Goal: Task Accomplishment & Management: Manage account settings

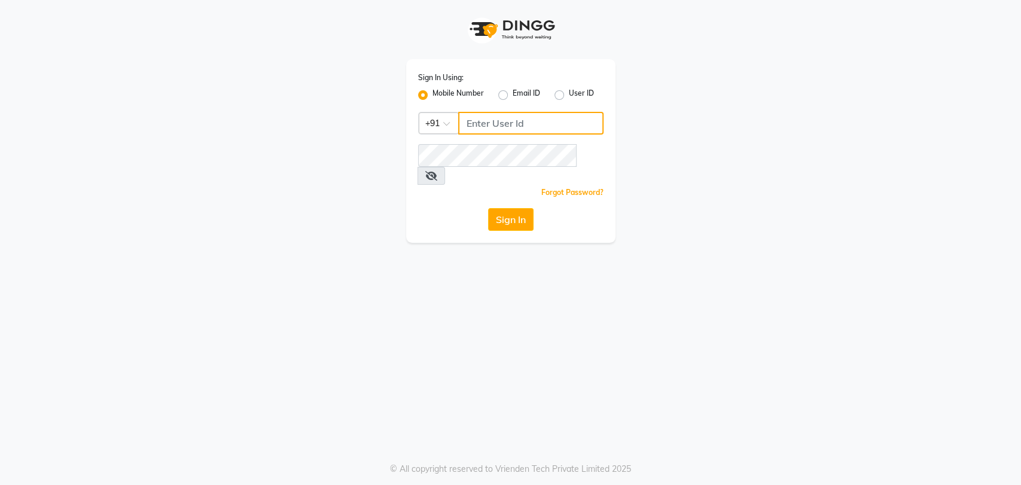
click at [504, 128] on input "Username" at bounding box center [530, 123] width 145 height 23
type input "7065600211"
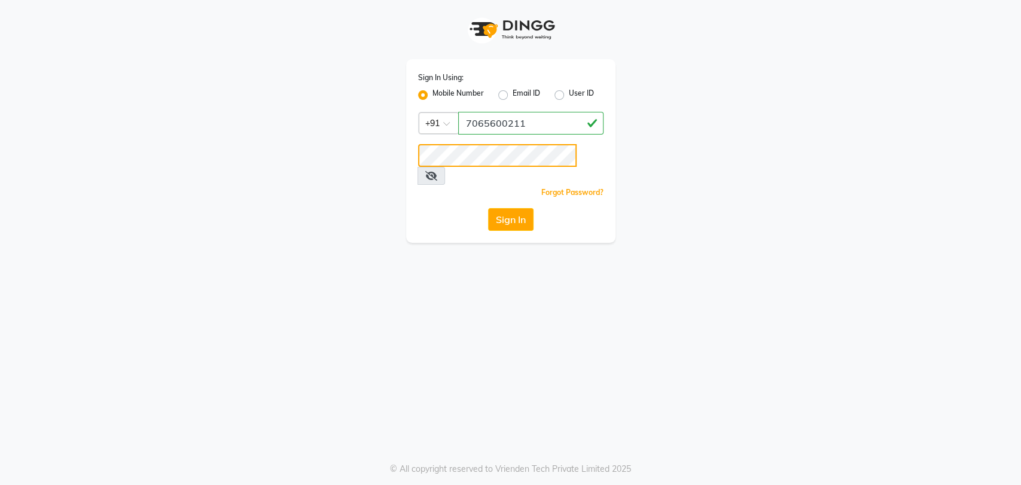
click at [488, 208] on button "Sign In" at bounding box center [510, 219] width 45 height 23
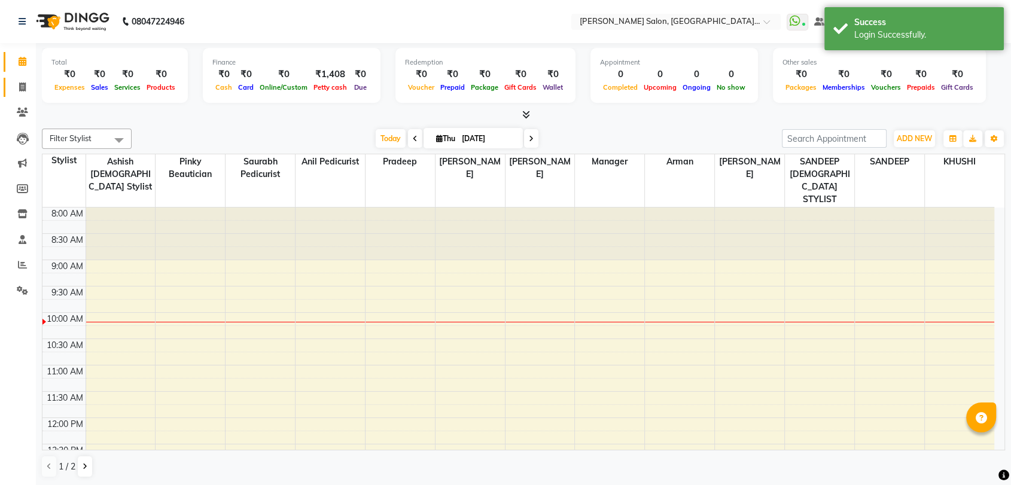
click at [20, 96] on link "Invoice" at bounding box center [18, 88] width 29 height 20
select select "service"
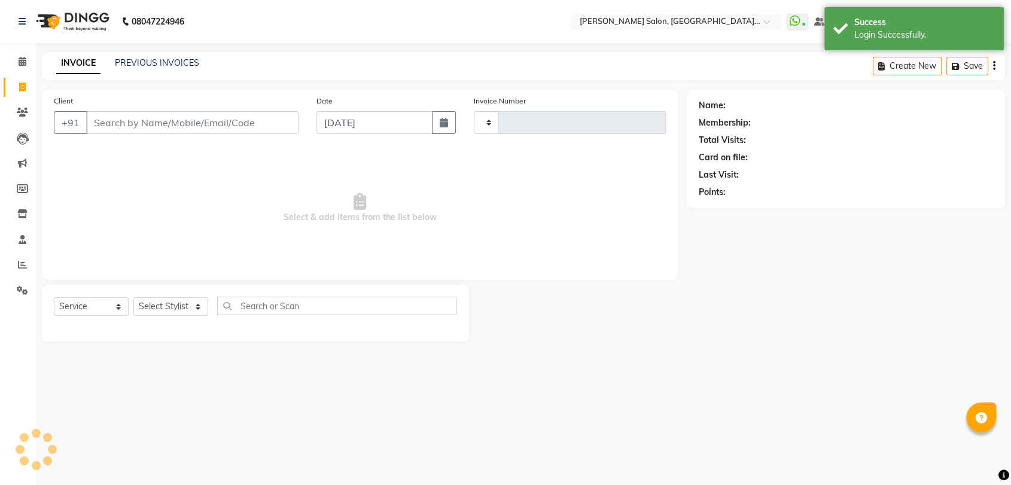
type input "3295"
select select "5893"
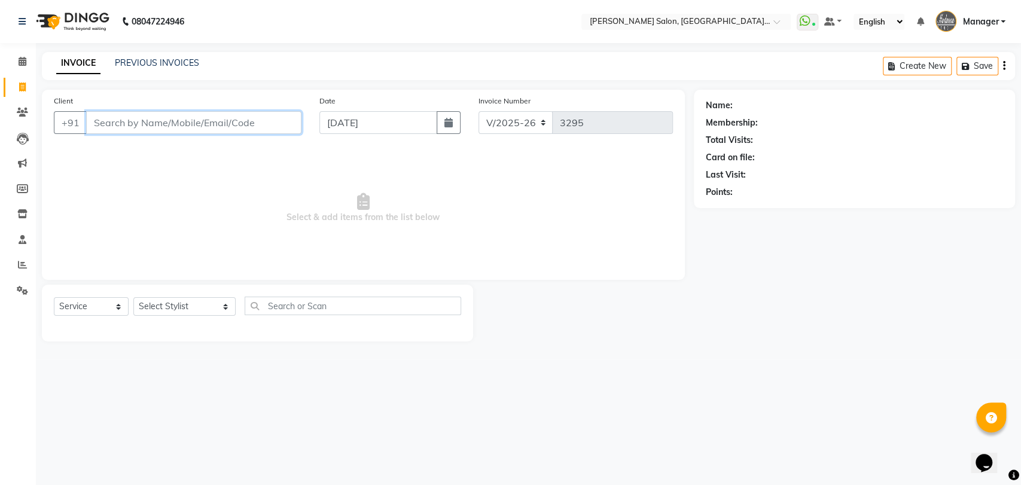
click at [227, 121] on input "Client" at bounding box center [193, 122] width 215 height 23
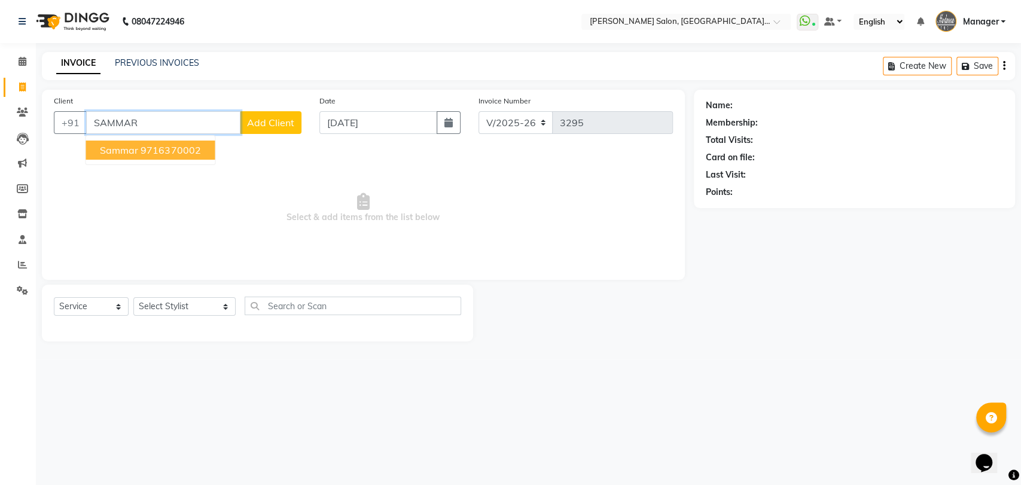
click at [150, 148] on ngb-highlight "9716370002" at bounding box center [171, 150] width 60 height 12
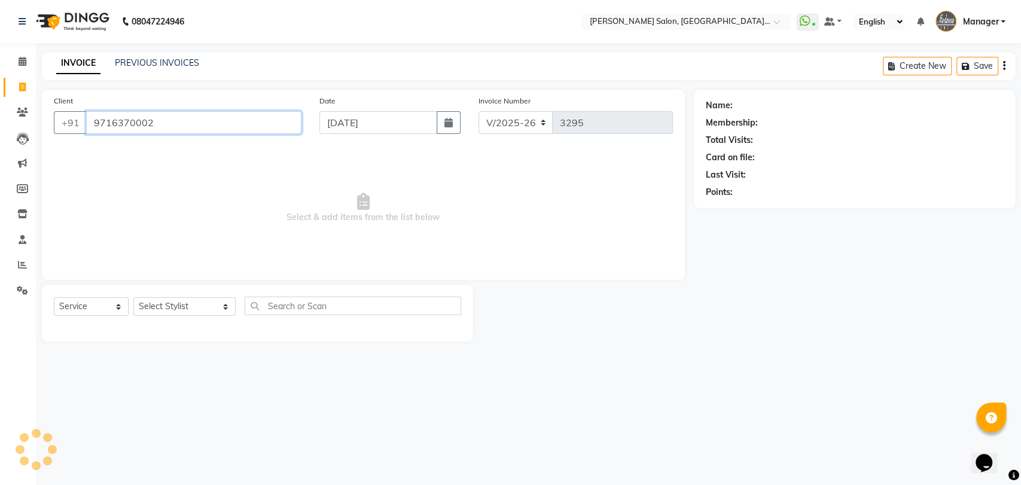
type input "9716370002"
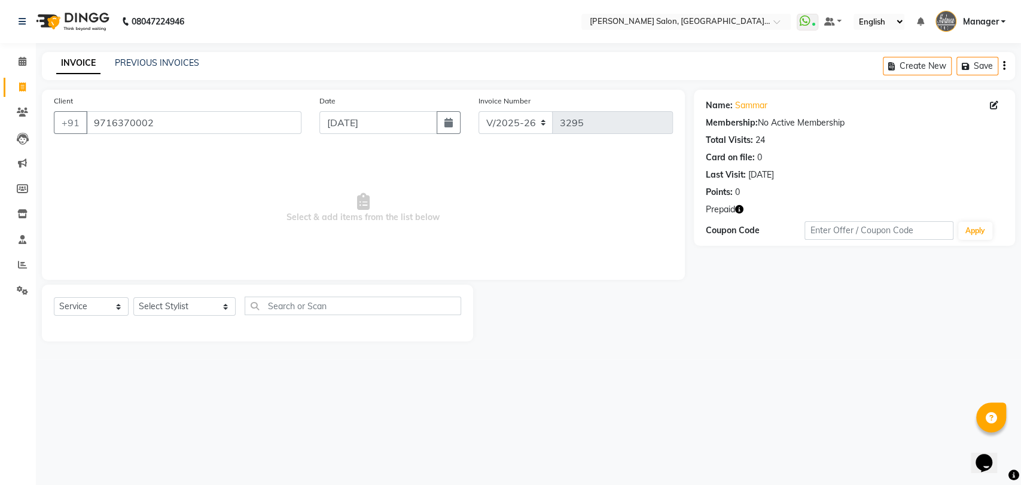
click at [742, 211] on icon "button" at bounding box center [739, 209] width 8 height 8
click at [737, 203] on button "button" at bounding box center [739, 209] width 8 height 13
click at [814, 205] on div "Prepaid" at bounding box center [854, 209] width 297 height 13
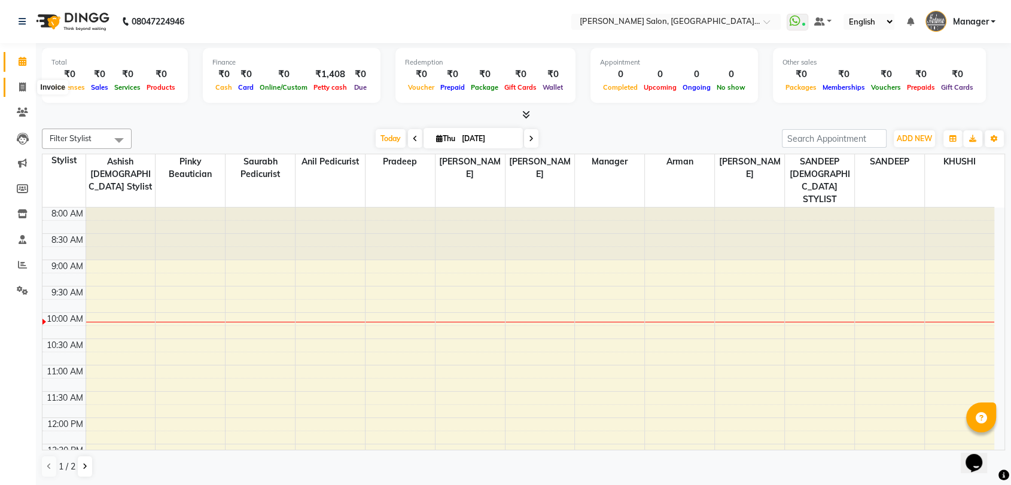
click at [19, 89] on icon at bounding box center [22, 87] width 7 height 9
select select "service"
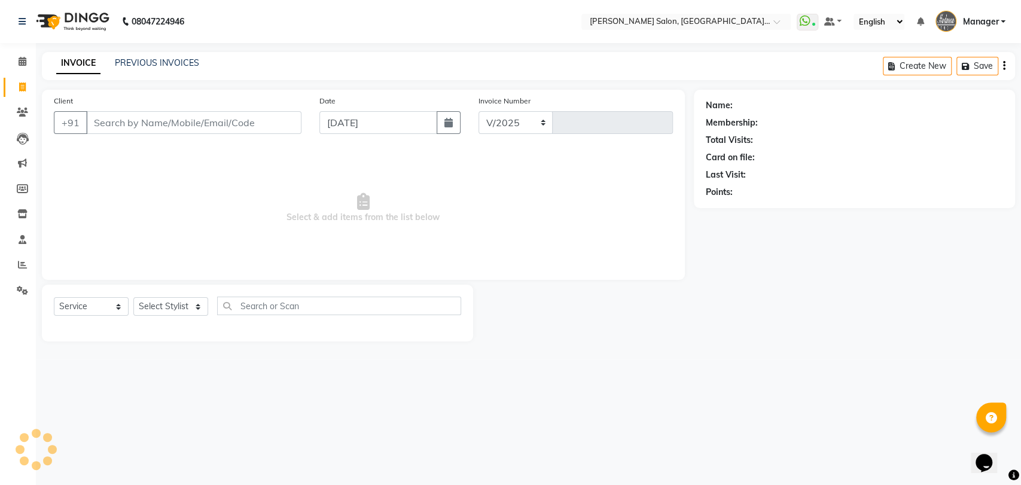
select select "5893"
type input "3295"
click at [26, 263] on icon at bounding box center [22, 264] width 9 height 9
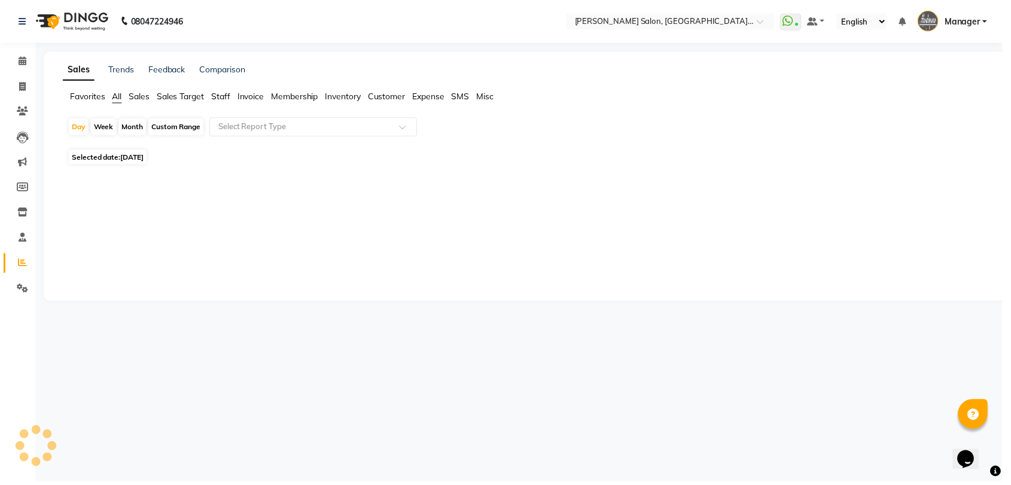
click at [227, 99] on span "Staff" at bounding box center [222, 97] width 19 height 11
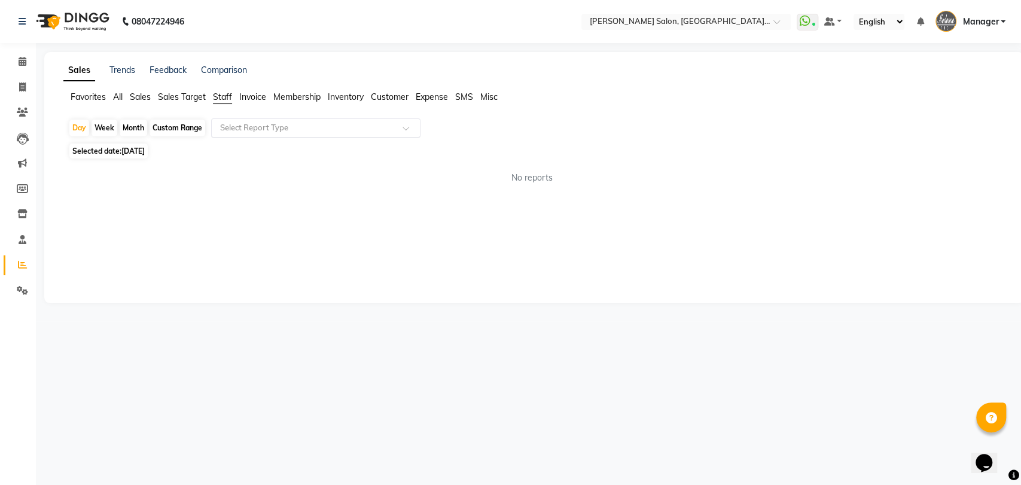
click at [238, 133] on input "text" at bounding box center [304, 128] width 172 height 12
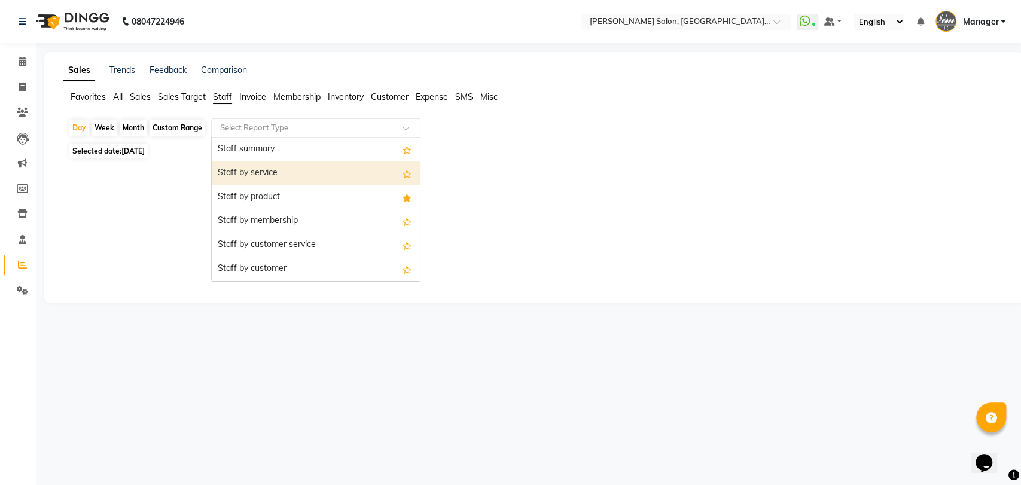
click at [241, 171] on div "Staff by service" at bounding box center [316, 174] width 208 height 24
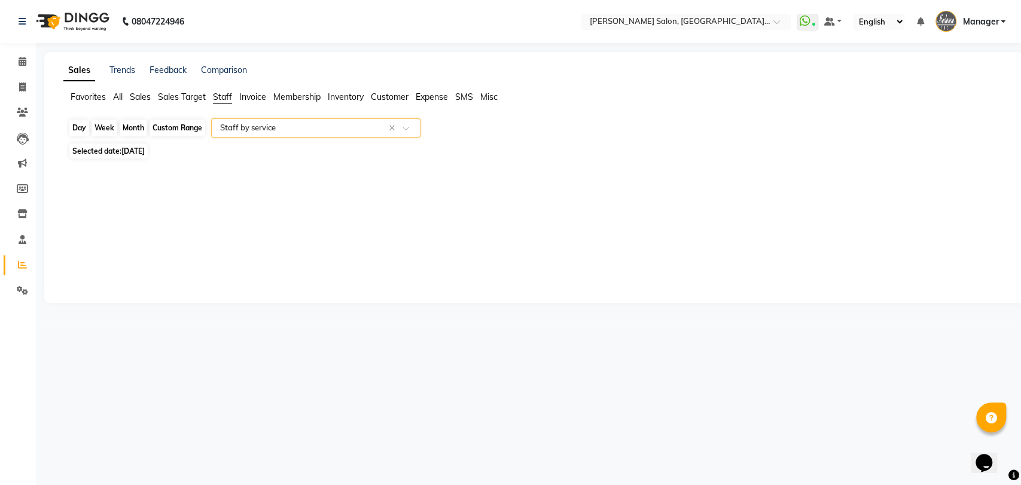
click at [74, 130] on div "Day" at bounding box center [79, 128] width 20 height 17
select select "9"
select select "2025"
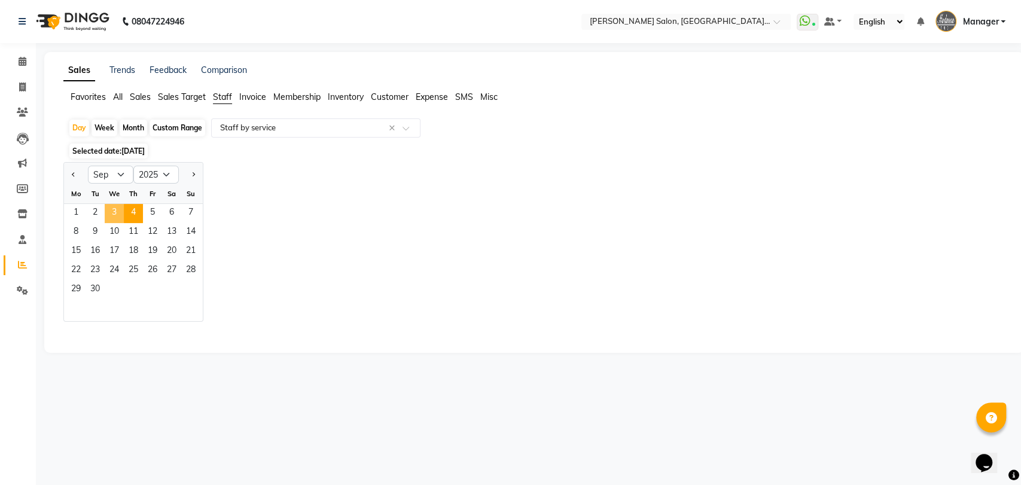
click at [109, 209] on span "3" at bounding box center [114, 213] width 19 height 19
select select "pdf"
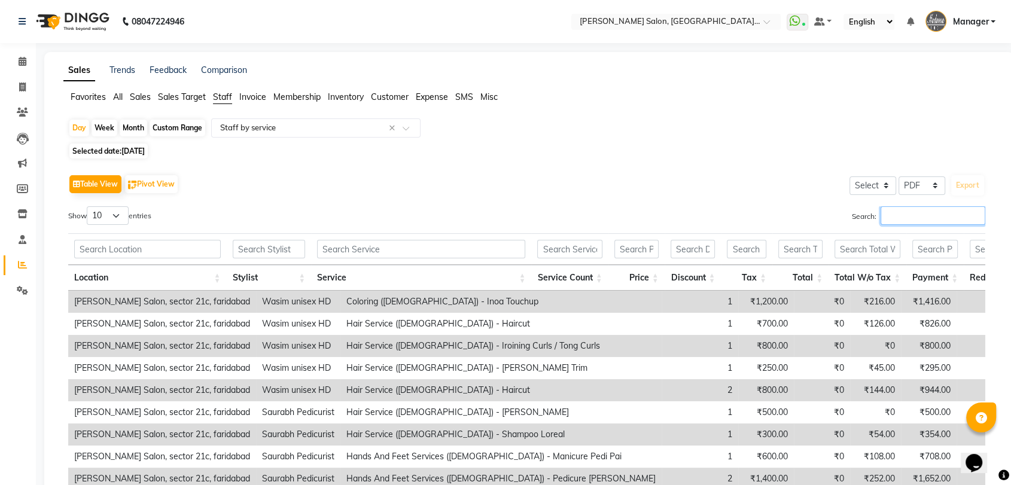
click at [920, 221] on input "Search:" at bounding box center [933, 215] width 105 height 19
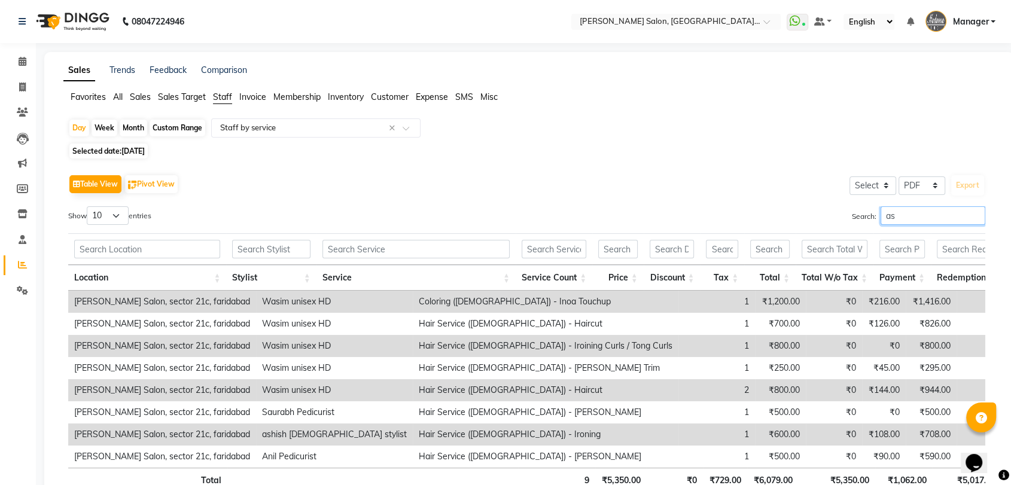
type input "a"
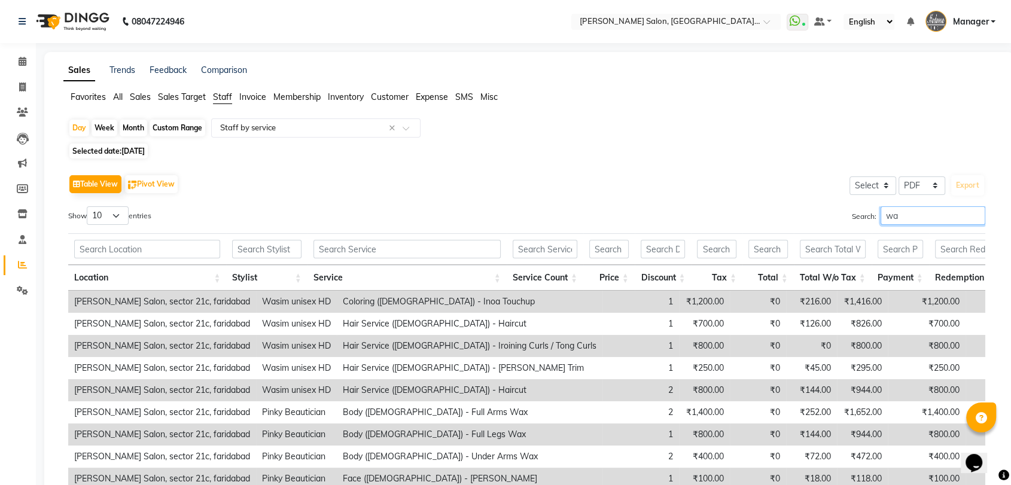
type input "w"
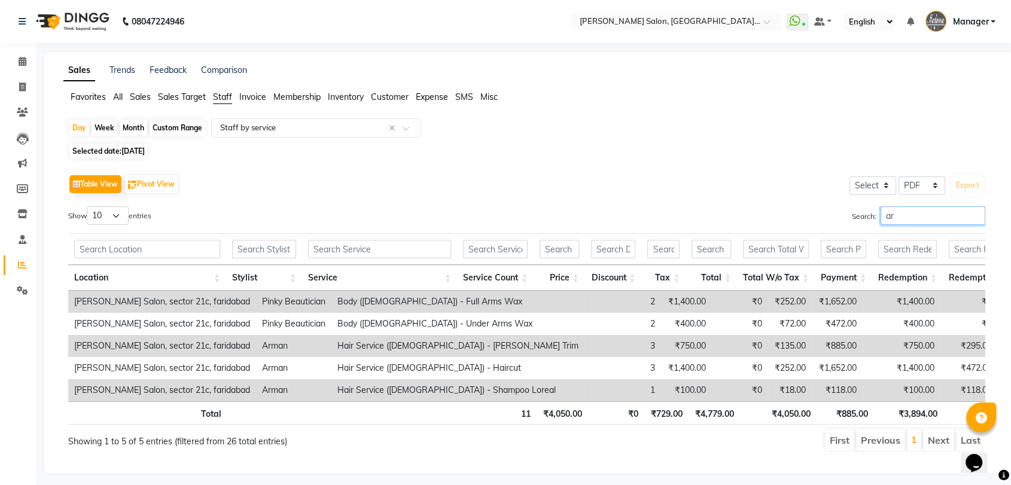
type input "a"
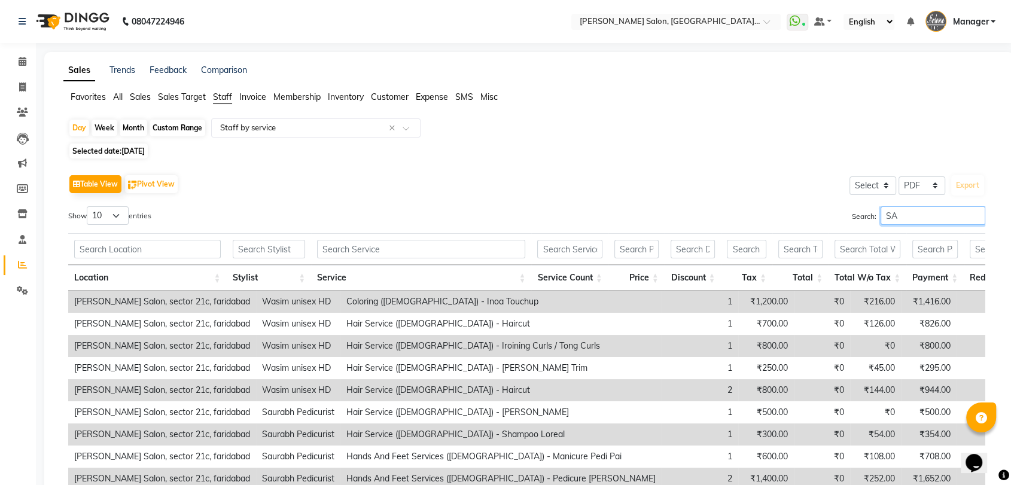
type input "S"
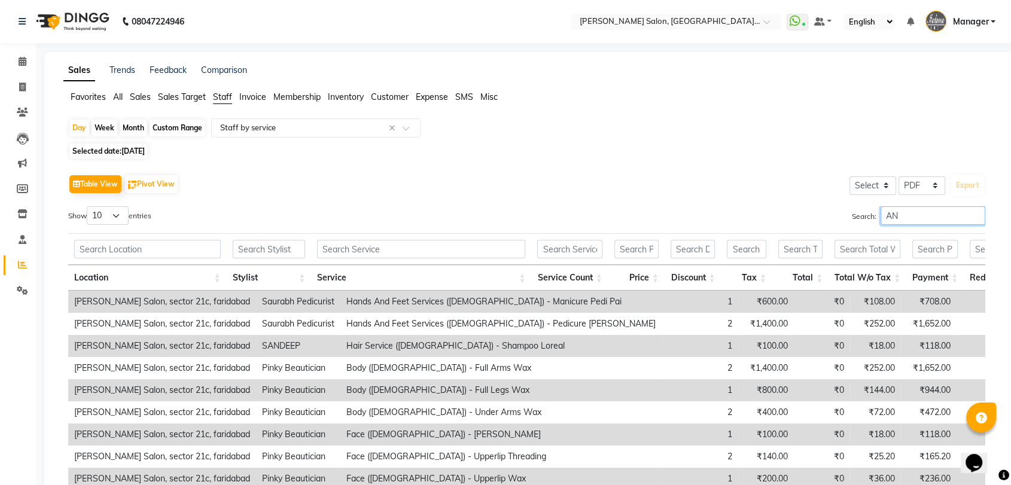
type input "A"
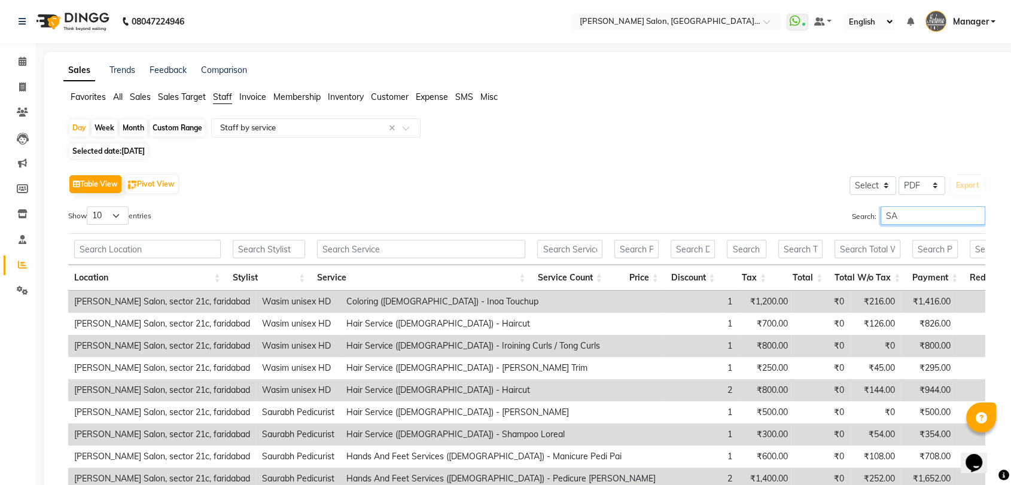
type input "S"
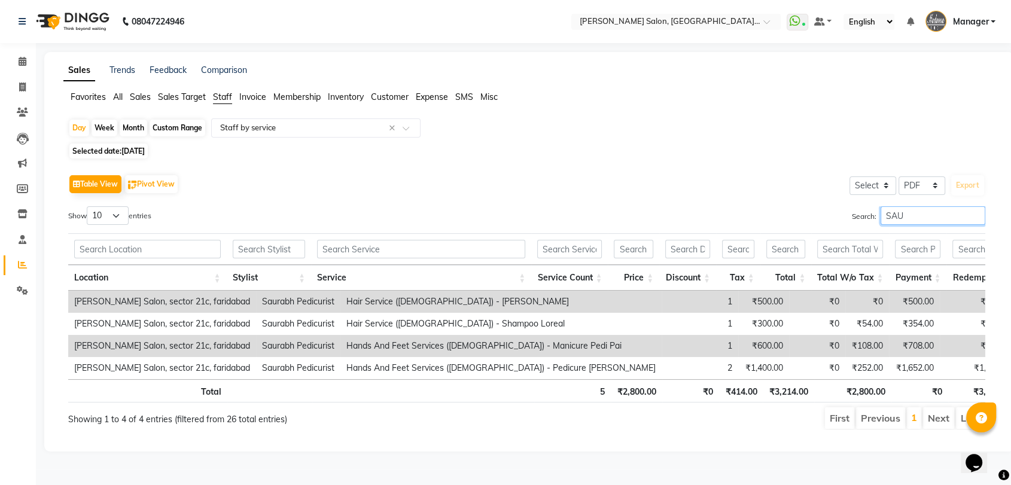
scroll to position [4, 0]
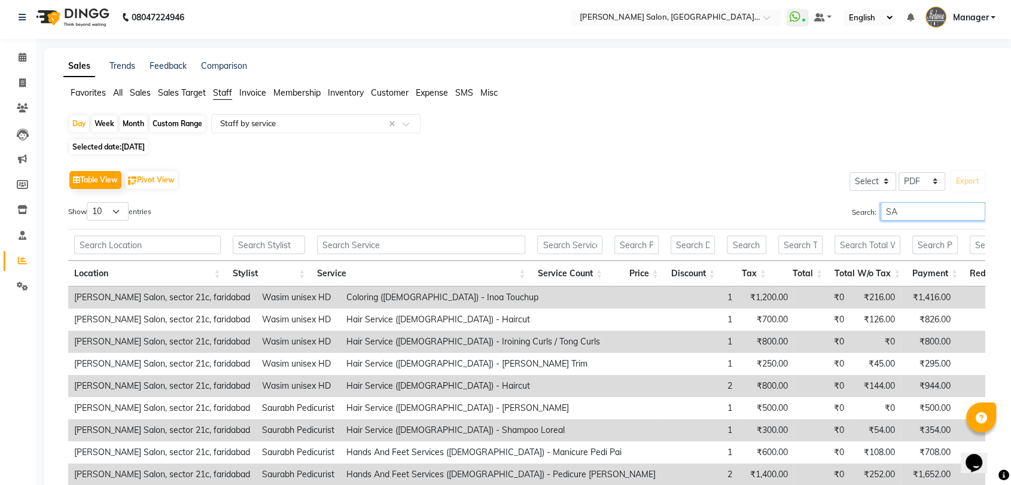
type input "S"
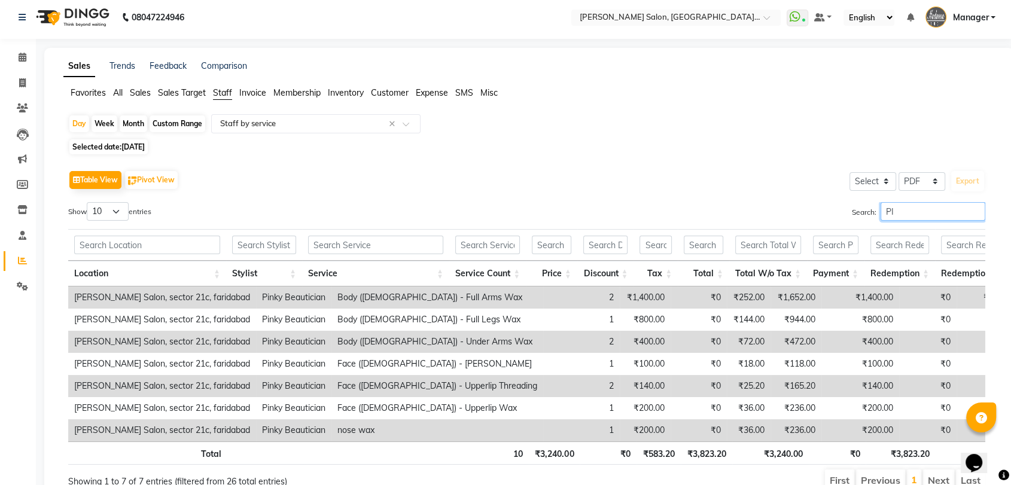
type input "P"
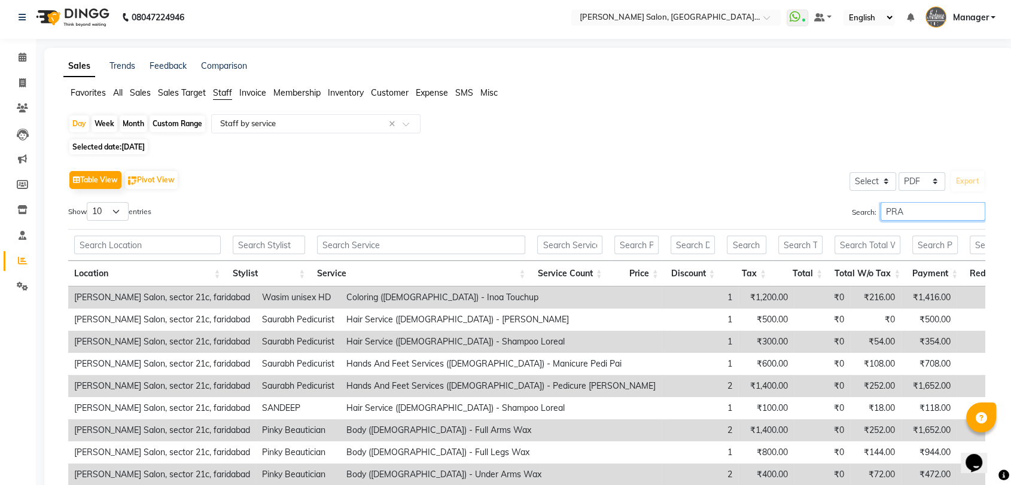
scroll to position [0, 0]
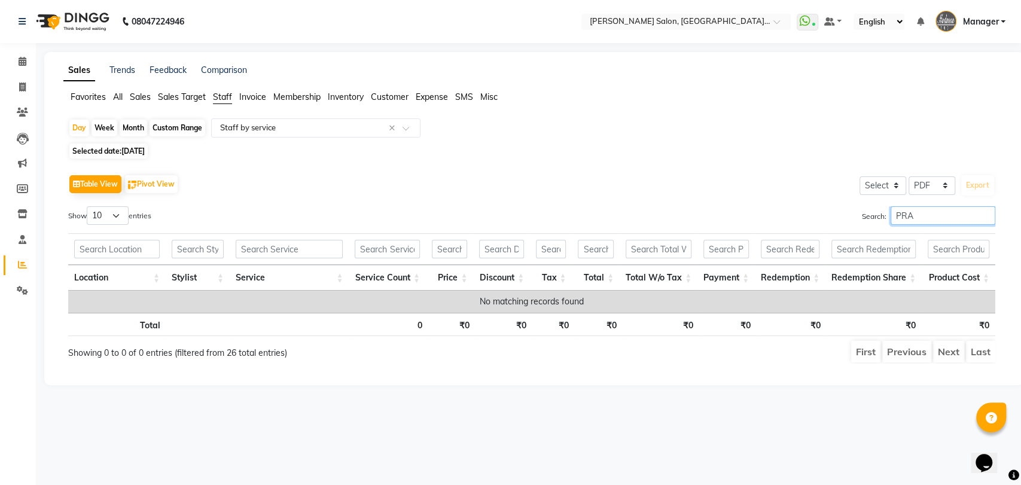
type input "PRA"
click at [20, 87] on icon at bounding box center [22, 87] width 7 height 9
select select "service"
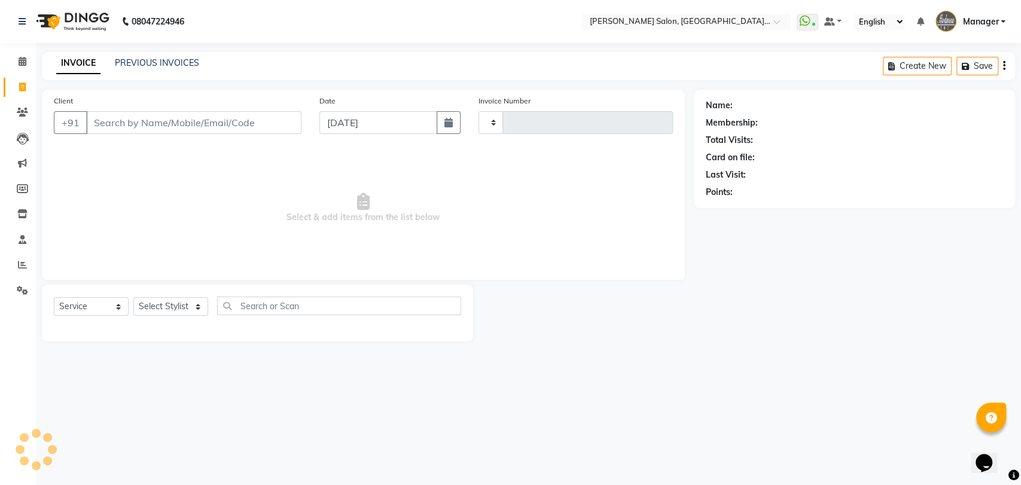
type input "3295"
select select "5893"
click at [165, 57] on div "PREVIOUS INVOICES" at bounding box center [157, 63] width 84 height 13
click at [166, 59] on link "PREVIOUS INVOICES" at bounding box center [157, 62] width 84 height 11
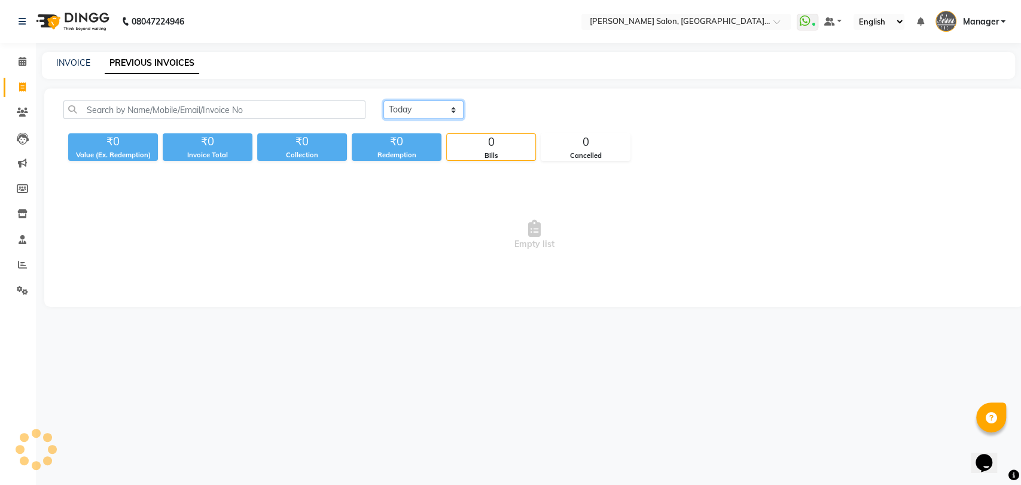
click at [399, 107] on select "Today Yesterday Custom Range" at bounding box center [424, 110] width 80 height 19
select select "yesterday"
click at [384, 101] on select "Today Yesterday Custom Range" at bounding box center [424, 110] width 80 height 19
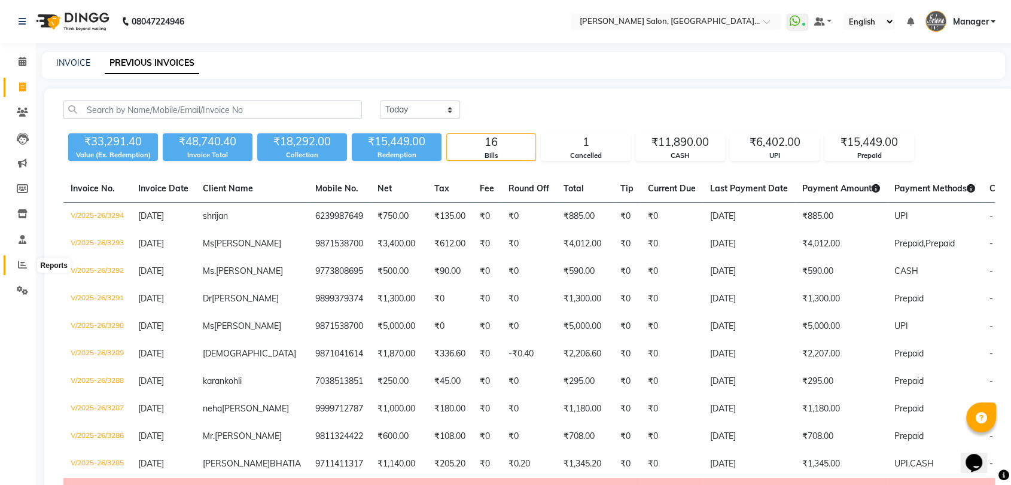
click at [30, 259] on span at bounding box center [22, 265] width 21 height 14
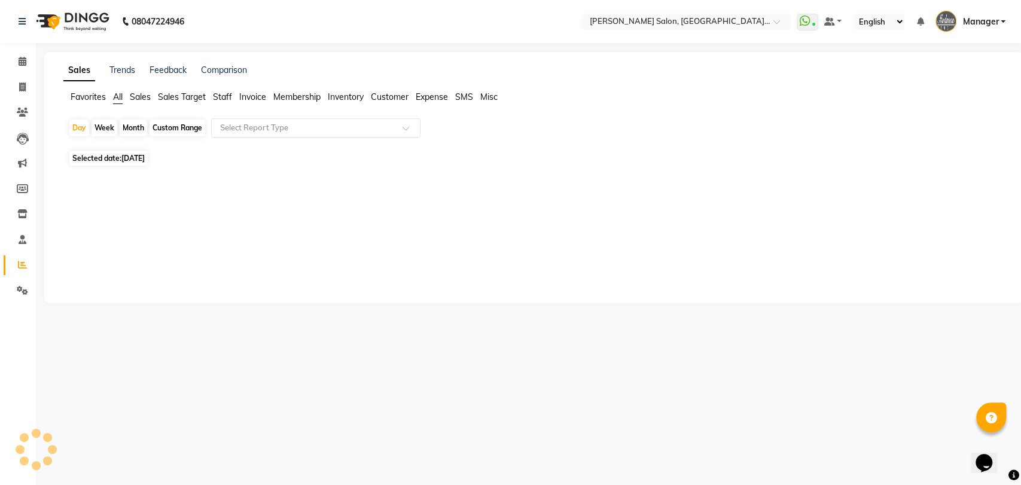
click at [257, 131] on input "text" at bounding box center [304, 128] width 172 height 12
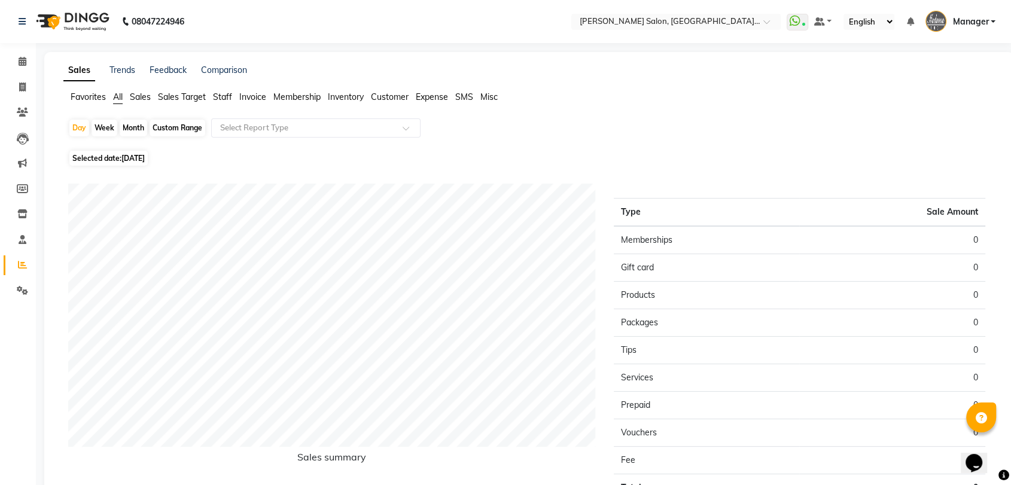
click at [230, 105] on div "Favorites All Sales Sales Target Staff Invoice Membership Inventory Customer Ex…" at bounding box center [529, 102] width 950 height 23
click at [228, 102] on li "Staff" at bounding box center [222, 97] width 19 height 13
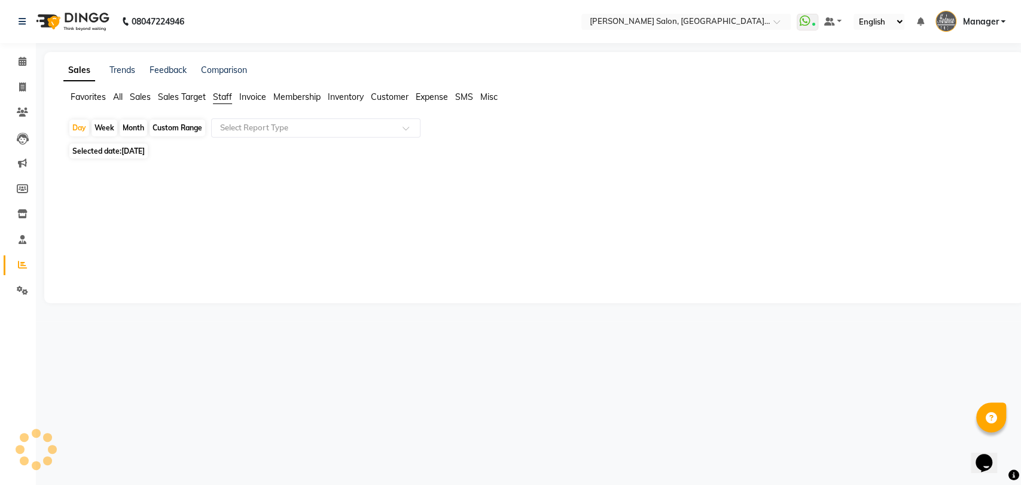
click at [226, 100] on span "Staff" at bounding box center [222, 97] width 19 height 11
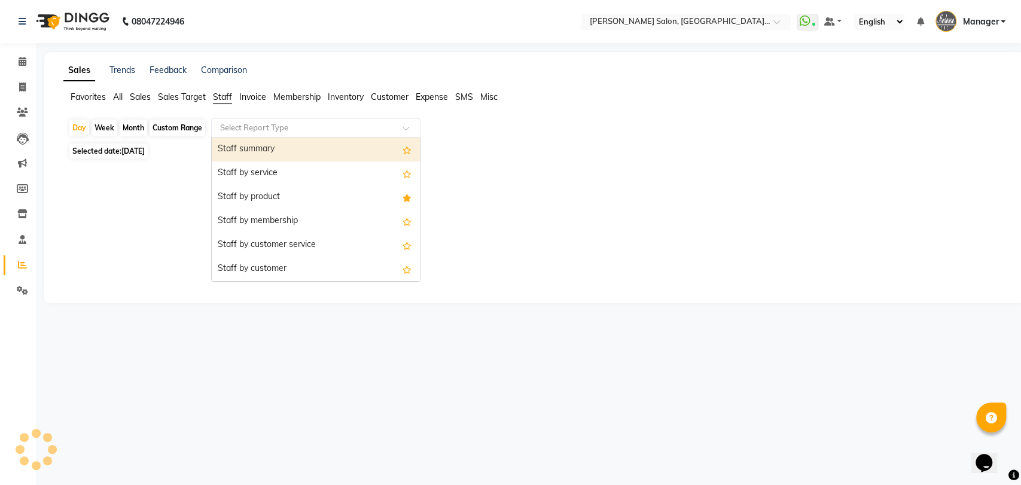
click at [254, 130] on input "text" at bounding box center [304, 128] width 172 height 12
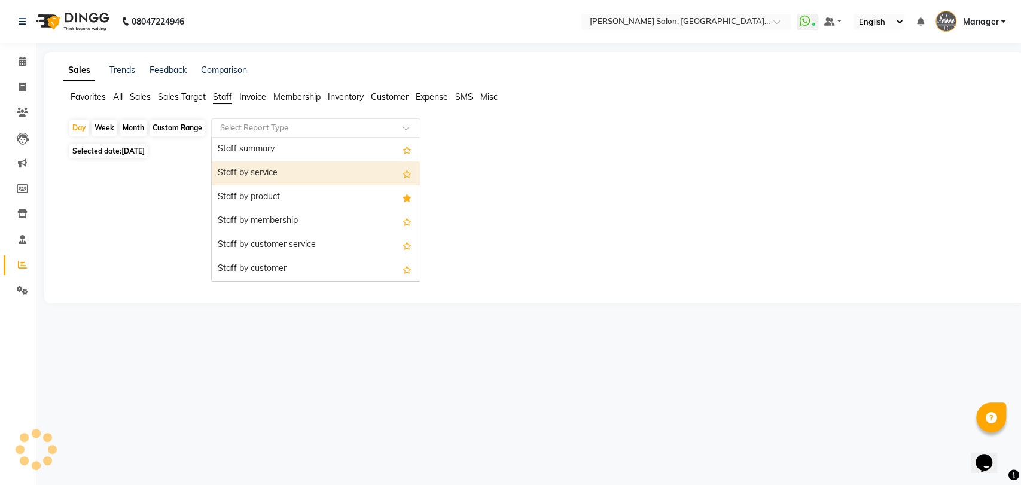
click at [258, 164] on div "Staff by service" at bounding box center [316, 174] width 208 height 24
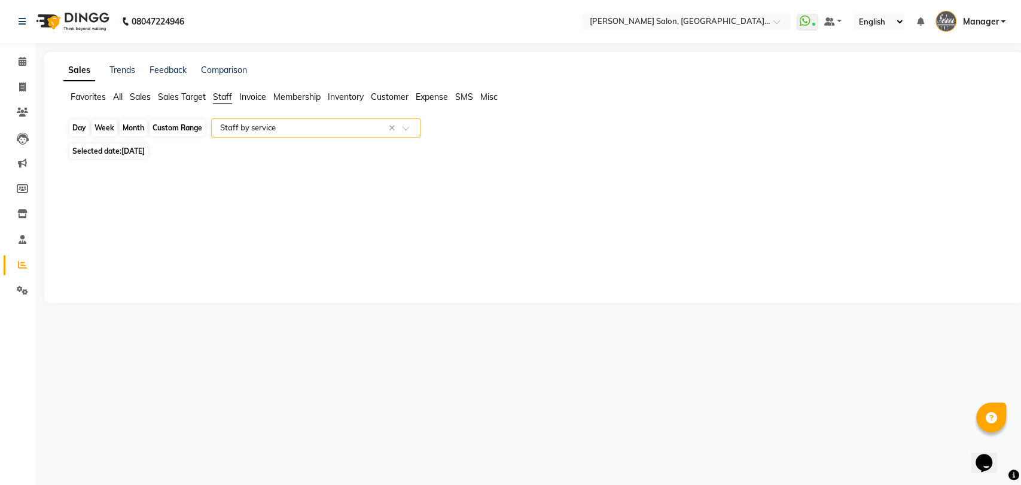
click at [77, 129] on div "Day" at bounding box center [79, 128] width 20 height 17
select select "9"
select select "2025"
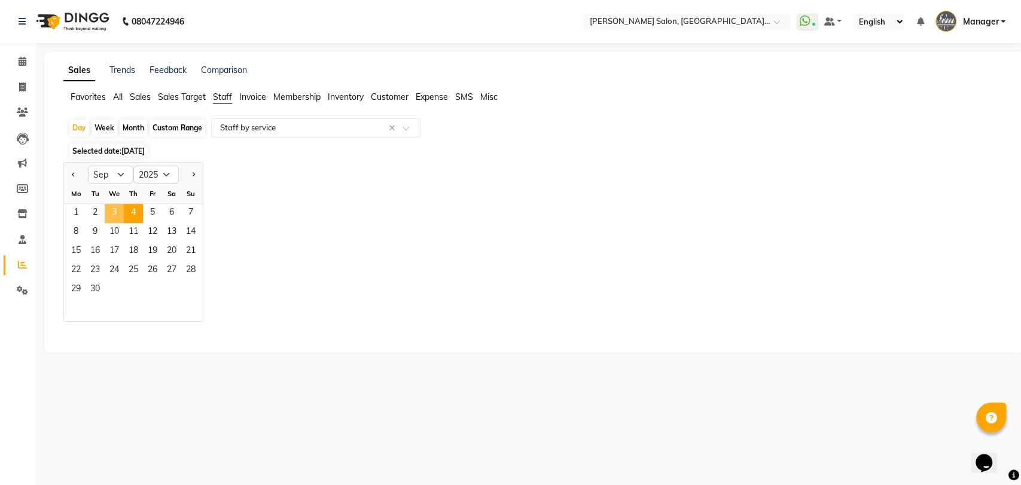
click at [114, 212] on span "3" at bounding box center [114, 213] width 19 height 19
select select "pdf"
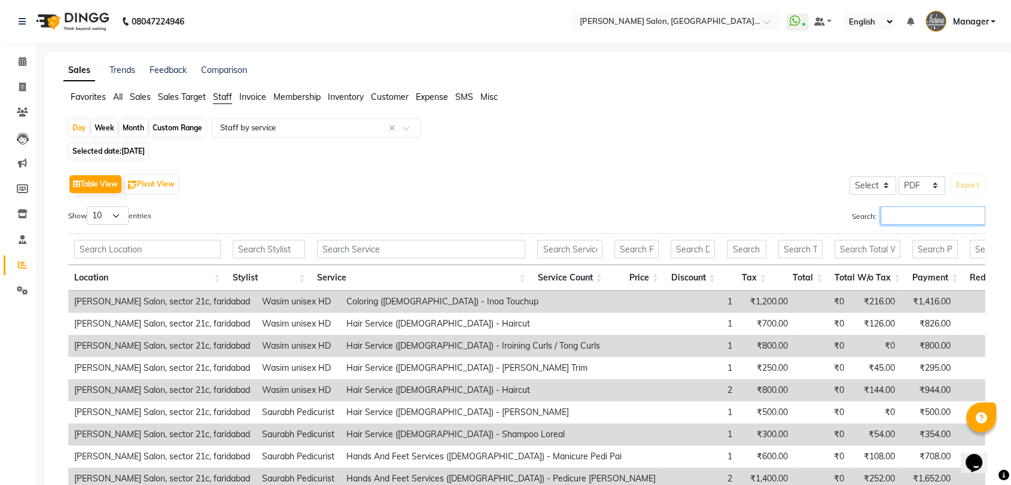
click at [902, 211] on input "Search:" at bounding box center [933, 215] width 105 height 19
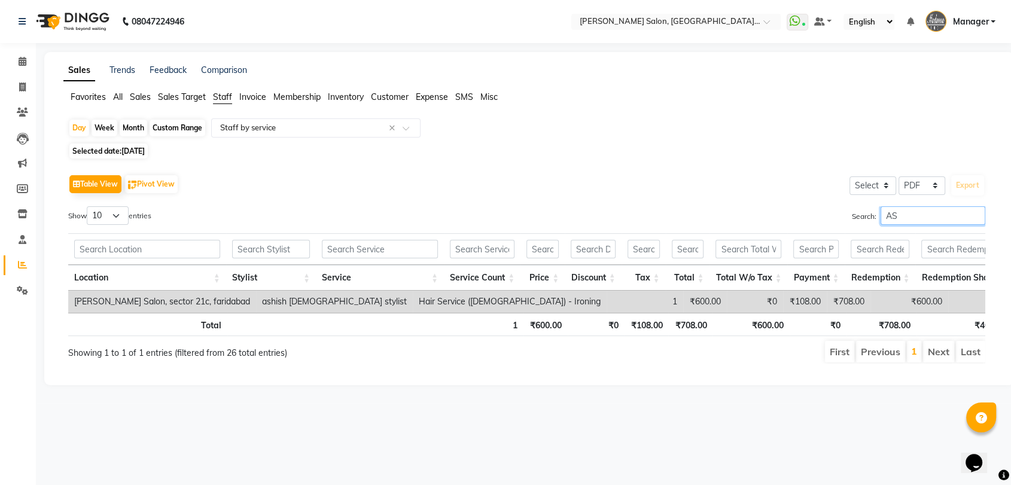
type input "A"
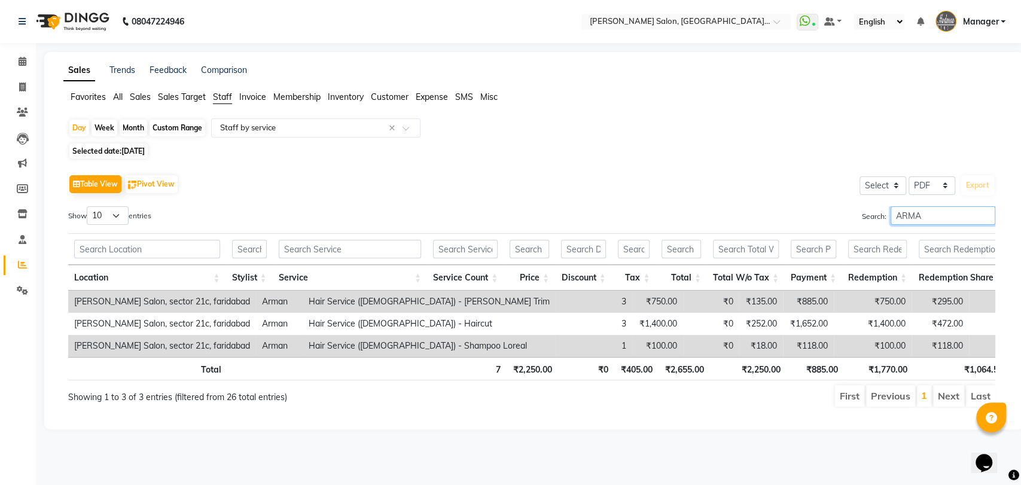
click at [905, 217] on input "ARMA" at bounding box center [943, 215] width 105 height 19
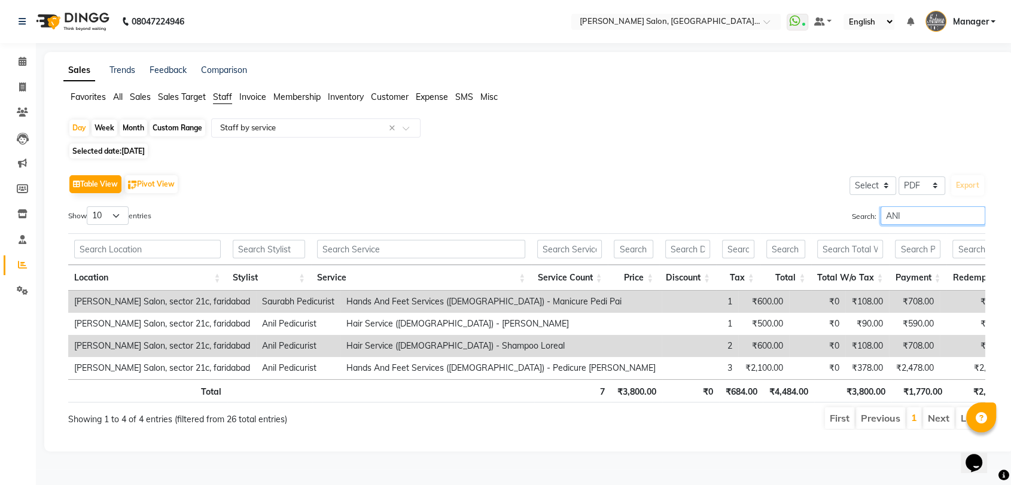
click at [904, 218] on input "ANI" at bounding box center [933, 215] width 105 height 19
click at [904, 220] on input "ANI" at bounding box center [933, 215] width 105 height 19
type input "ANI"
click at [21, 96] on link "Invoice" at bounding box center [18, 88] width 29 height 20
select select "service"
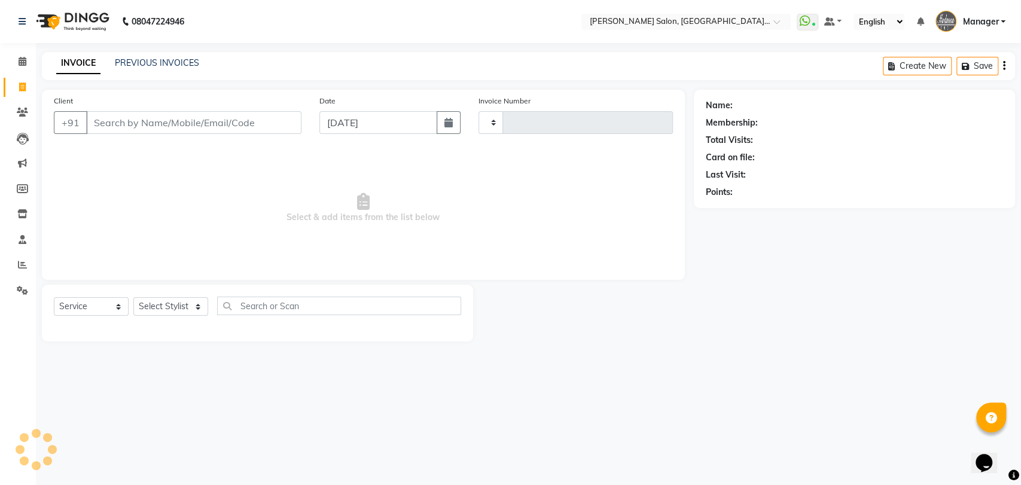
type input "3295"
select select "5893"
click at [168, 61] on link "PREVIOUS INVOICES" at bounding box center [157, 62] width 84 height 11
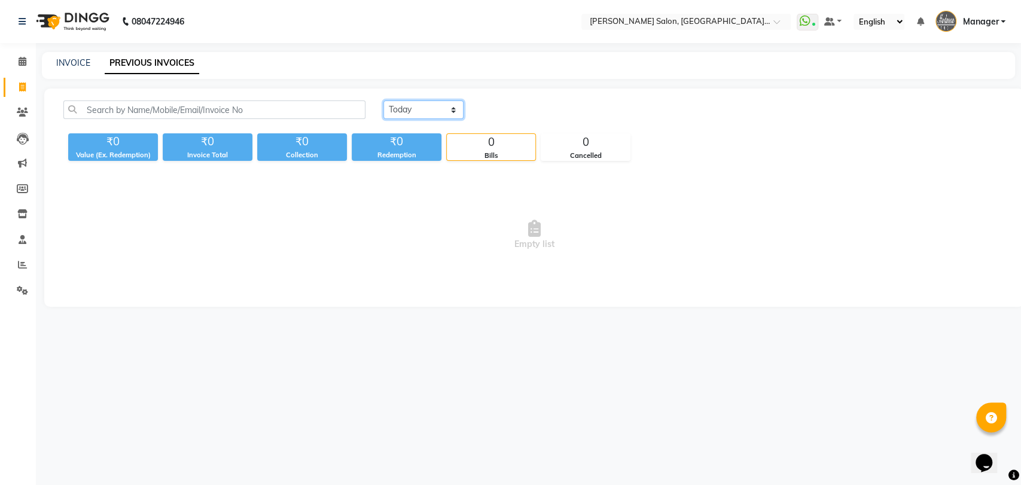
drag, startPoint x: 406, startPoint y: 102, endPoint x: 407, endPoint y: 110, distance: 7.9
click at [406, 102] on select "Today Yesterday Custom Range" at bounding box center [424, 110] width 80 height 19
select select "range"
click at [384, 101] on select "Today Yesterday Custom Range" at bounding box center [424, 110] width 80 height 19
click at [531, 108] on input "[DATE]" at bounding box center [521, 110] width 84 height 17
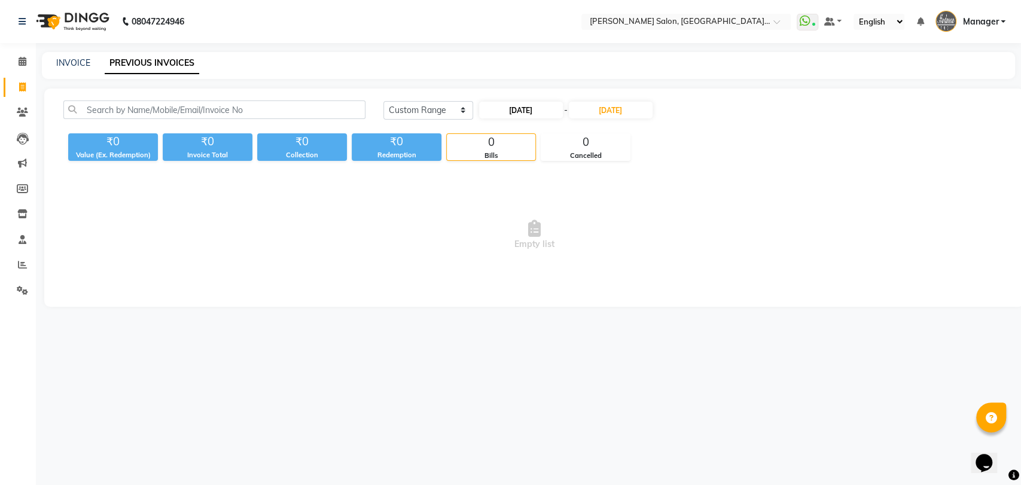
select select "9"
select select "2025"
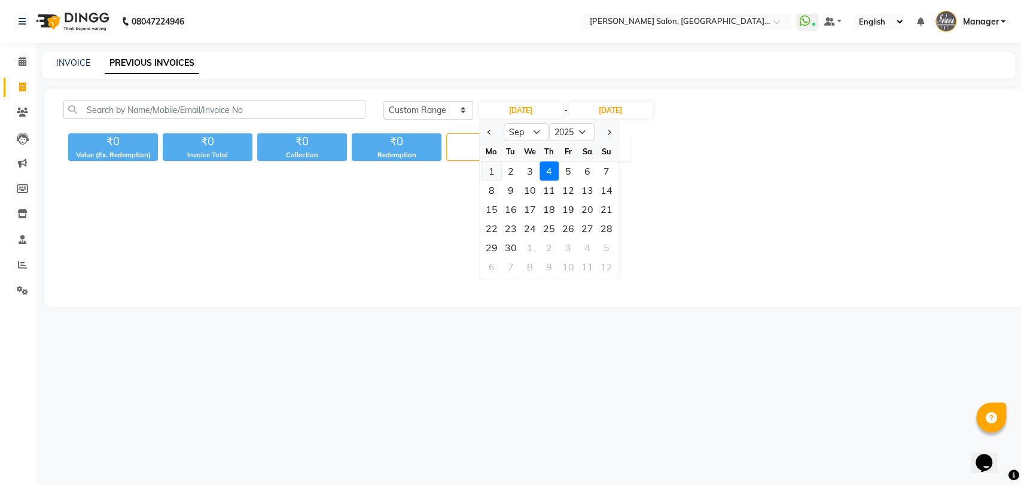
click at [492, 169] on div "1" at bounding box center [491, 171] width 19 height 19
type input "01-09-2025"
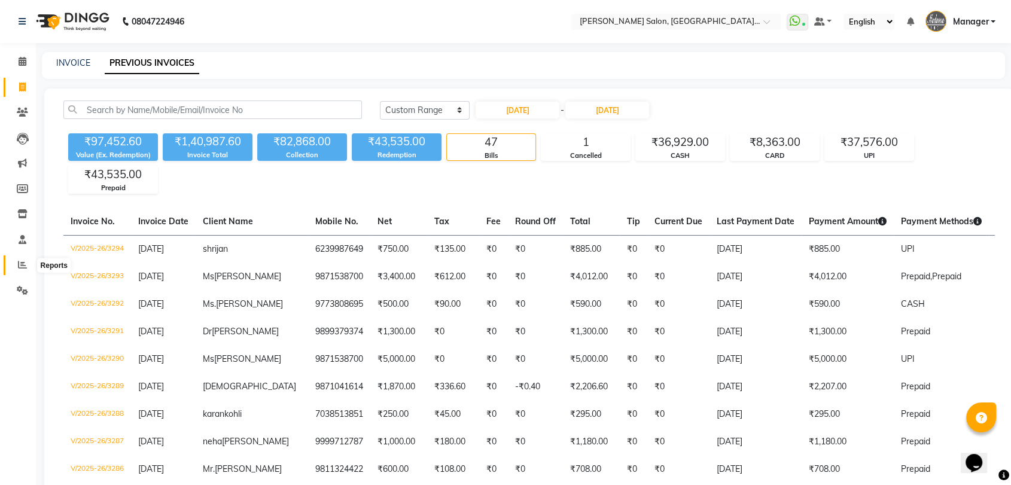
click at [18, 260] on icon at bounding box center [22, 264] width 9 height 9
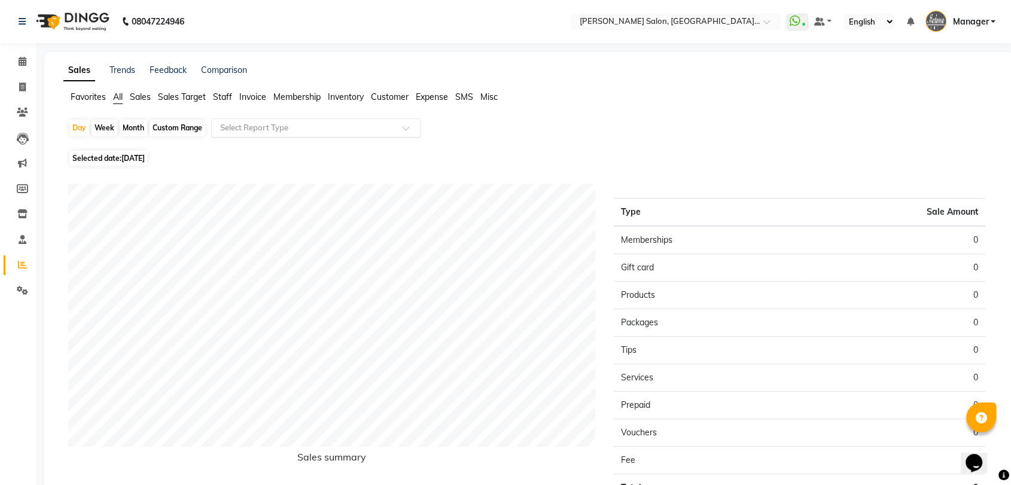
click at [260, 129] on input "text" at bounding box center [304, 128] width 172 height 12
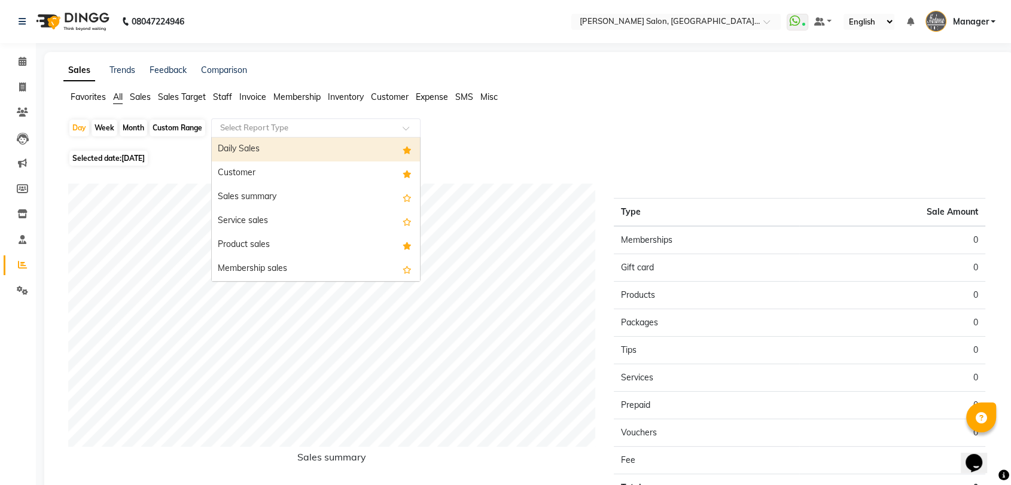
click at [220, 102] on li "Staff" at bounding box center [222, 97] width 19 height 13
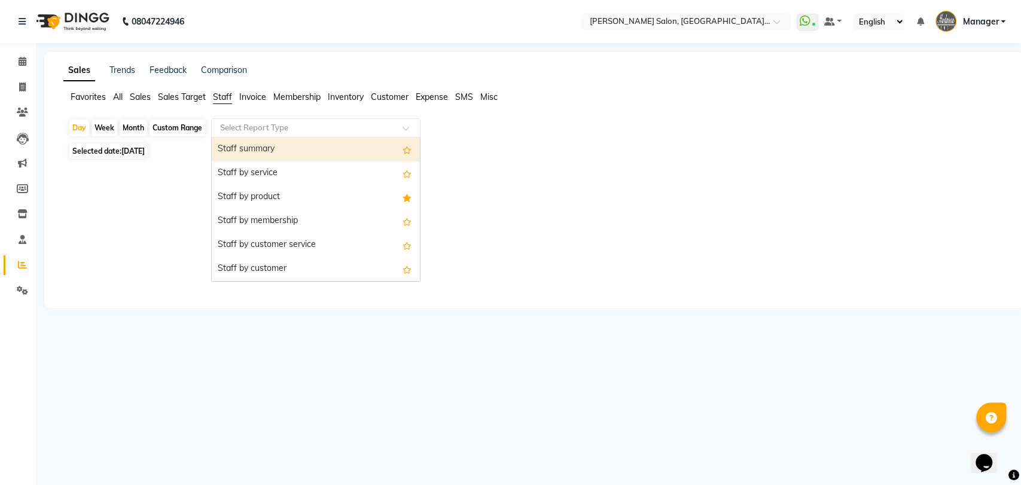
click at [241, 126] on input "text" at bounding box center [304, 128] width 172 height 12
click at [238, 150] on div "Staff summary" at bounding box center [316, 150] width 208 height 24
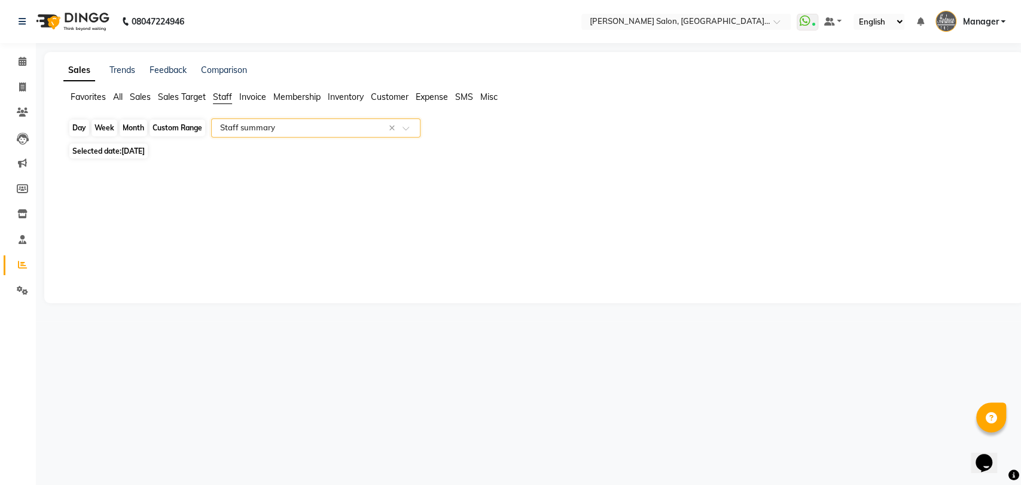
click at [83, 129] on div "Day" at bounding box center [79, 128] width 20 height 17
select select "9"
select select "2025"
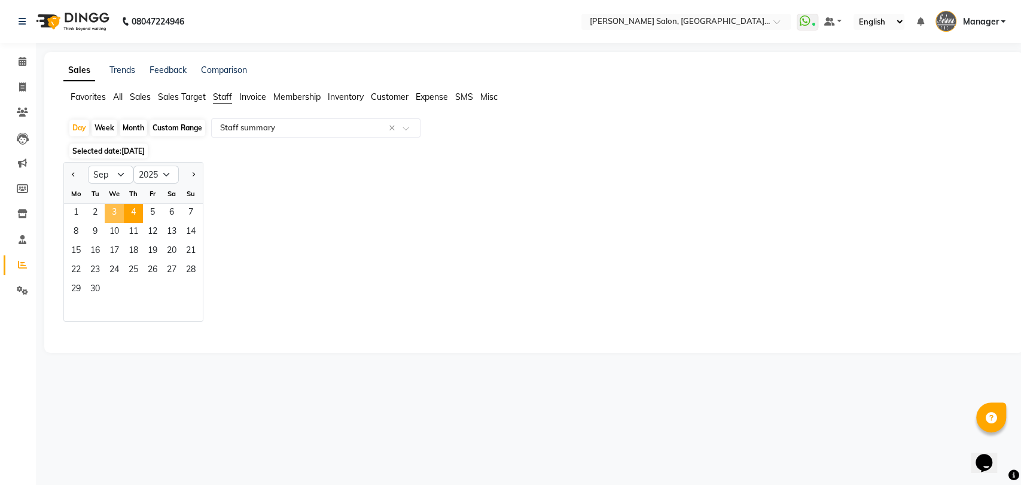
click at [120, 209] on span "3" at bounding box center [114, 213] width 19 height 19
select select "pdf"
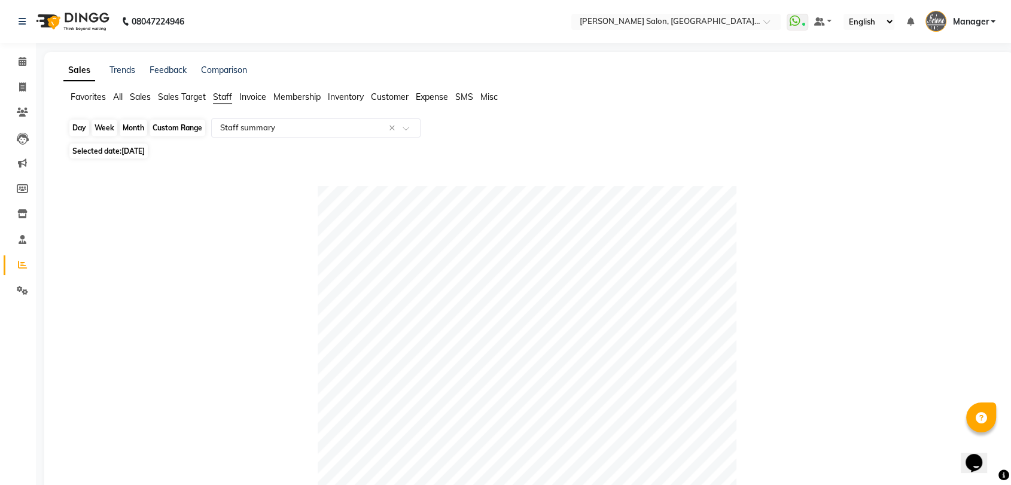
click at [74, 128] on div "Day" at bounding box center [79, 128] width 20 height 17
select select "9"
select select "2025"
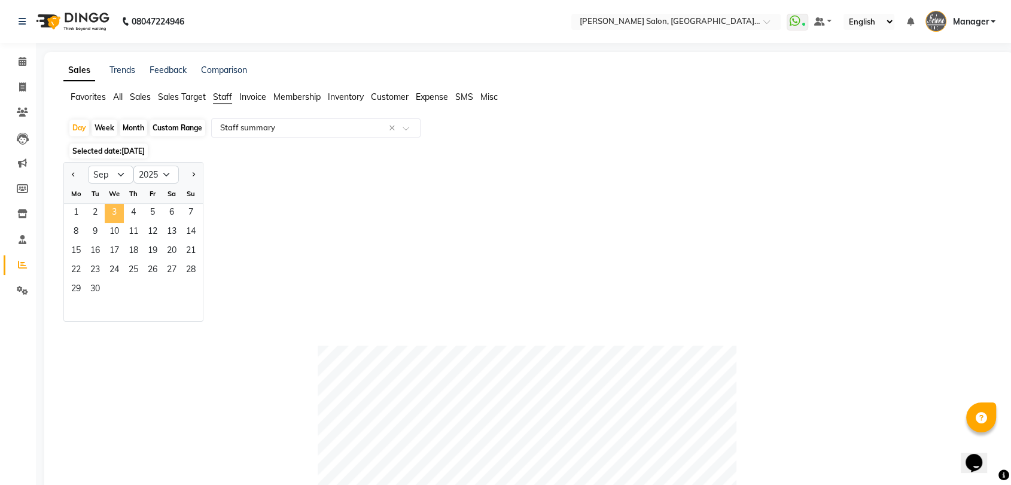
click at [112, 212] on span "3" at bounding box center [114, 213] width 19 height 19
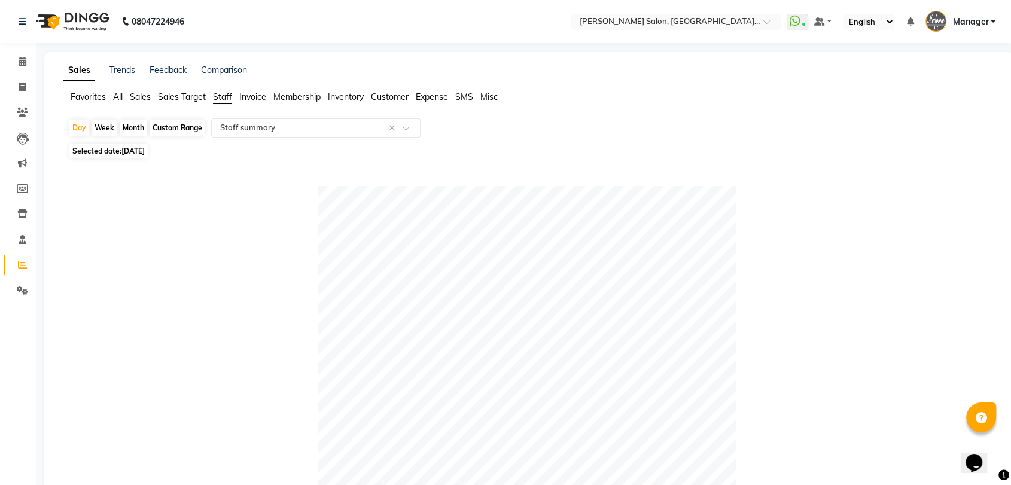
scroll to position [266, 0]
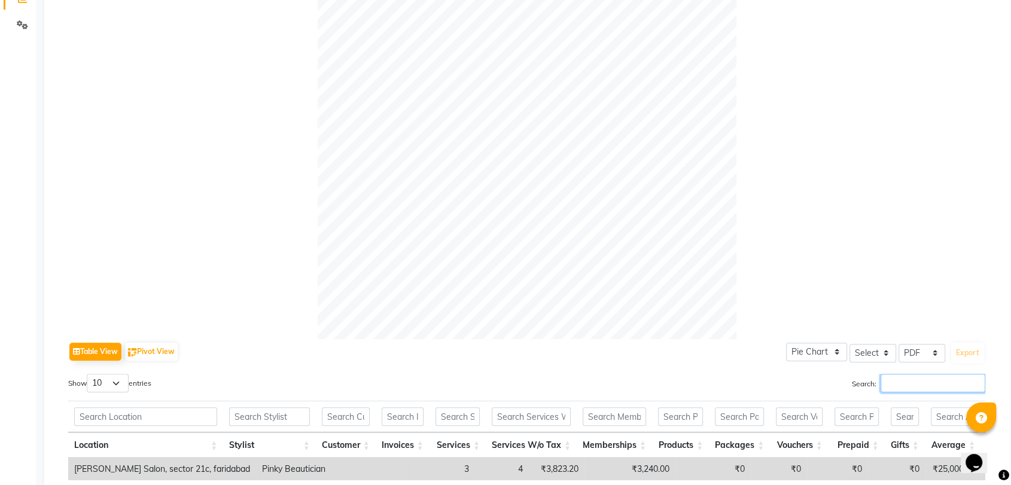
click at [888, 385] on input "Search:" at bounding box center [933, 383] width 105 height 19
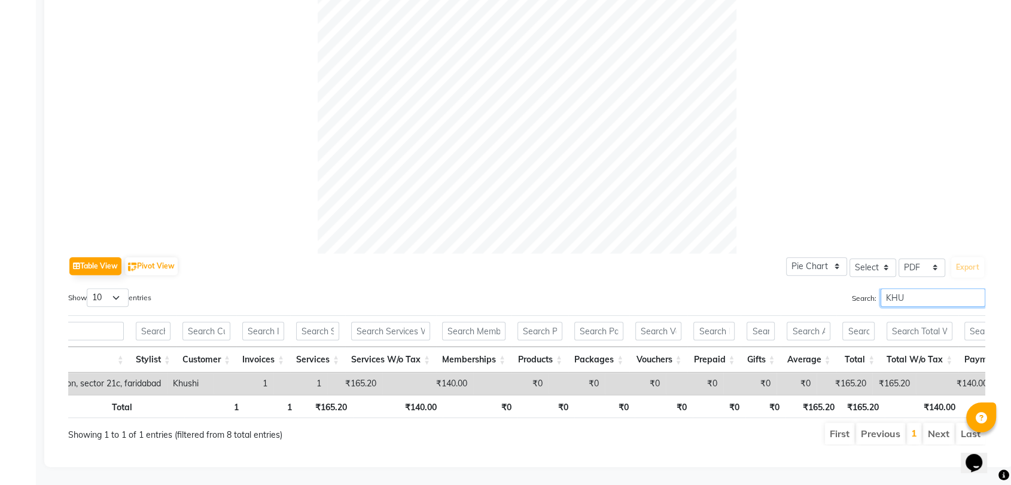
scroll to position [0, 0]
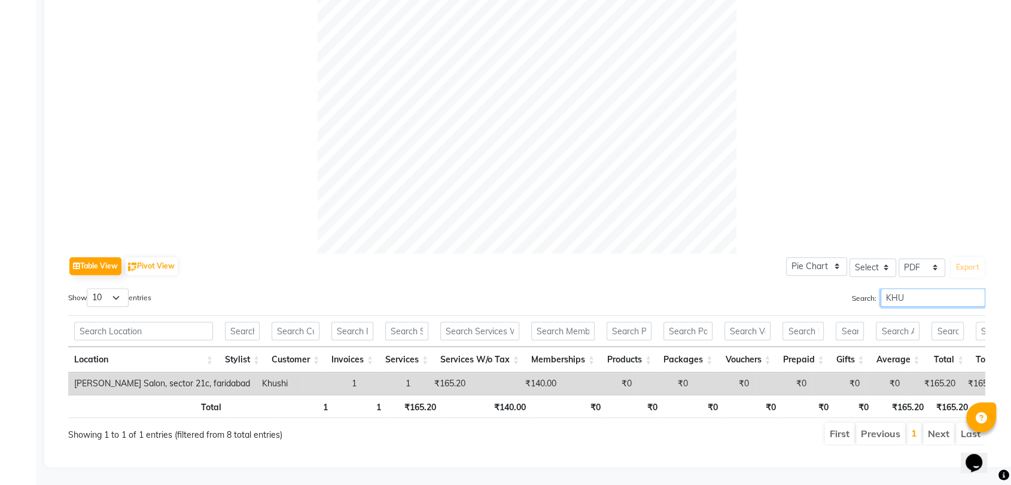
type input "KHU"
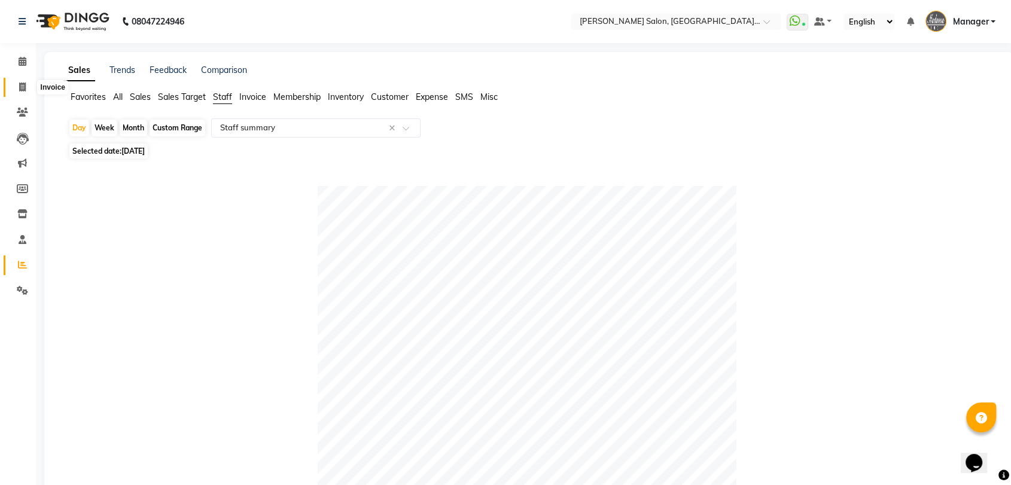
click at [20, 87] on icon at bounding box center [22, 87] width 7 height 9
select select "service"
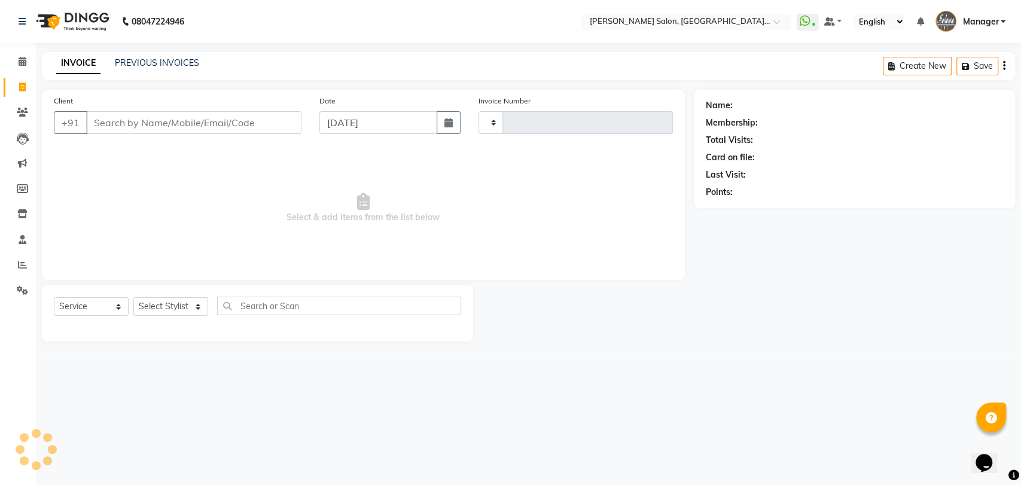
type input "3295"
select select "5893"
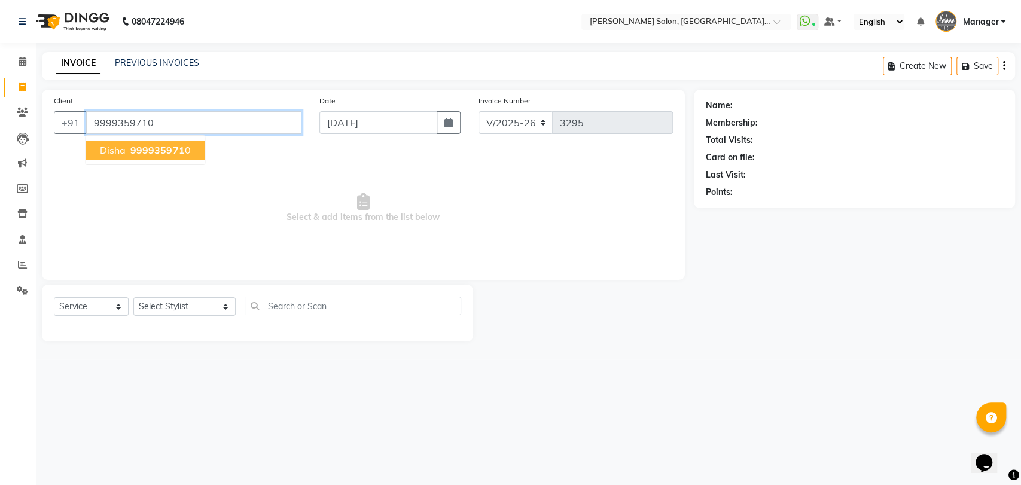
type input "9999359710"
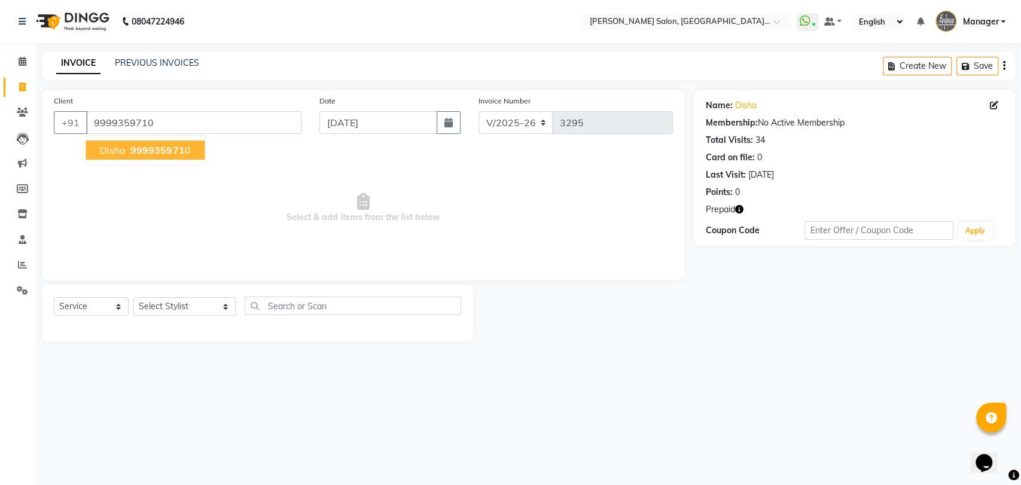
click at [134, 145] on span "999935971" at bounding box center [157, 150] width 54 height 12
click at [144, 310] on select "Select Stylist Anil Pedicurist Arman ashish female stylist Ashutosh Singhal KHU…" at bounding box center [184, 306] width 102 height 19
select select "48546"
click at [133, 297] on select "Select Stylist Anil Pedicurist Arman ashish female stylist Ashutosh Singhal KHU…" at bounding box center [184, 306] width 102 height 19
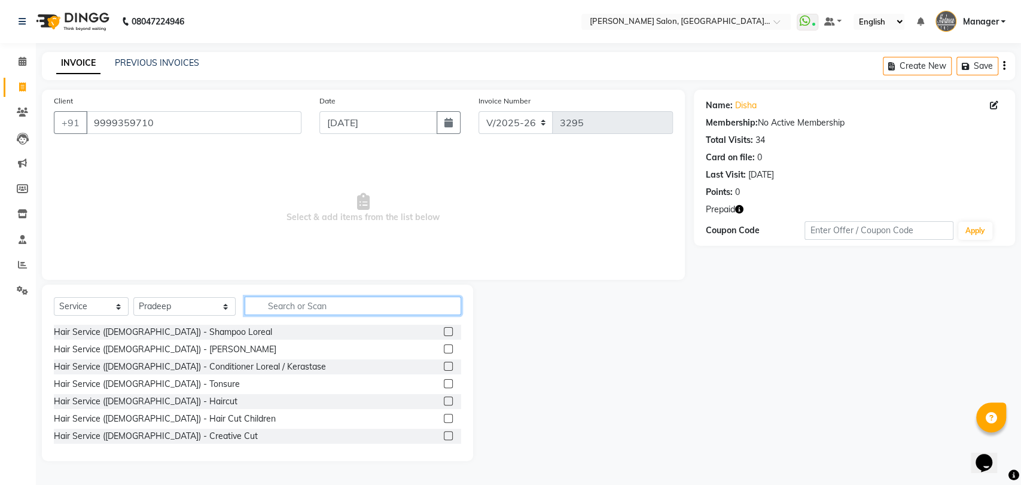
click at [270, 306] on input "text" at bounding box center [353, 306] width 217 height 19
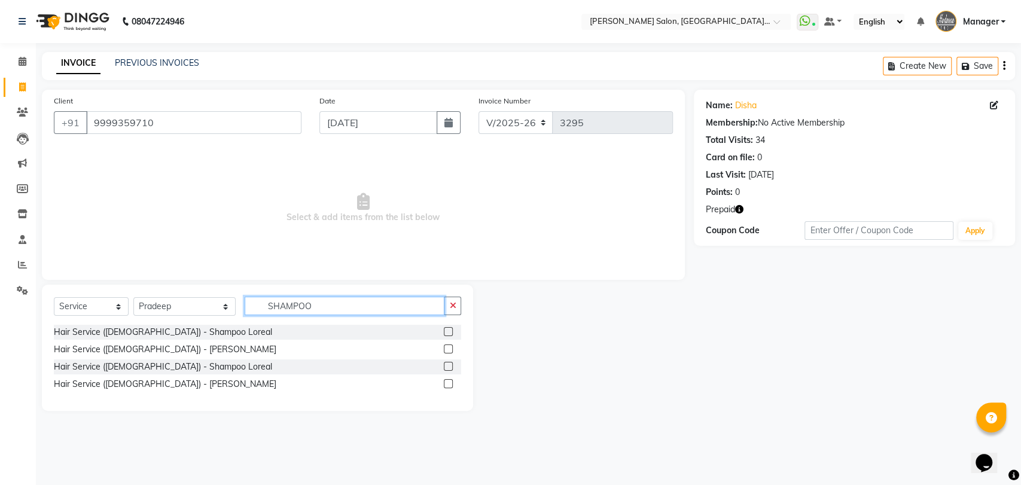
type input "SHAMPOO"
click at [450, 364] on label at bounding box center [448, 366] width 9 height 9
click at [450, 364] on input "checkbox" at bounding box center [448, 367] width 8 height 8
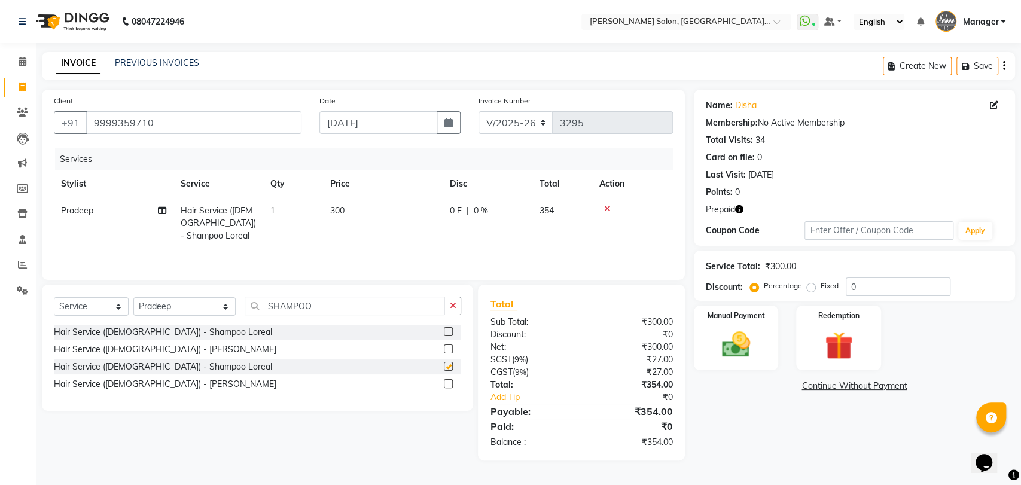
checkbox input "false"
click at [832, 333] on img at bounding box center [839, 346] width 47 height 37
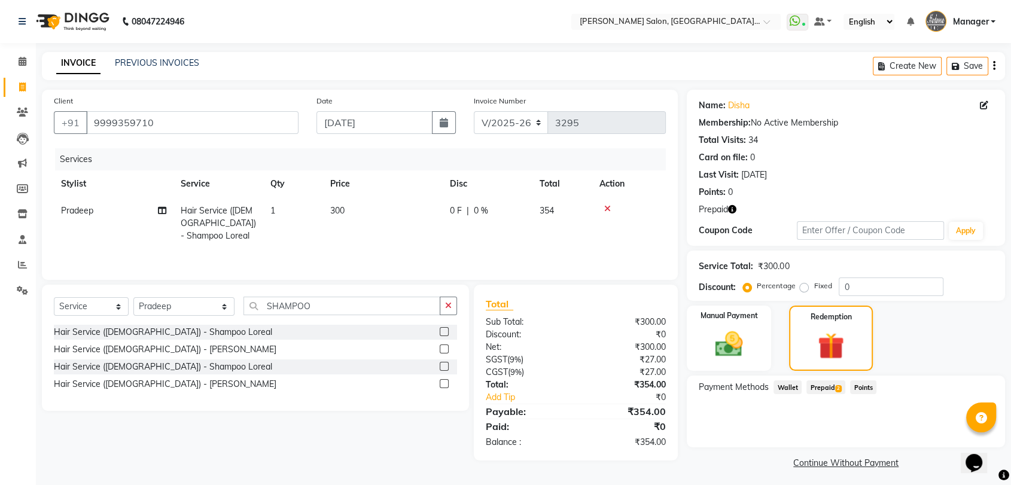
click at [831, 388] on span "Prepaid 2" at bounding box center [826, 388] width 39 height 14
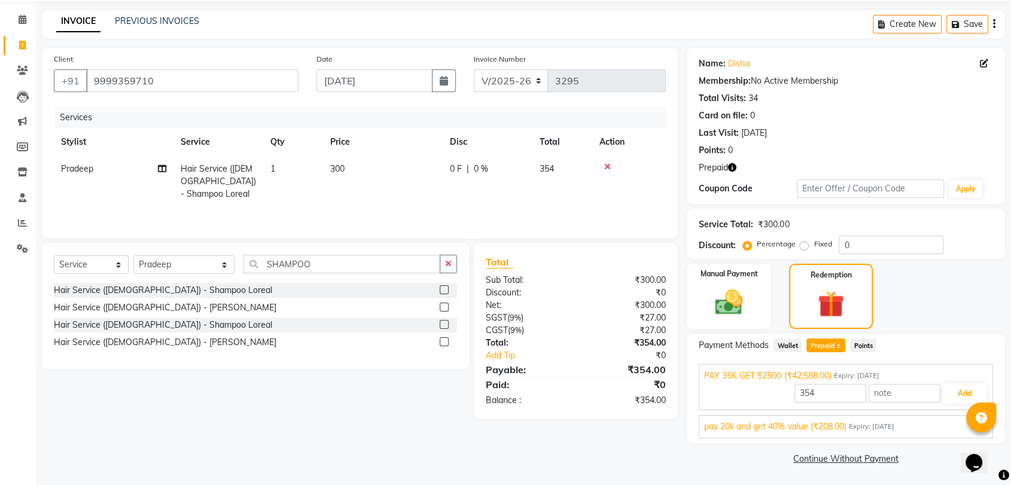
scroll to position [42, 0]
click at [961, 389] on button "Add" at bounding box center [965, 393] width 44 height 20
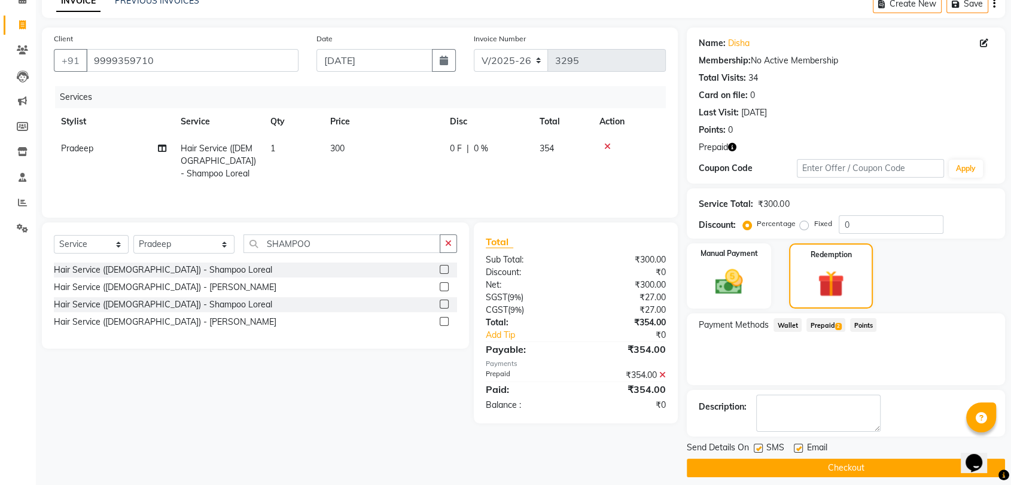
scroll to position [72, 0]
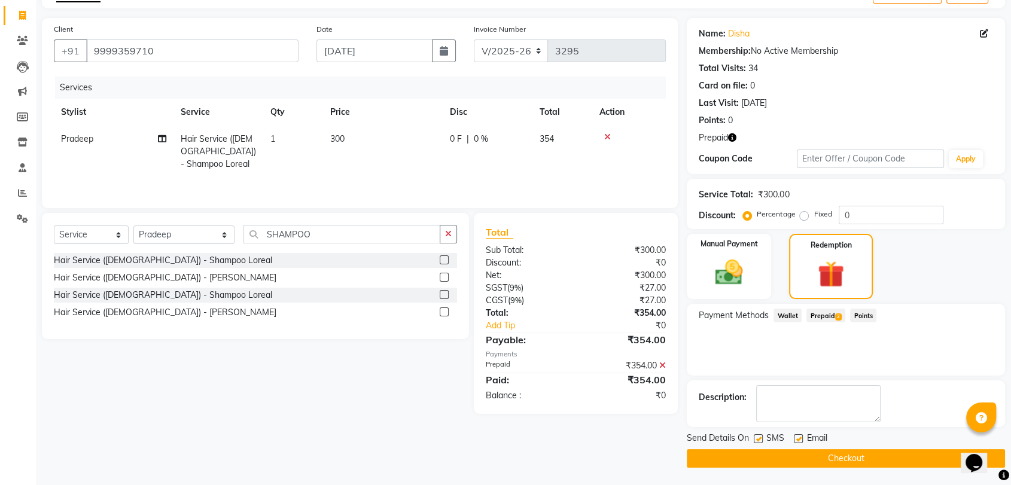
click at [866, 459] on button "Checkout" at bounding box center [846, 458] width 318 height 19
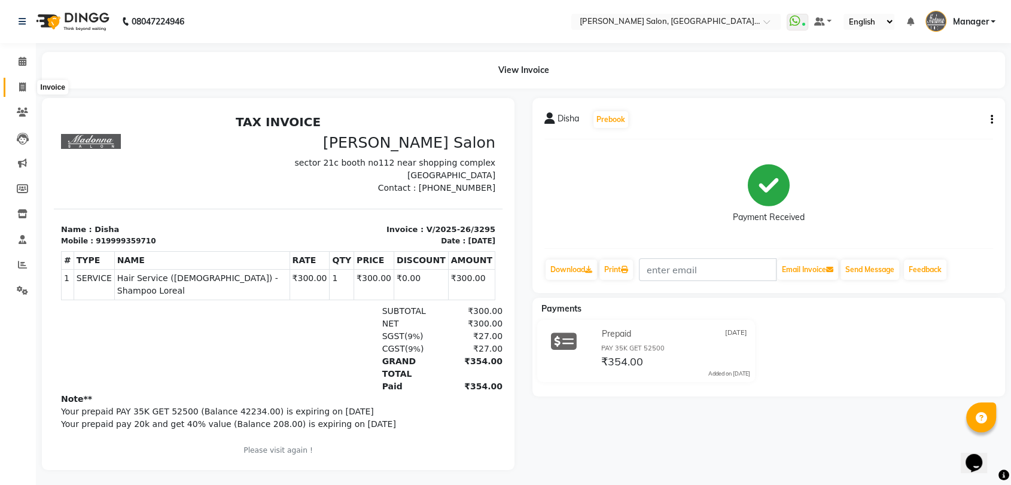
click at [19, 87] on icon at bounding box center [22, 87] width 7 height 9
select select "5893"
select select "service"
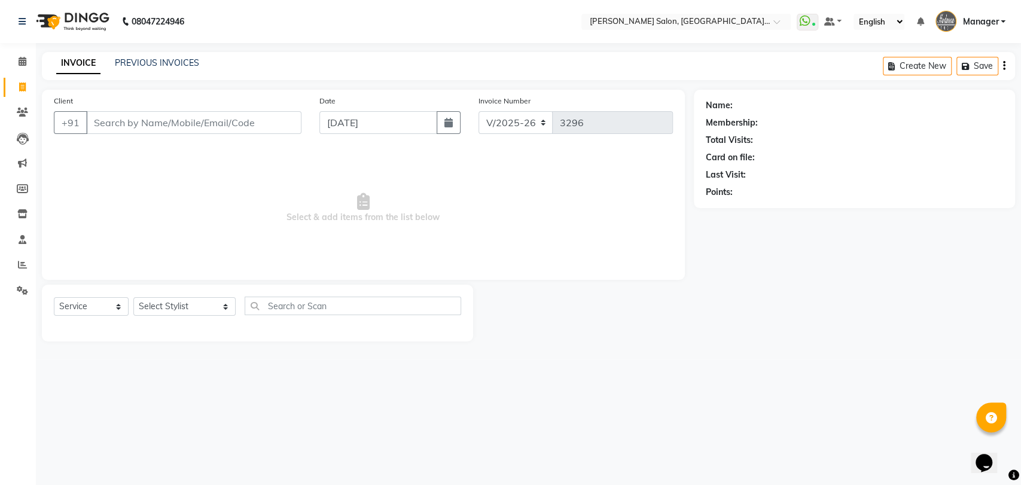
click at [254, 122] on input "Client" at bounding box center [193, 122] width 215 height 23
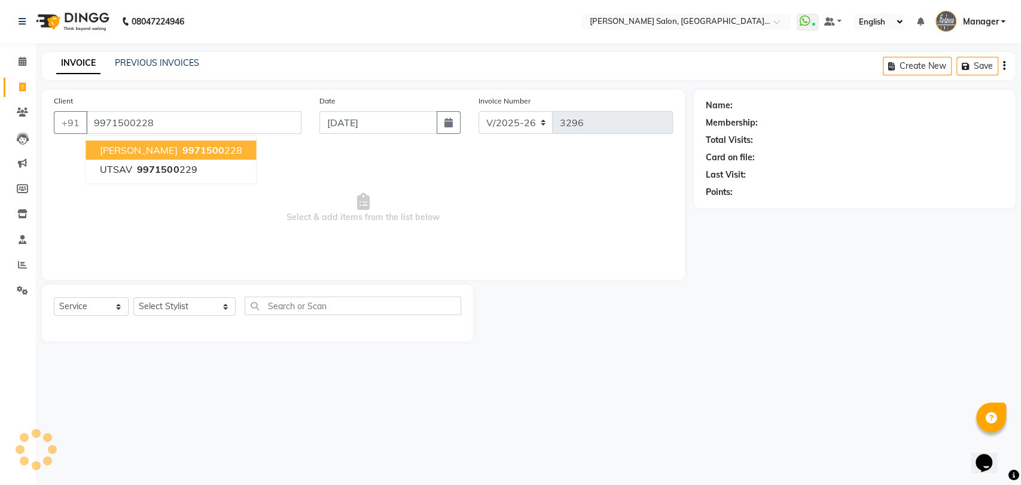
type input "9971500228"
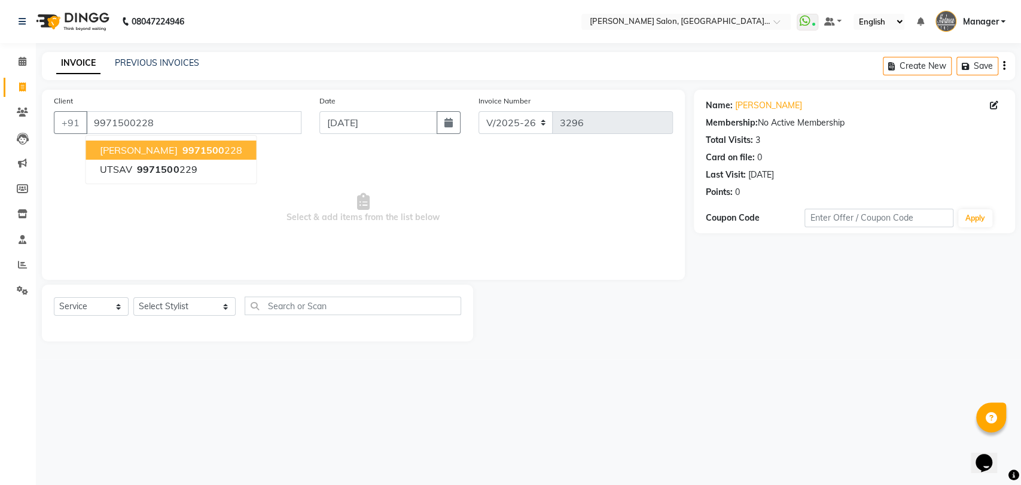
click at [182, 150] on span "9971500" at bounding box center [203, 150] width 42 height 12
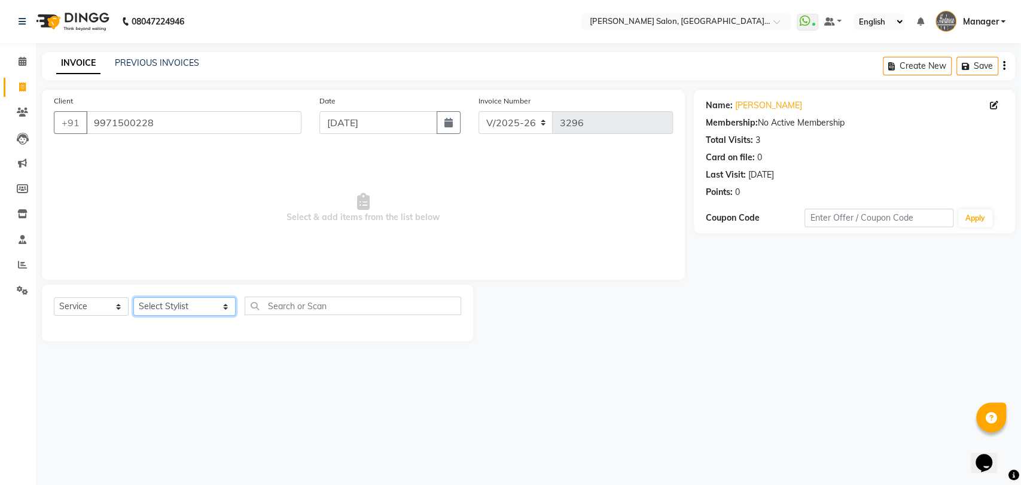
click at [165, 312] on select "Select Stylist Anil Pedicurist Arman ashish female stylist Ashutosh Singhal KHU…" at bounding box center [184, 306] width 102 height 19
select select "76381"
click at [133, 297] on select "Select Stylist Anil Pedicurist Arman ashish female stylist Ashutosh Singhal KHU…" at bounding box center [184, 306] width 102 height 19
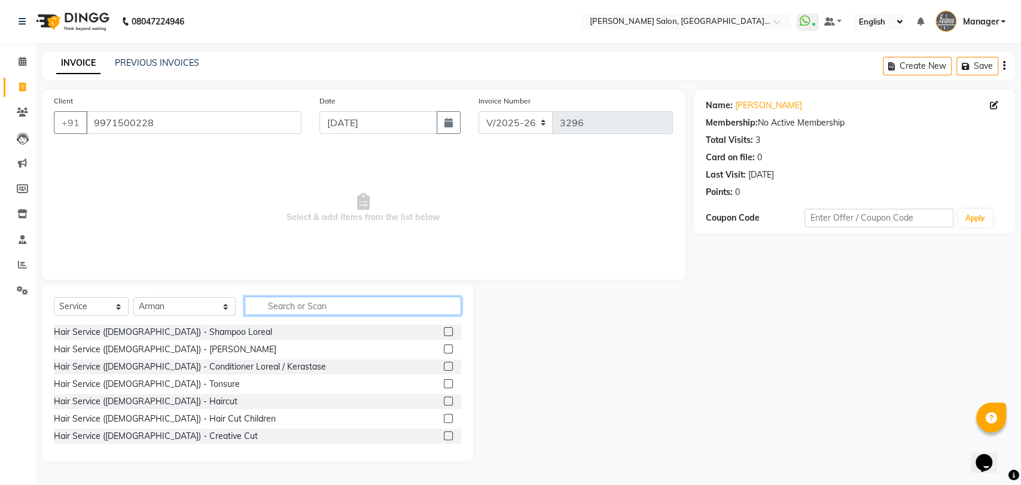
click at [276, 305] on input "text" at bounding box center [353, 306] width 217 height 19
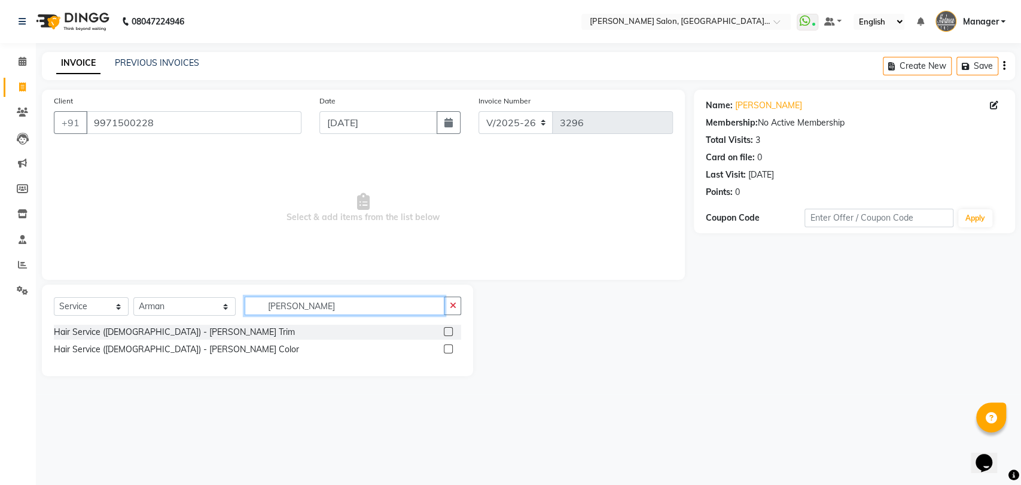
type input "BEARD"
click at [445, 334] on label at bounding box center [448, 331] width 9 height 9
click at [445, 334] on input "checkbox" at bounding box center [448, 333] width 8 height 8
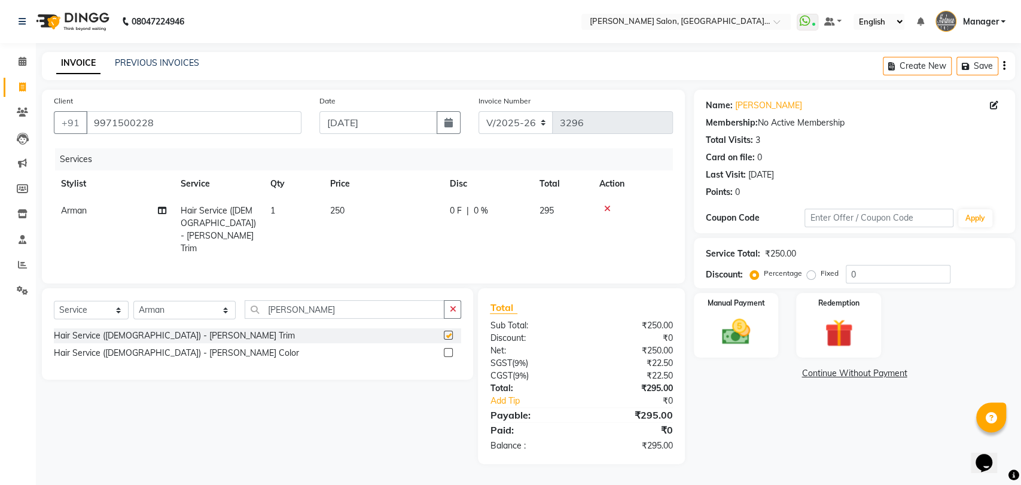
checkbox input "false"
click at [854, 332] on img at bounding box center [839, 333] width 47 height 37
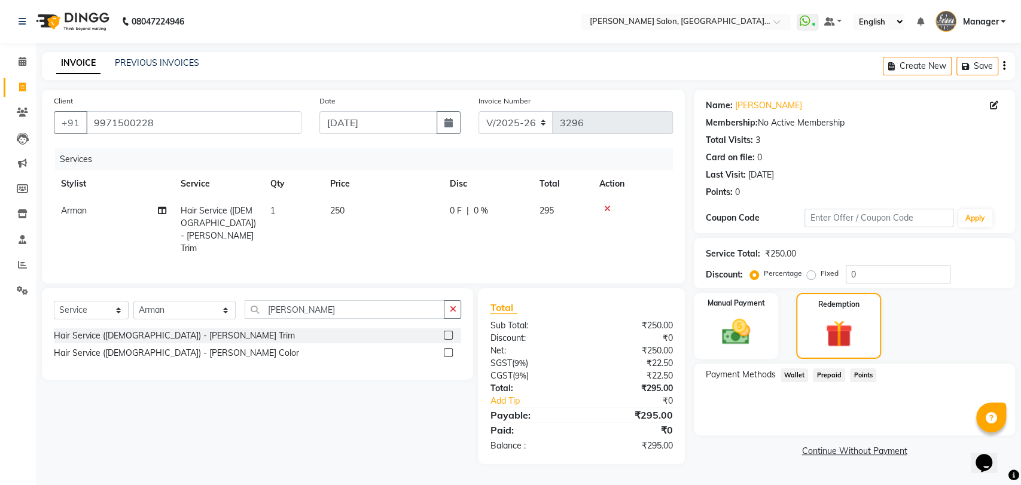
click at [801, 378] on span "Wallet" at bounding box center [795, 376] width 28 height 14
click at [820, 384] on div "Prepaid" at bounding box center [826, 377] width 37 height 16
click at [827, 377] on span "Prepaid" at bounding box center [829, 376] width 32 height 14
click at [852, 377] on span "Points" at bounding box center [863, 376] width 26 height 14
click at [800, 378] on span "Wallet" at bounding box center [795, 376] width 28 height 14
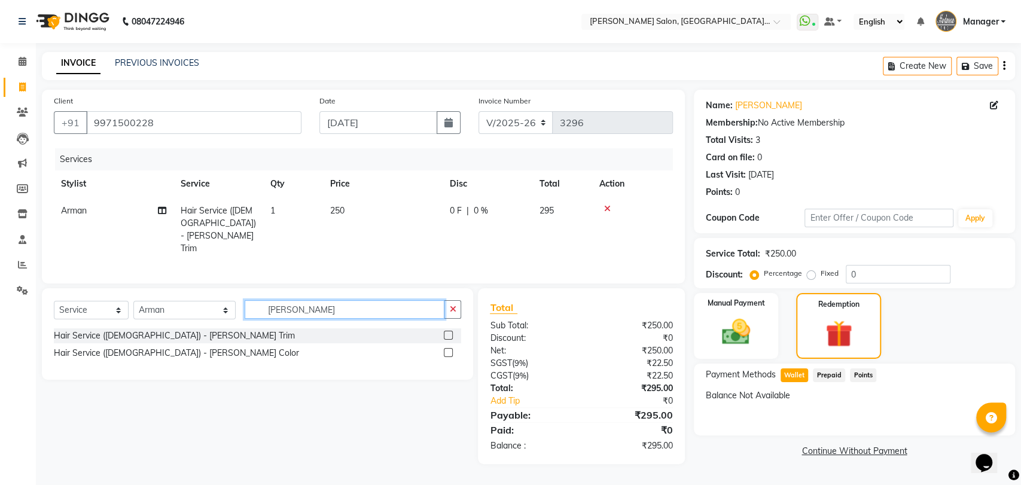
click at [286, 315] on input "BEARD" at bounding box center [345, 309] width 200 height 19
click at [123, 308] on select "Select Service Product Membership Package Voucher Prepaid Gift Card" at bounding box center [91, 310] width 75 height 19
select select "package"
click at [54, 301] on select "Select Service Product Membership Package Voucher Prepaid Gift Card" at bounding box center [91, 310] width 75 height 19
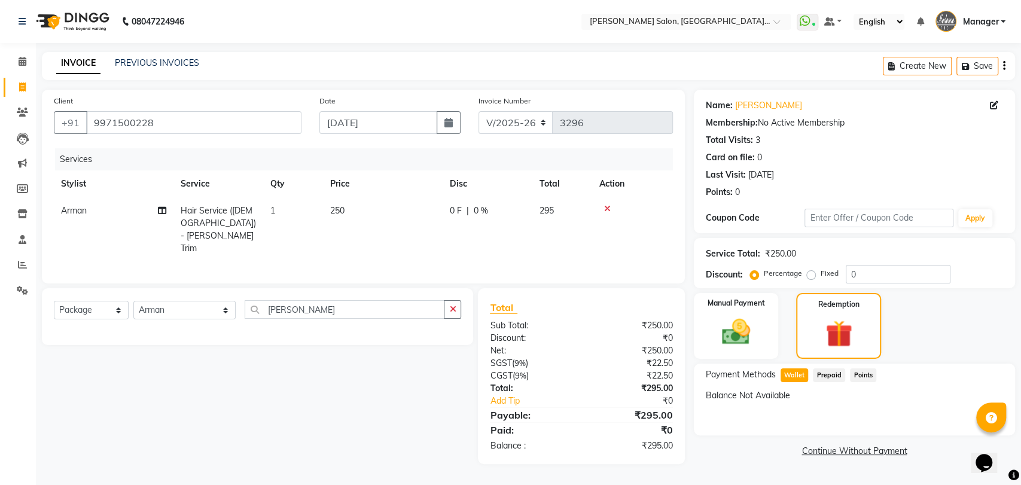
click at [320, 295] on div "Select Service Product Membership Package Voucher Prepaid Gift Card Select Styl…" at bounding box center [257, 316] width 431 height 57
click at [319, 308] on input "BEARD" at bounding box center [345, 309] width 200 height 19
type input "5K"
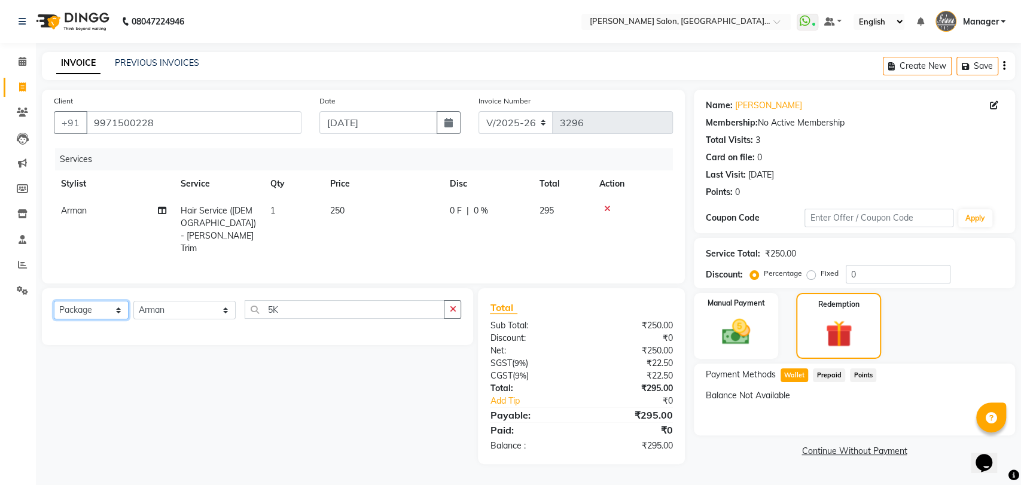
click at [125, 302] on select "Select Service Product Membership Package Voucher Prepaid Gift Card" at bounding box center [91, 310] width 75 height 19
select select "P"
click at [54, 301] on select "Select Service Product Membership Package Voucher Prepaid Gift Card" at bounding box center [91, 310] width 75 height 19
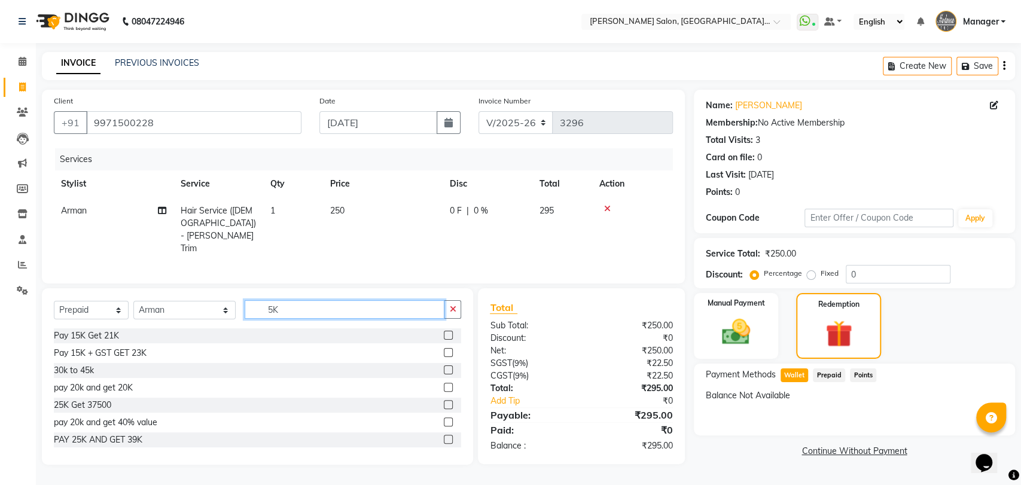
click at [309, 308] on input "5K" at bounding box center [345, 309] width 200 height 19
type input "5K"
click at [444, 418] on label at bounding box center [448, 422] width 9 height 9
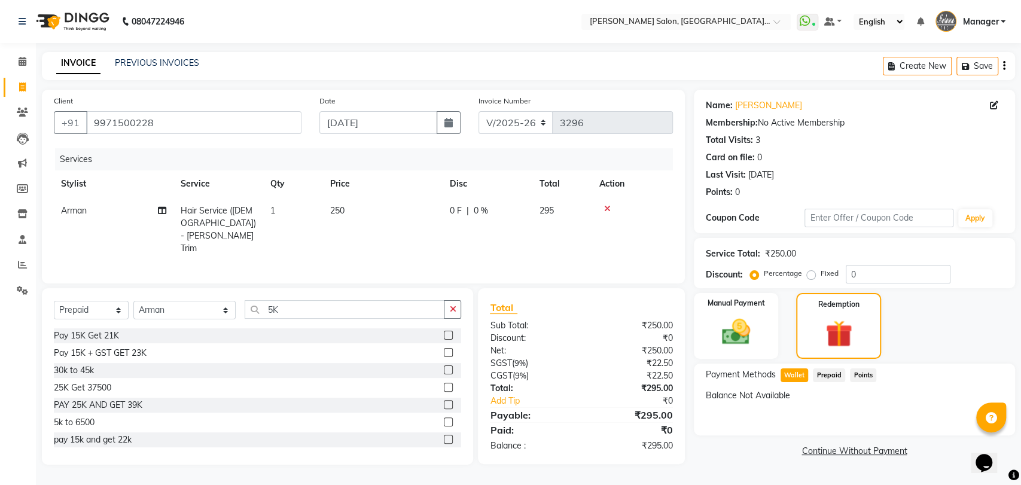
click at [444, 419] on input "checkbox" at bounding box center [448, 423] width 8 height 8
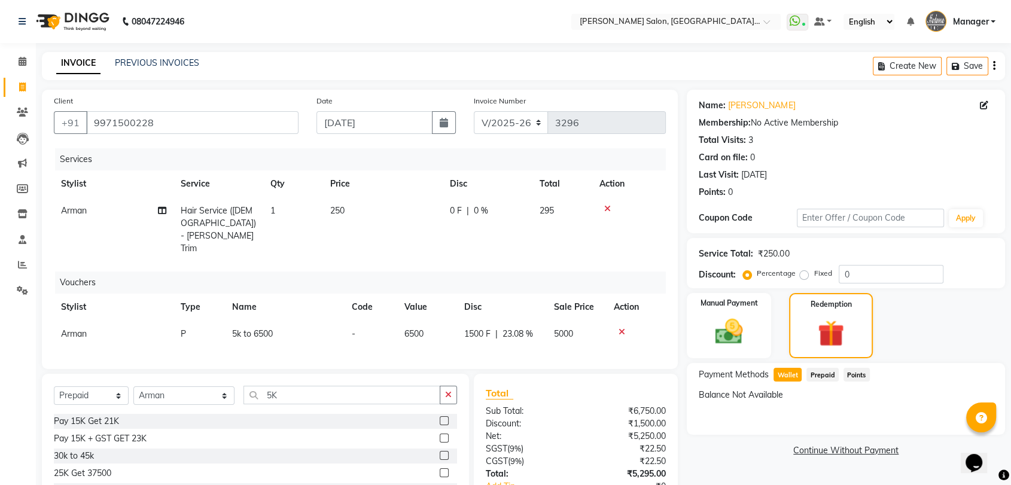
checkbox input "false"
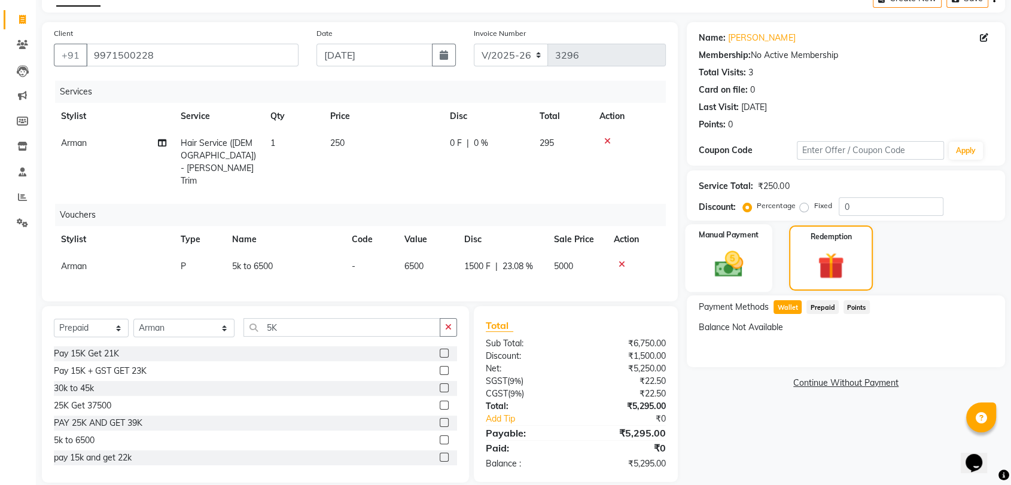
click at [742, 282] on div "Manual Payment" at bounding box center [729, 258] width 87 height 68
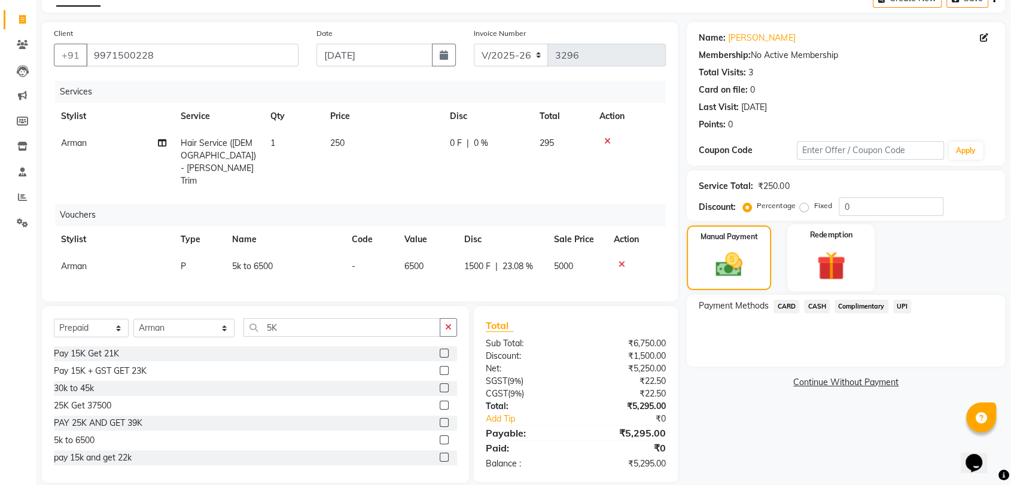
click at [826, 263] on img at bounding box center [831, 266] width 47 height 36
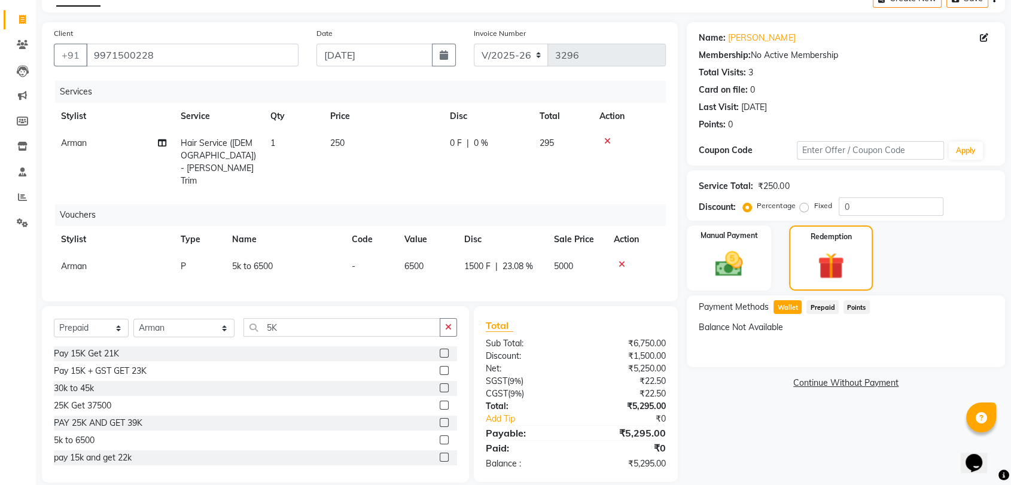
click at [609, 140] on icon at bounding box center [607, 141] width 7 height 8
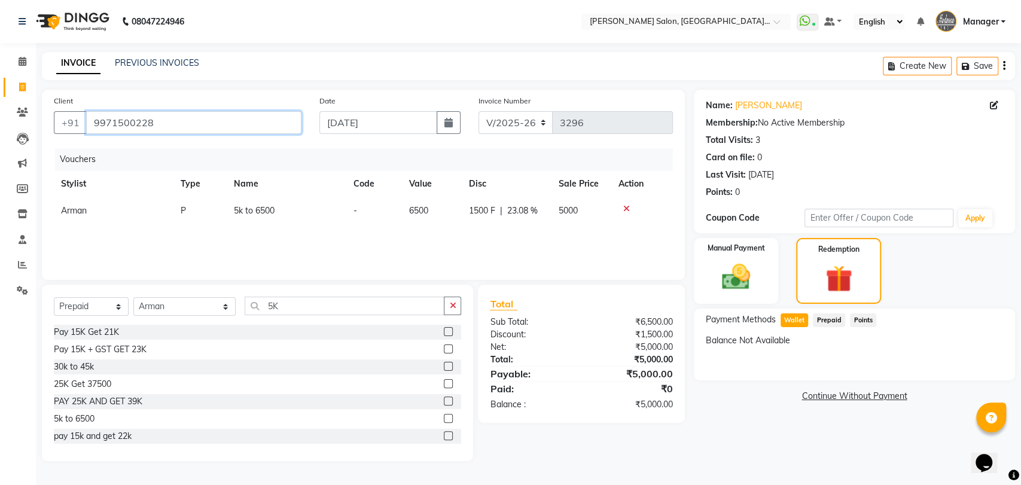
drag, startPoint x: 157, startPoint y: 120, endPoint x: 44, endPoint y: 131, distance: 114.3
click at [44, 131] on div "Client +91 9971500228 Date 04-09-2025 Invoice Number V/2025 V/2025-26 3296 Vouc…" at bounding box center [363, 185] width 643 height 190
click at [776, 278] on div "Manual Payment" at bounding box center [736, 271] width 89 height 68
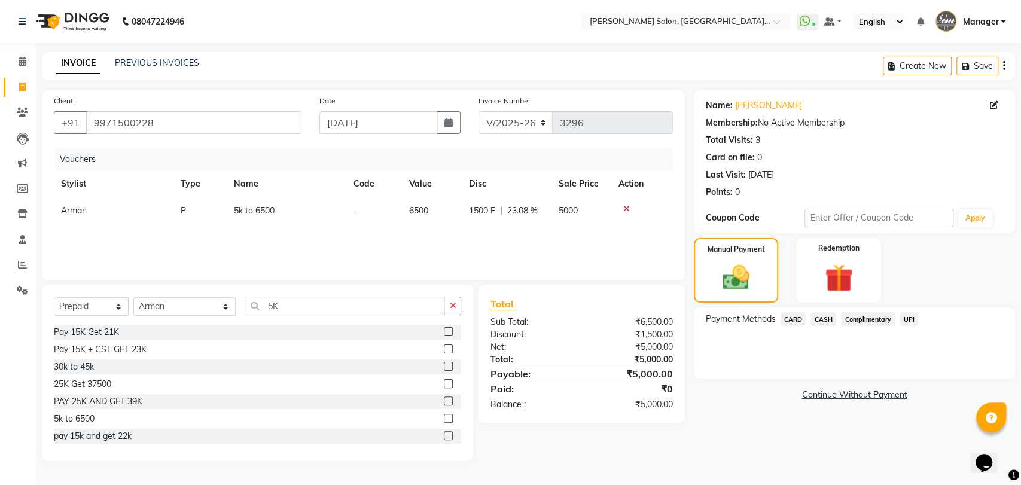
click at [905, 315] on span "UPI" at bounding box center [909, 319] width 19 height 14
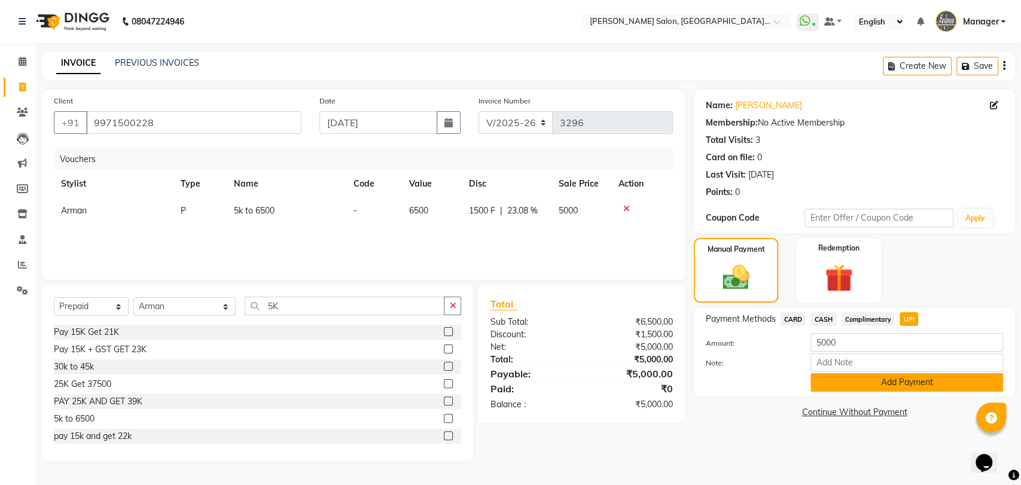
click at [901, 387] on button "Add Payment" at bounding box center [907, 382] width 193 height 19
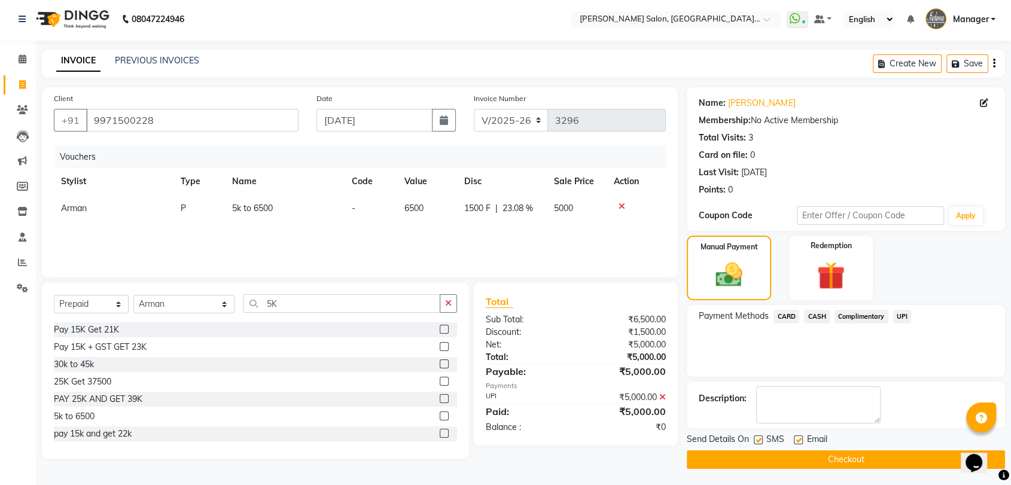
scroll to position [4, 0]
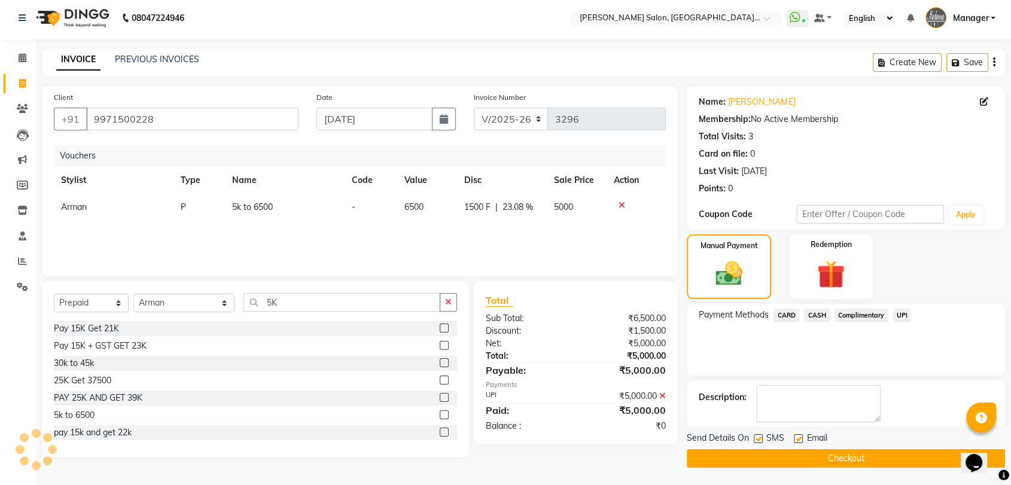
click at [832, 456] on button "Checkout" at bounding box center [846, 458] width 318 height 19
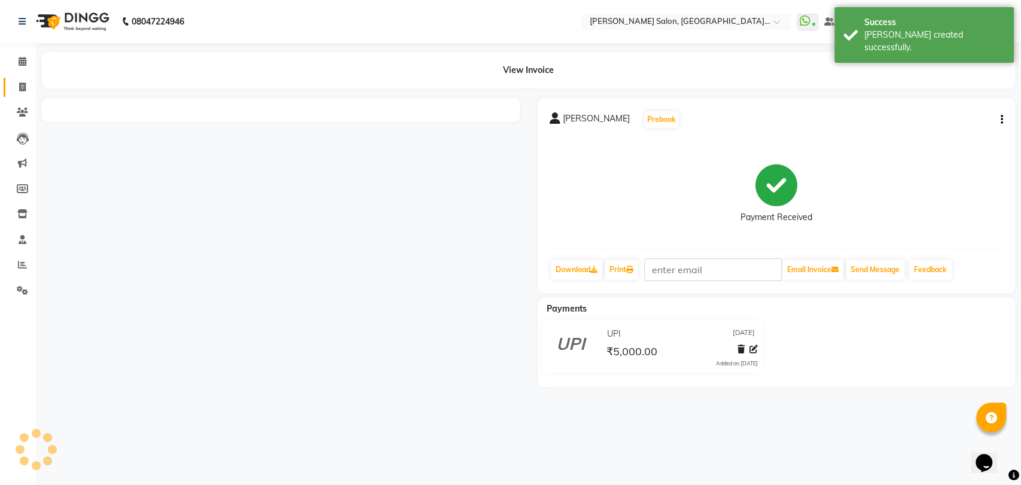
click at [19, 89] on icon at bounding box center [22, 87] width 7 height 9
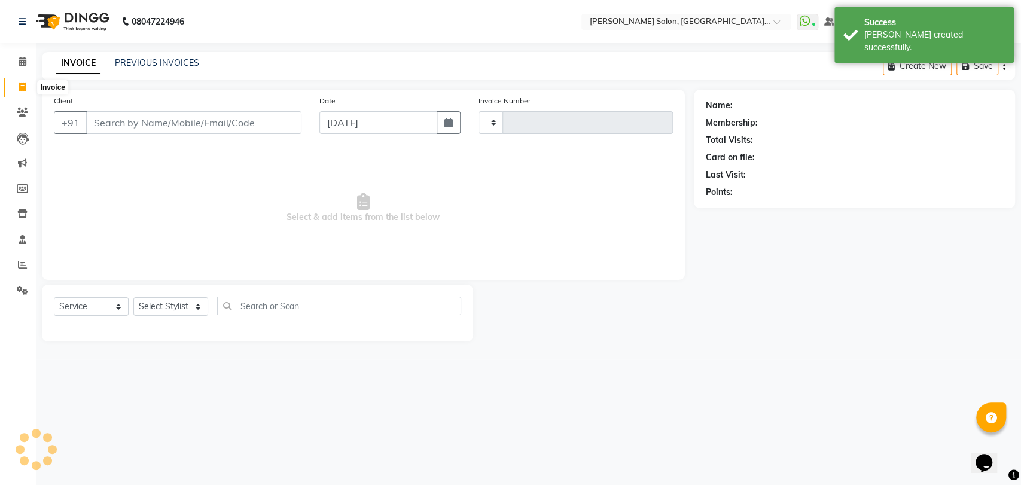
drag, startPoint x: 29, startPoint y: 88, endPoint x: 315, endPoint y: 30, distance: 292.4
click at [29, 88] on span at bounding box center [22, 88] width 21 height 14
click at [11, 89] on link "Invoice" at bounding box center [18, 88] width 29 height 20
click at [22, 88] on icon at bounding box center [22, 87] width 7 height 9
select select "service"
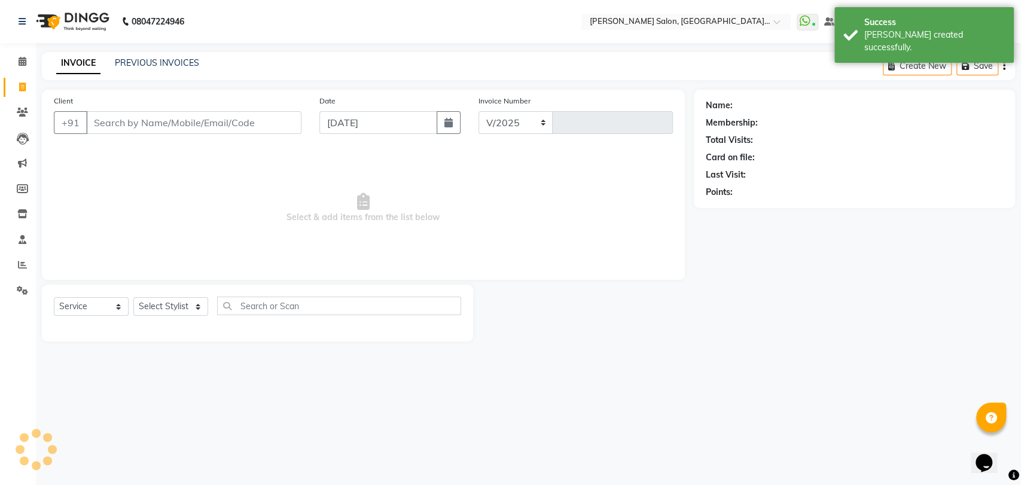
click at [224, 127] on input "Client" at bounding box center [193, 122] width 215 height 23
select select "5893"
type input "3297"
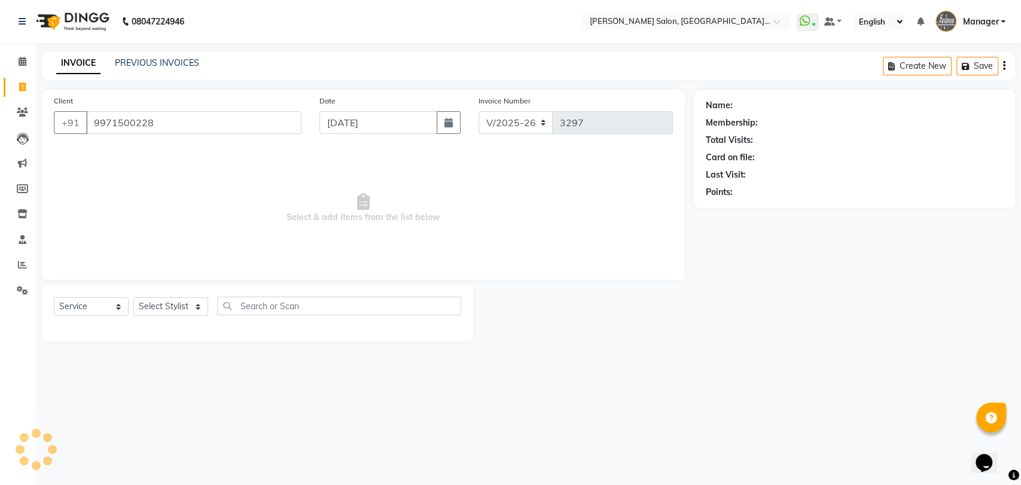
type input "9971500228"
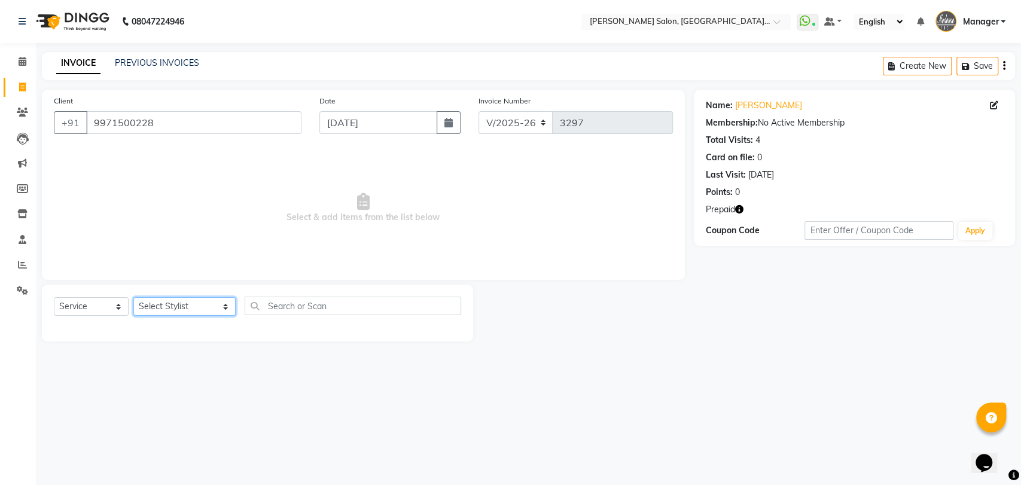
click at [172, 312] on select "Select Stylist Anil Pedicurist Arman ashish female stylist Ashutosh Singhal KHU…" at bounding box center [184, 306] width 102 height 19
select select "76381"
click at [133, 297] on select "Select Stylist Anil Pedicurist Arman ashish female stylist Ashutosh Singhal KHU…" at bounding box center [184, 306] width 102 height 19
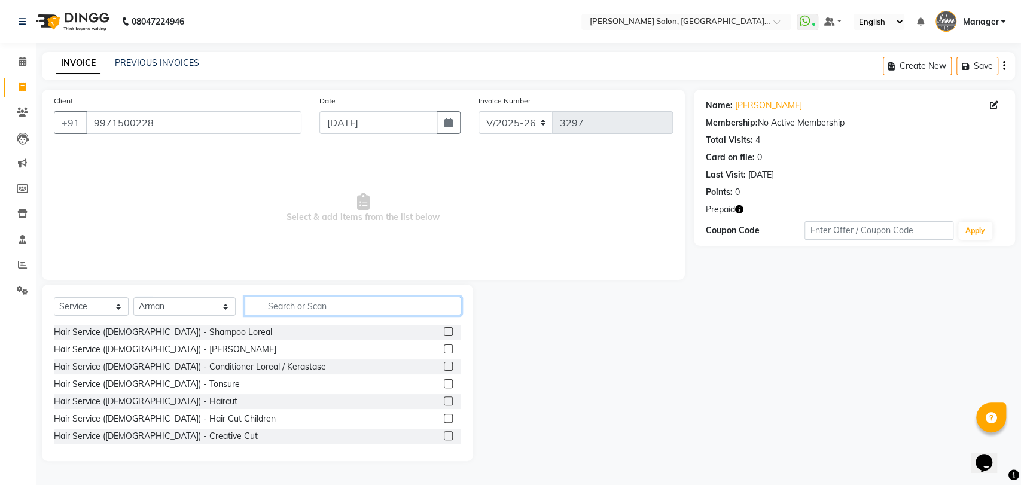
click at [321, 305] on input "text" at bounding box center [353, 306] width 217 height 19
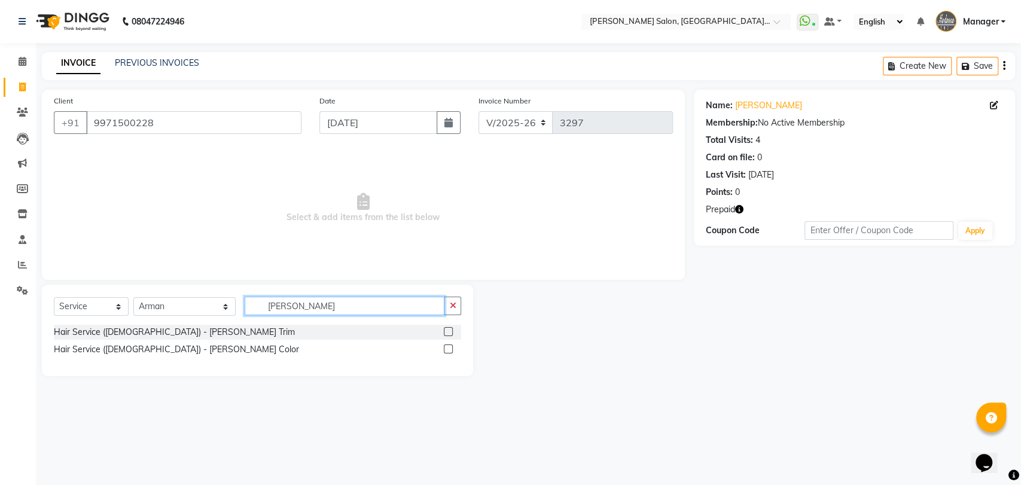
type input "BEARD"
click at [450, 329] on label at bounding box center [448, 331] width 9 height 9
click at [450, 329] on input "checkbox" at bounding box center [448, 333] width 8 height 8
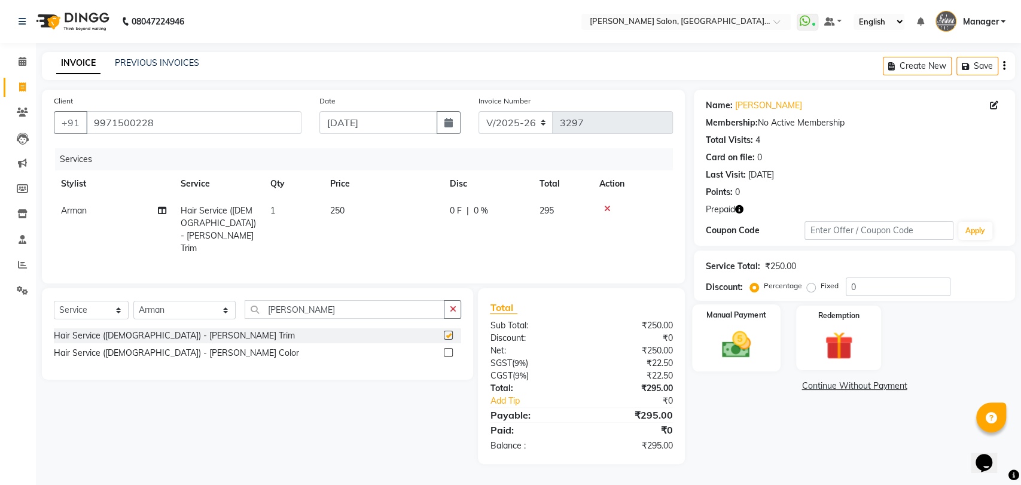
checkbox input "false"
click at [844, 334] on img at bounding box center [839, 346] width 47 height 37
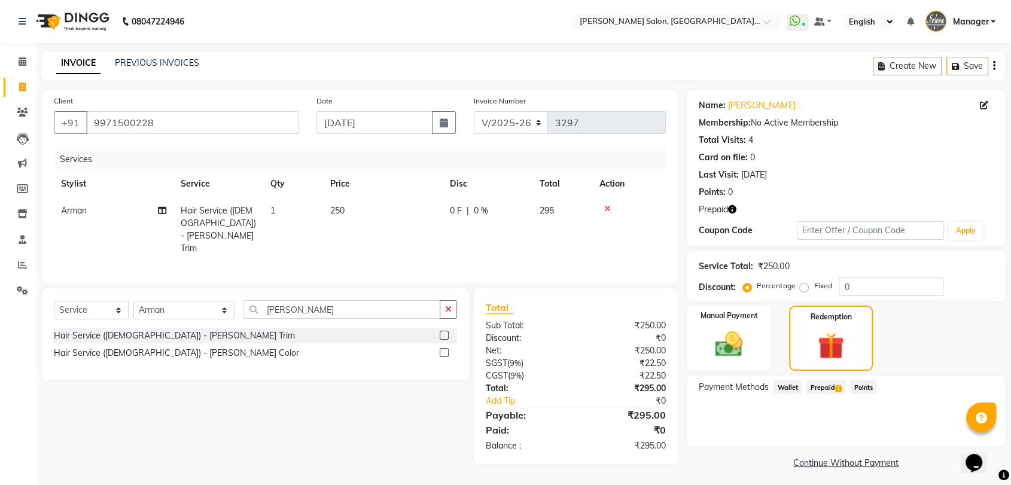
click at [828, 388] on span "Prepaid 1" at bounding box center [826, 388] width 39 height 14
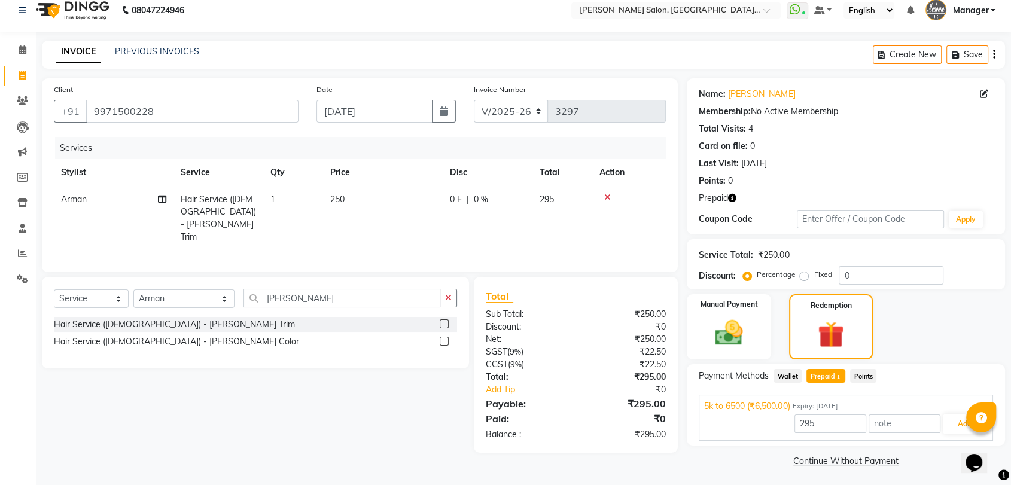
scroll to position [14, 0]
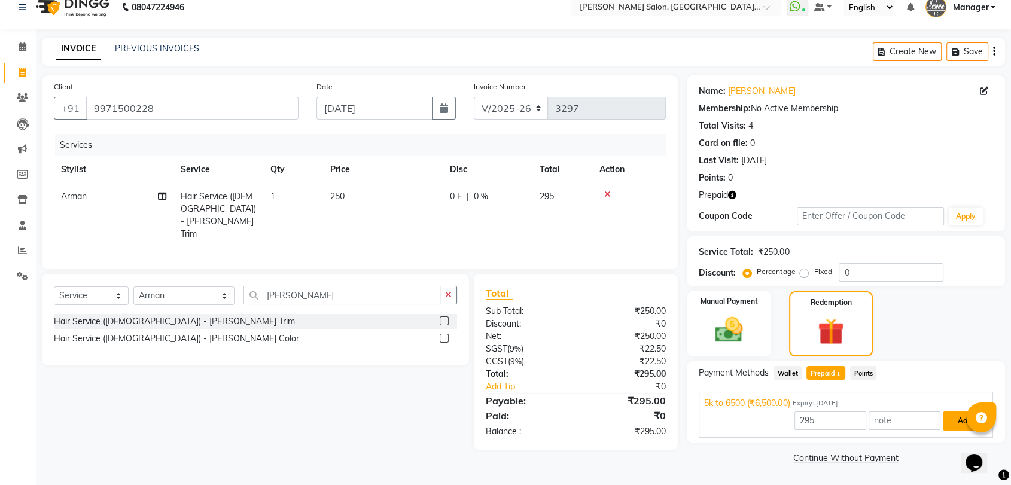
click at [963, 426] on button "Add" at bounding box center [965, 421] width 44 height 20
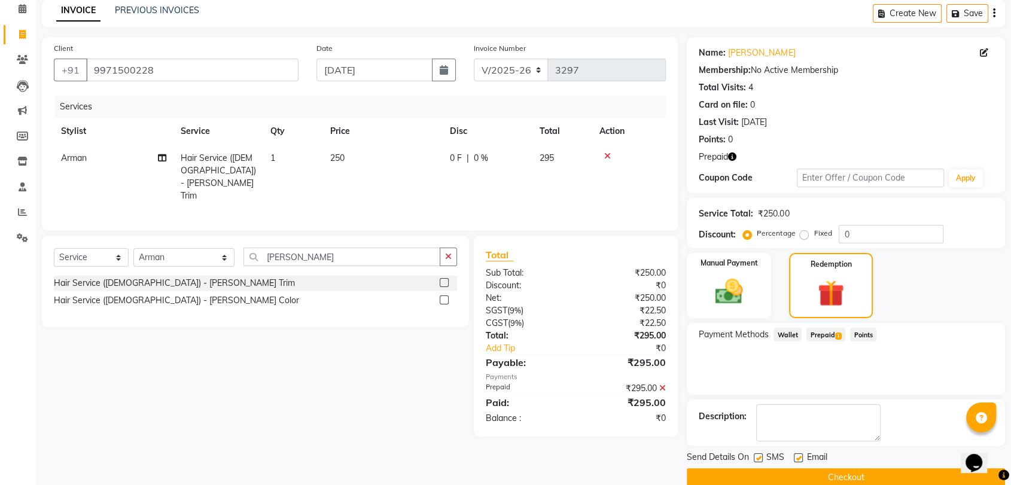
scroll to position [72, 0]
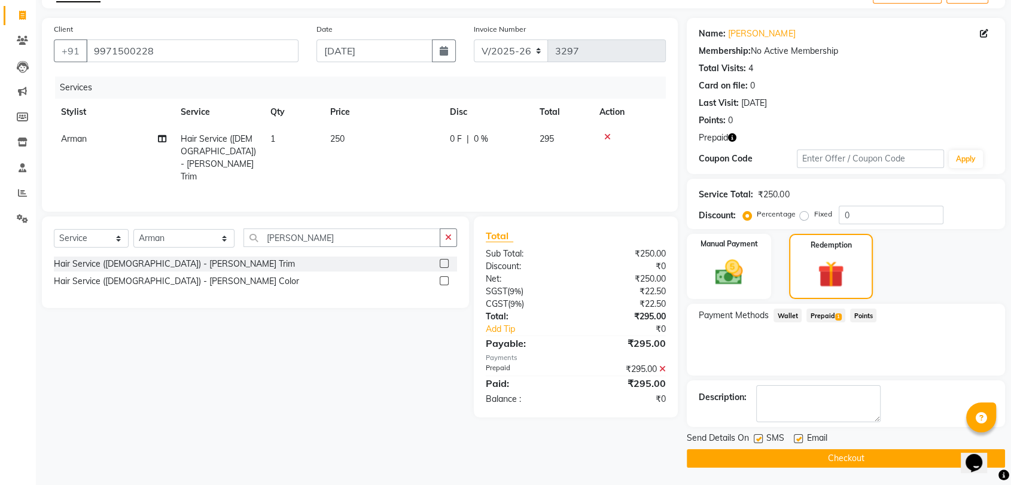
click at [828, 457] on button "Checkout" at bounding box center [846, 458] width 318 height 19
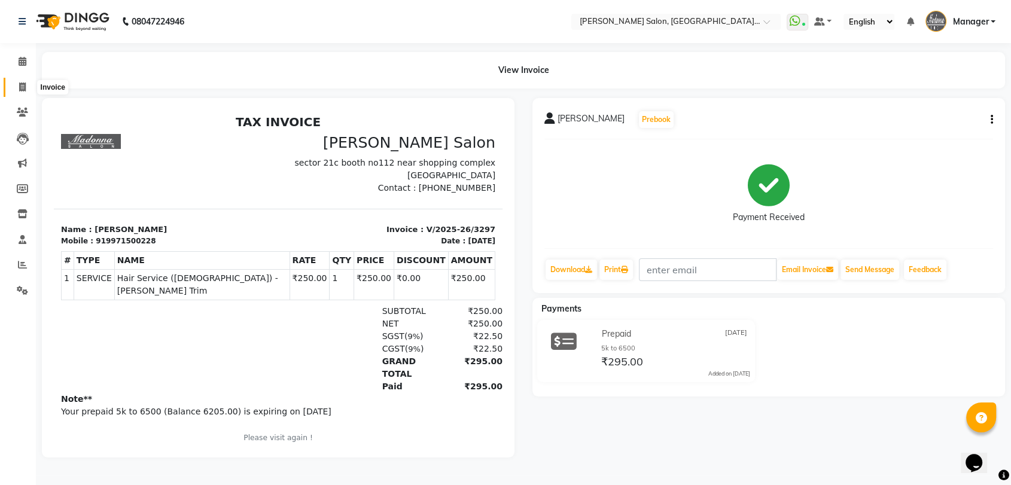
click at [20, 87] on icon at bounding box center [22, 87] width 7 height 9
select select "service"
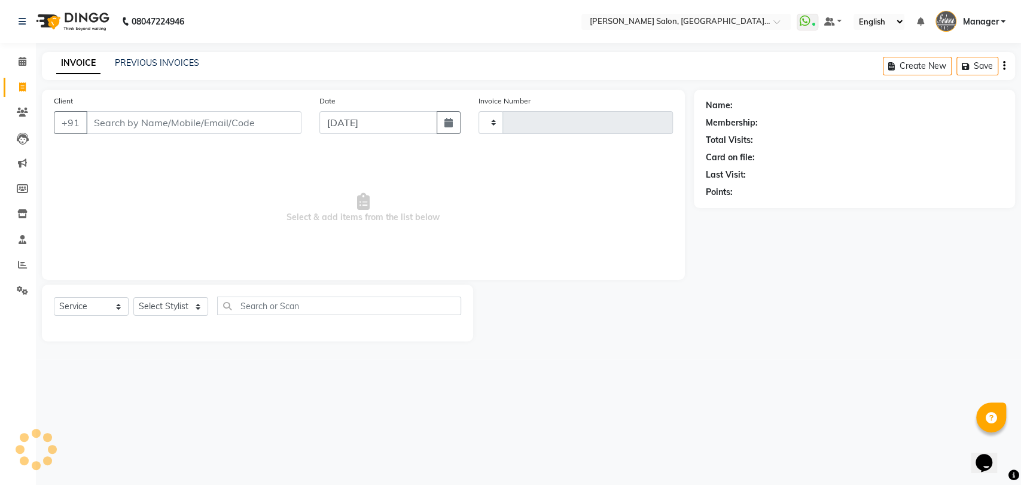
type input "3298"
select select "5893"
click at [172, 62] on link "PREVIOUS INVOICES" at bounding box center [157, 62] width 84 height 11
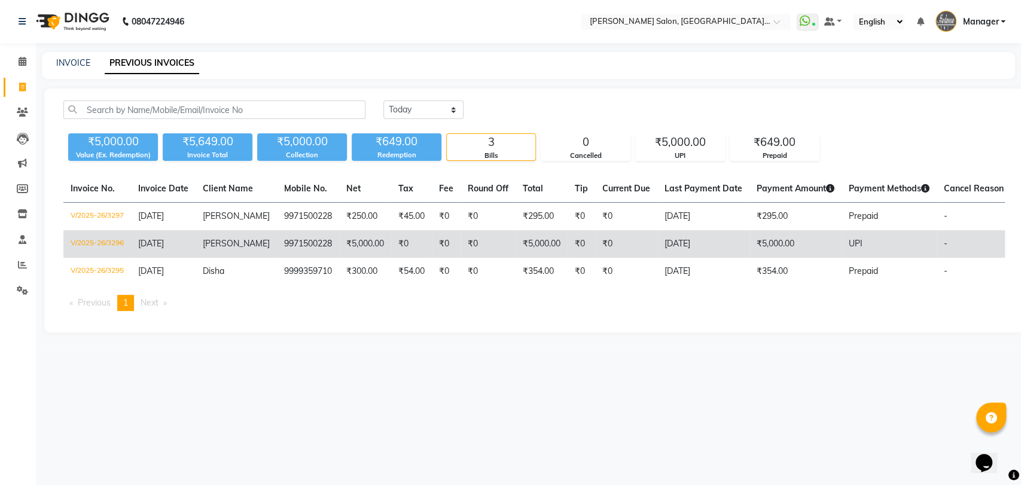
click at [316, 247] on td "9971500228" at bounding box center [308, 244] width 62 height 28
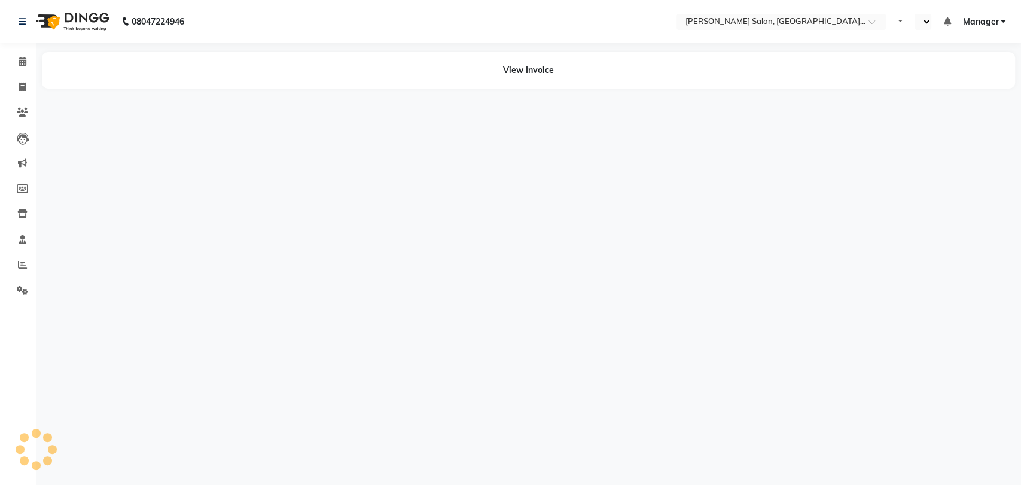
select select "en"
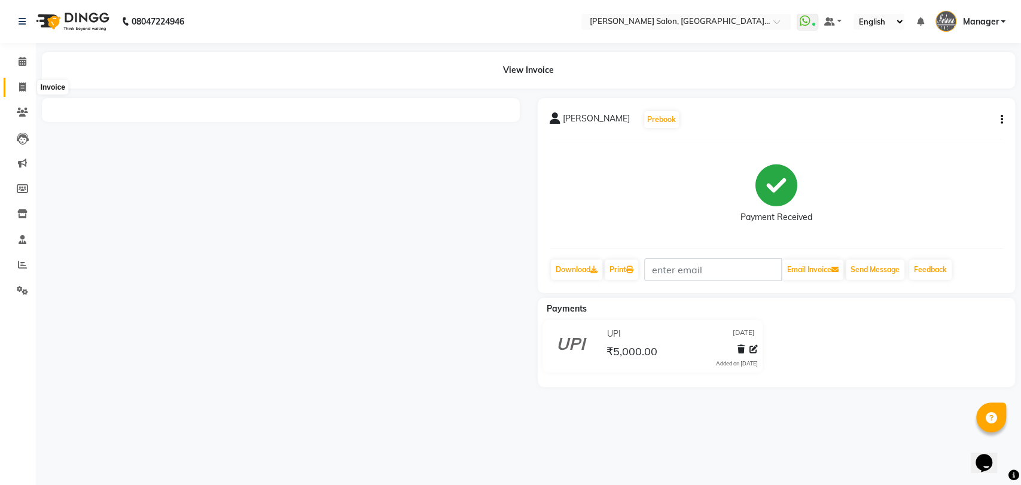
click at [20, 85] on icon at bounding box center [22, 87] width 7 height 9
select select "service"
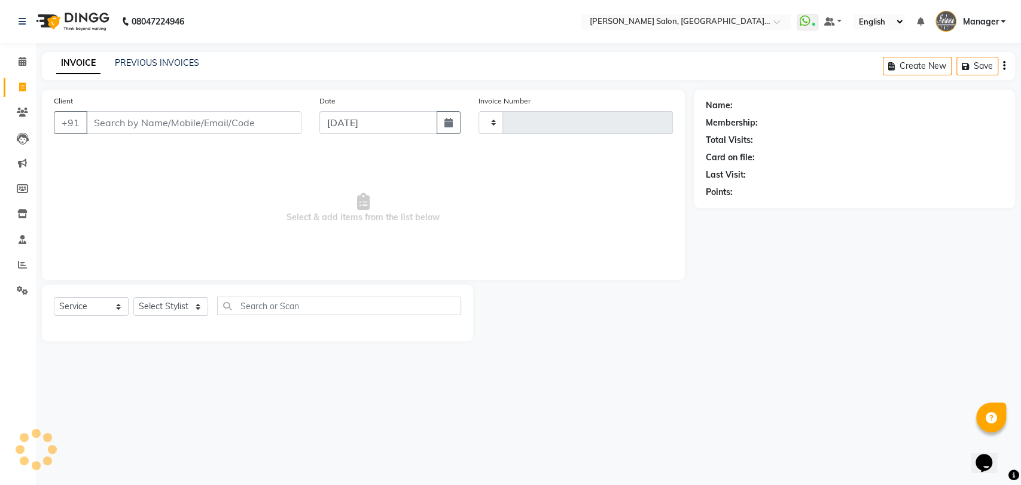
type input "3298"
select select "5893"
click at [143, 62] on link "PREVIOUS INVOICES" at bounding box center [157, 62] width 84 height 11
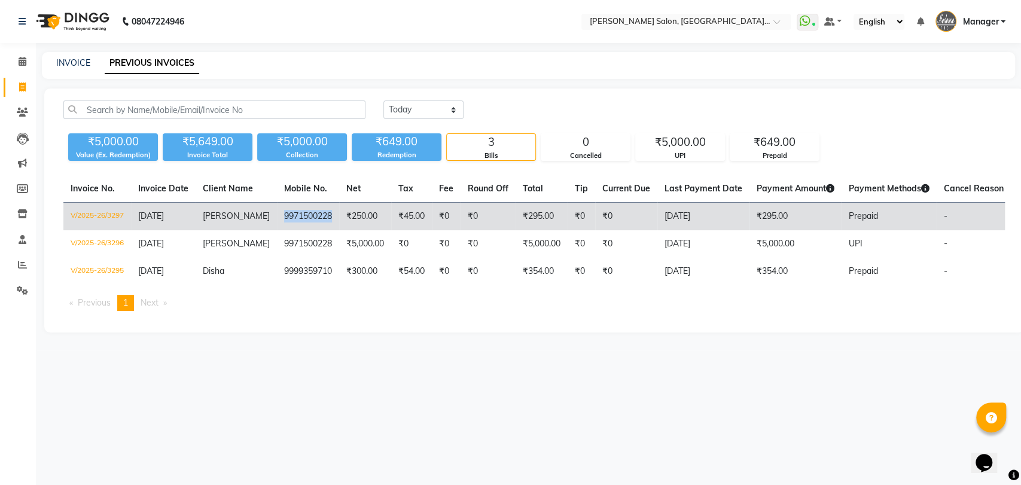
drag, startPoint x: 317, startPoint y: 212, endPoint x: 235, endPoint y: 214, distance: 82.6
click at [235, 214] on tr "V/2025-26/3297 04-09-2025 pranav 9971500228 ₹250.00 ₹45.00 ₹0 ₹0 ₹295.00 ₹0 ₹0 …" at bounding box center [557, 217] width 988 height 28
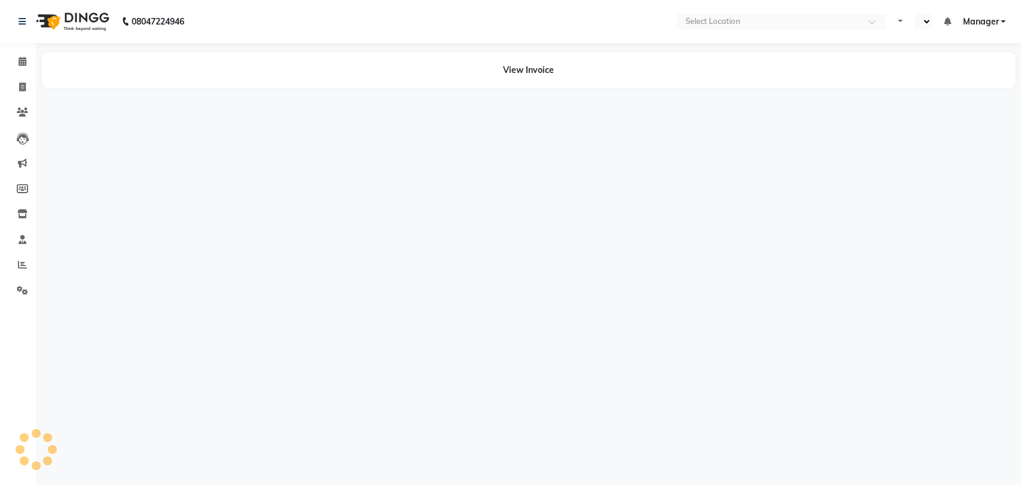
select select "en"
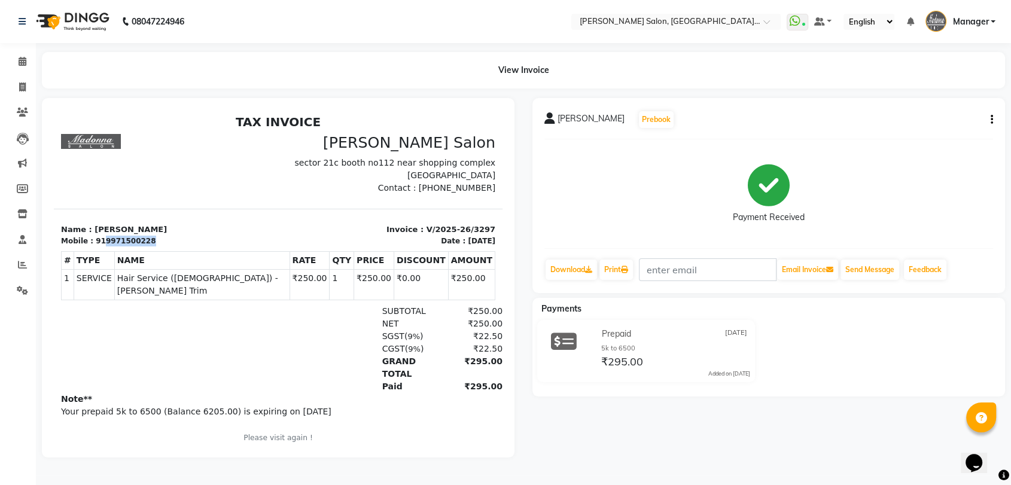
drag, startPoint x: 149, startPoint y: 241, endPoint x: 99, endPoint y: 243, distance: 49.7
click at [99, 243] on div "Mobile : 919971500228" at bounding box center [166, 241] width 210 height 11
copy div "9971500228"
click at [23, 83] on icon at bounding box center [22, 87] width 7 height 9
select select "service"
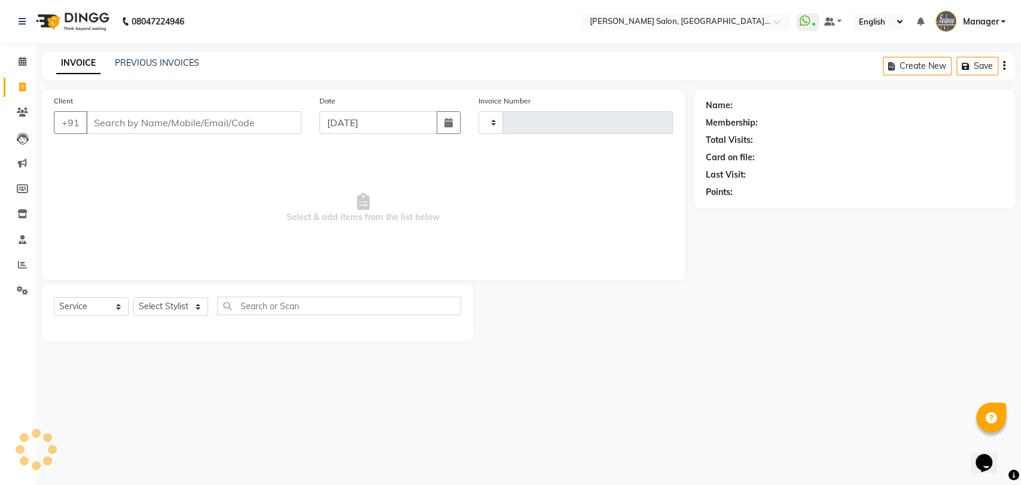
type input "3298"
select select "5893"
click at [143, 118] on input "Client" at bounding box center [193, 122] width 215 height 23
type input "9971500228"
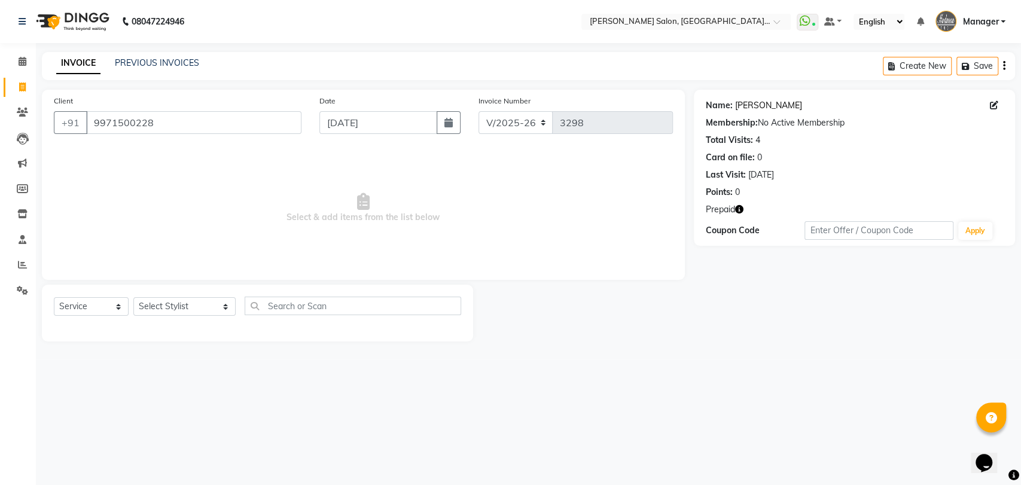
click at [742, 106] on link "Pranav" at bounding box center [768, 105] width 67 height 13
click at [741, 209] on icon "button" at bounding box center [739, 209] width 8 height 8
click at [724, 362] on div "08047224946 Select Location × Madonna Salon, Sector 21c, Faridabad WhatsApp Sta…" at bounding box center [510, 242] width 1021 height 485
click at [518, 241] on span "Select & add items from the list below" at bounding box center [363, 208] width 619 height 120
click at [738, 207] on icon "button" at bounding box center [739, 209] width 8 height 8
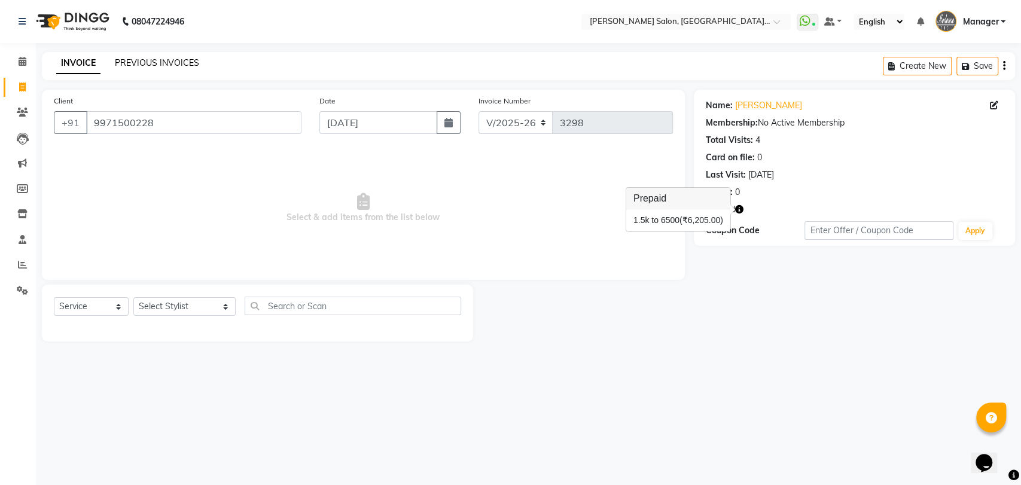
click at [185, 63] on link "PREVIOUS INVOICES" at bounding box center [157, 62] width 84 height 11
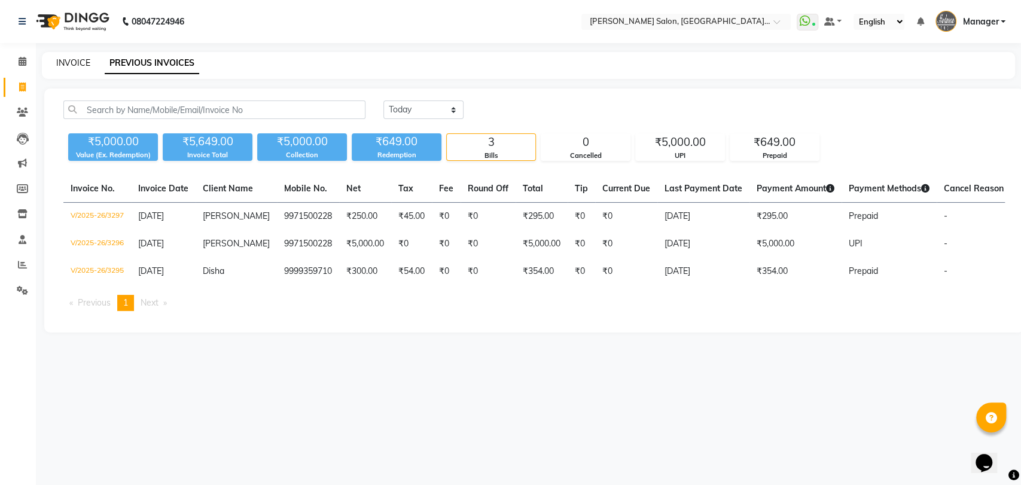
click at [77, 60] on link "INVOICE" at bounding box center [73, 62] width 34 height 11
select select "service"
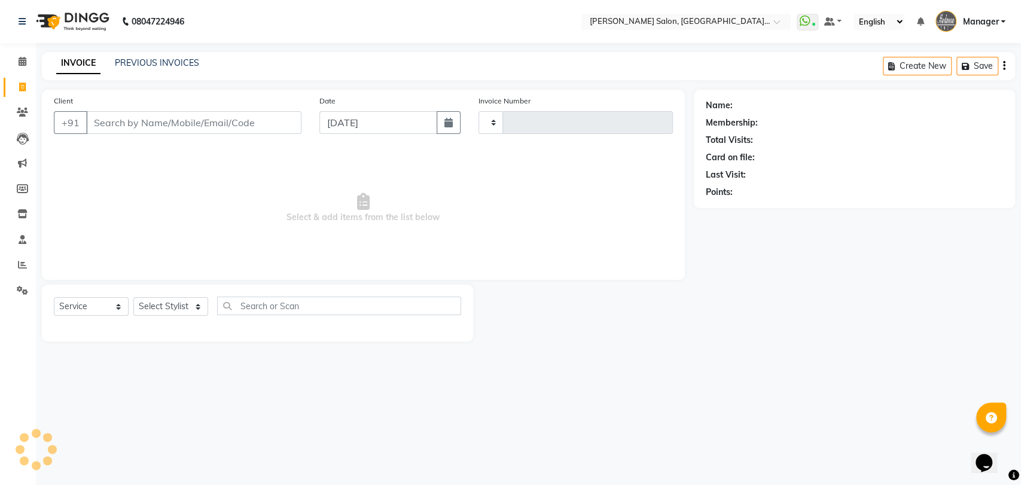
type input "3298"
select select "5893"
click at [182, 308] on select "Select Stylist Anil Pedicurist Arman ashish female stylist Ashutosh Singhal KHU…" at bounding box center [184, 306] width 102 height 19
select select "83042"
click at [133, 297] on select "Select Stylist Anil Pedicurist Arman ashish female stylist Ashutosh Singhal KHU…" at bounding box center [184, 306] width 102 height 19
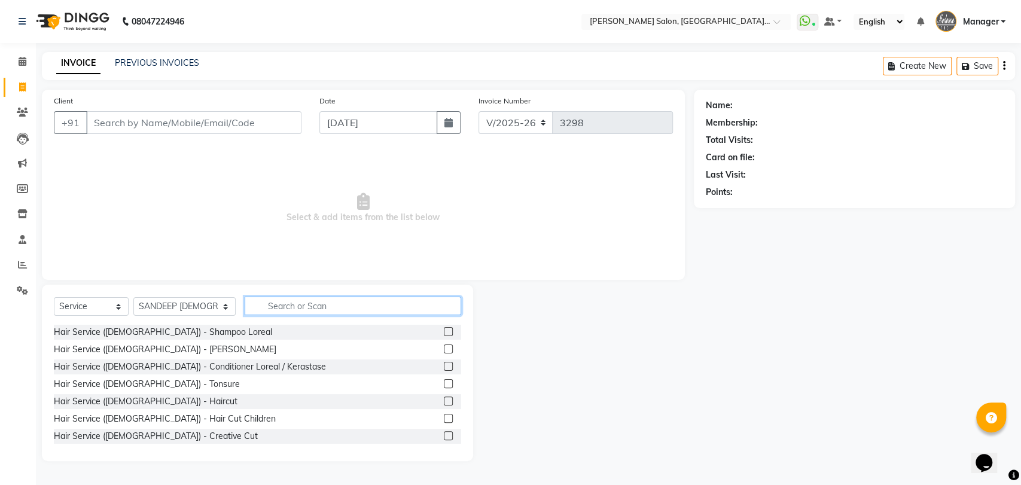
click at [329, 311] on input "text" at bounding box center [353, 306] width 217 height 19
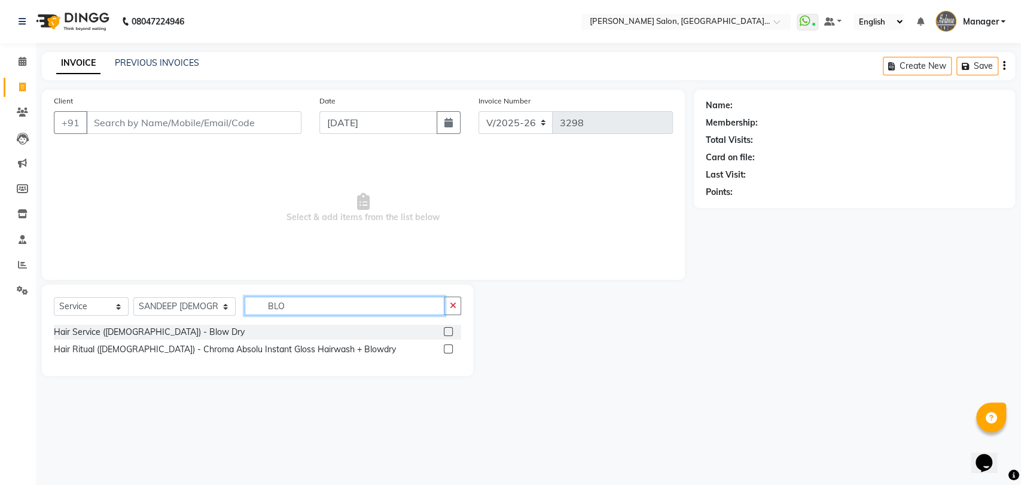
type input "BLO"
click at [445, 327] on label at bounding box center [448, 331] width 9 height 9
click at [445, 329] on input "checkbox" at bounding box center [448, 333] width 8 height 8
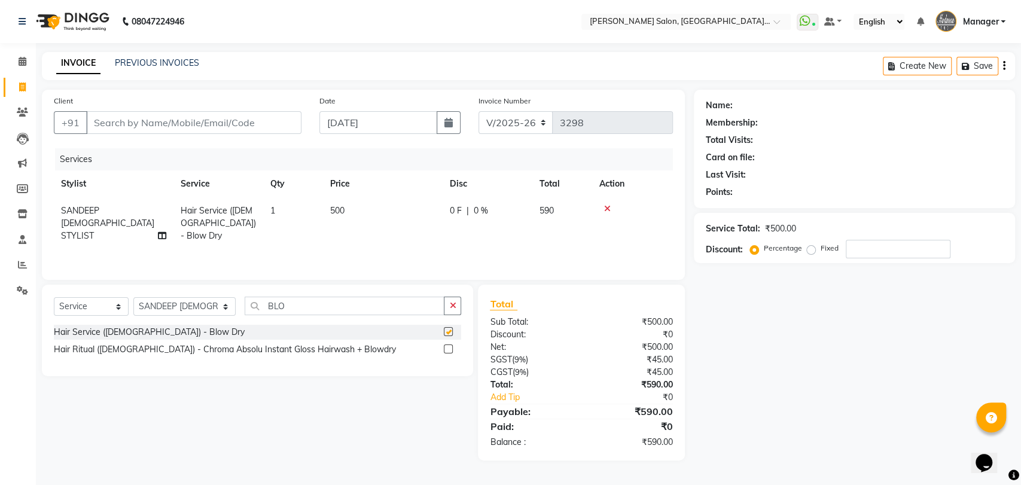
checkbox input "false"
click at [809, 24] on icon at bounding box center [805, 21] width 11 height 12
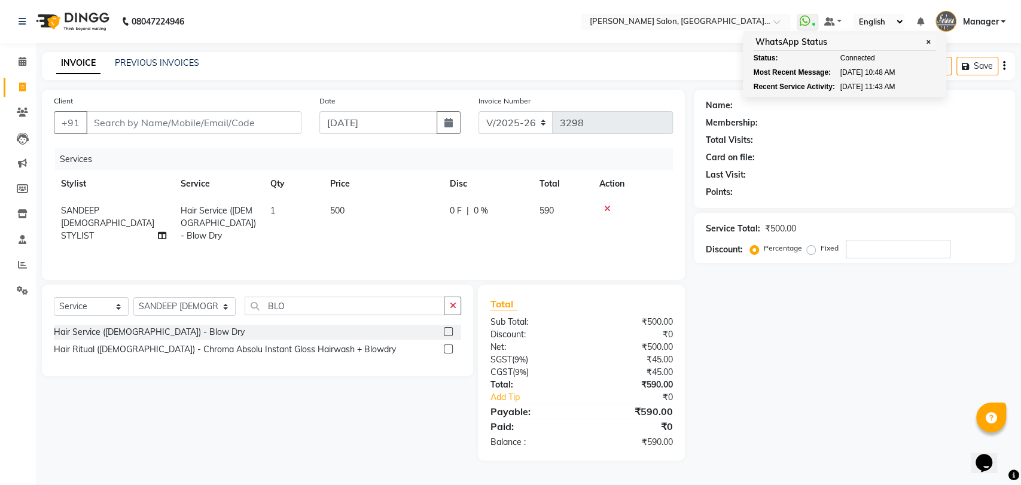
click at [552, 51] on div "08047224946 Select Location × Madonna Salon, Sector 21c, Faridabad WhatsApp Sta…" at bounding box center [510, 242] width 1021 height 485
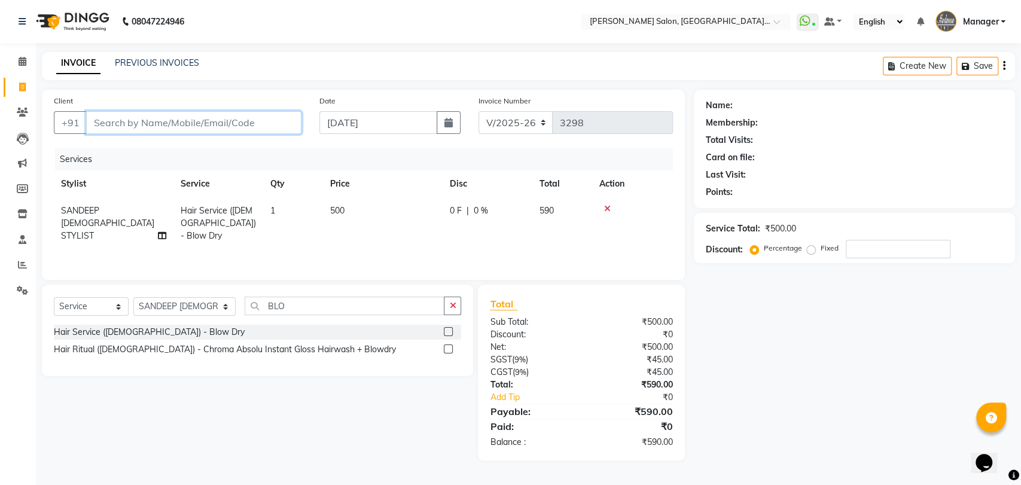
click at [120, 127] on input "Client" at bounding box center [193, 122] width 215 height 23
type input "7"
type input "0"
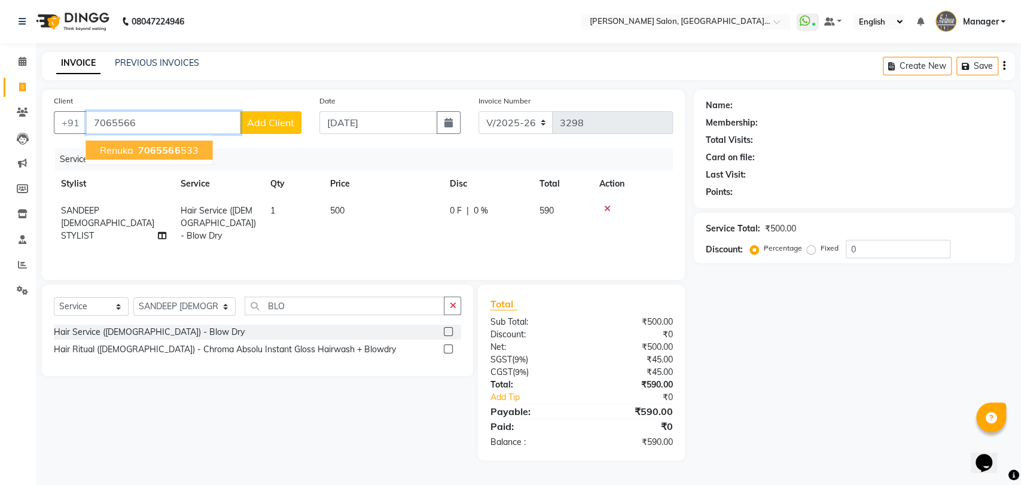
click at [144, 151] on span "7065566" at bounding box center [159, 150] width 42 height 12
type input "7065566533"
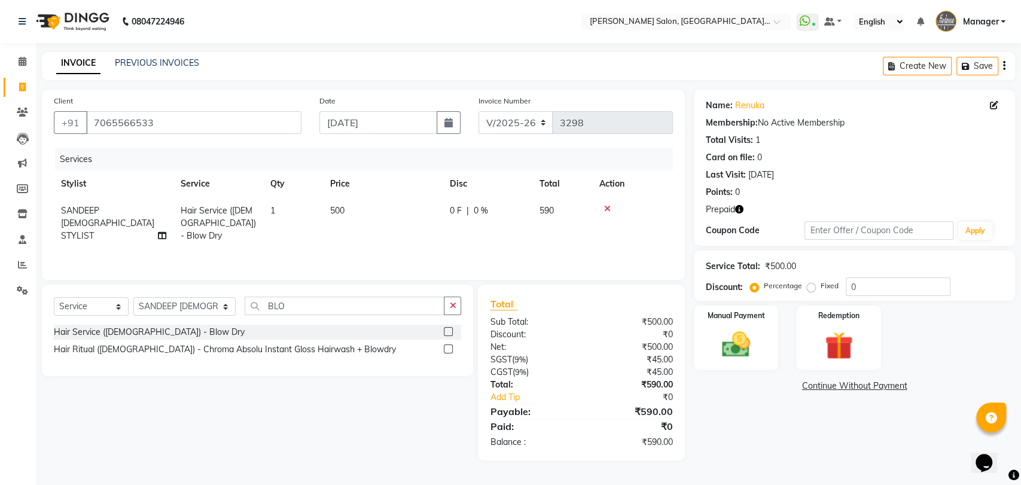
click at [744, 211] on div "Prepaid" at bounding box center [854, 209] width 297 height 13
click at [741, 209] on icon "button" at bounding box center [739, 209] width 8 height 8
click at [848, 348] on img at bounding box center [839, 346] width 47 height 37
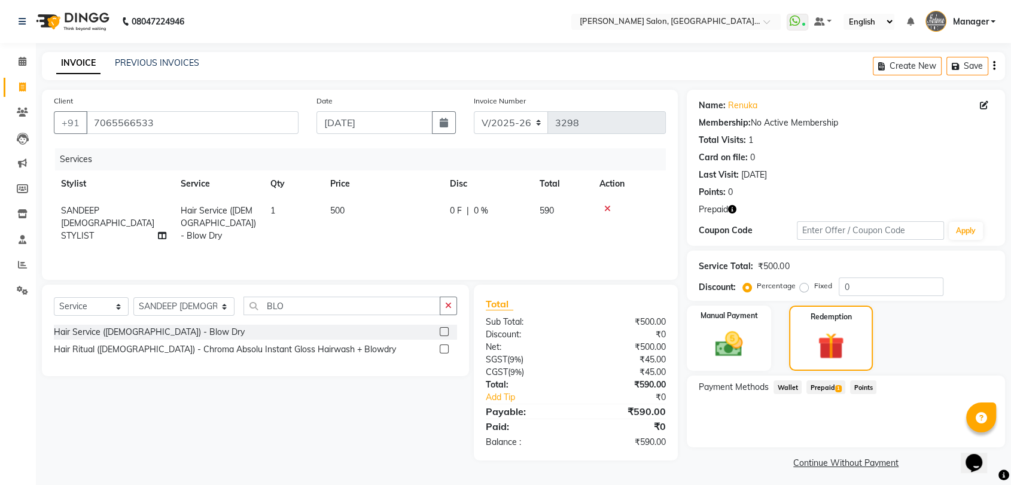
click at [833, 390] on span "Prepaid 1" at bounding box center [826, 388] width 39 height 14
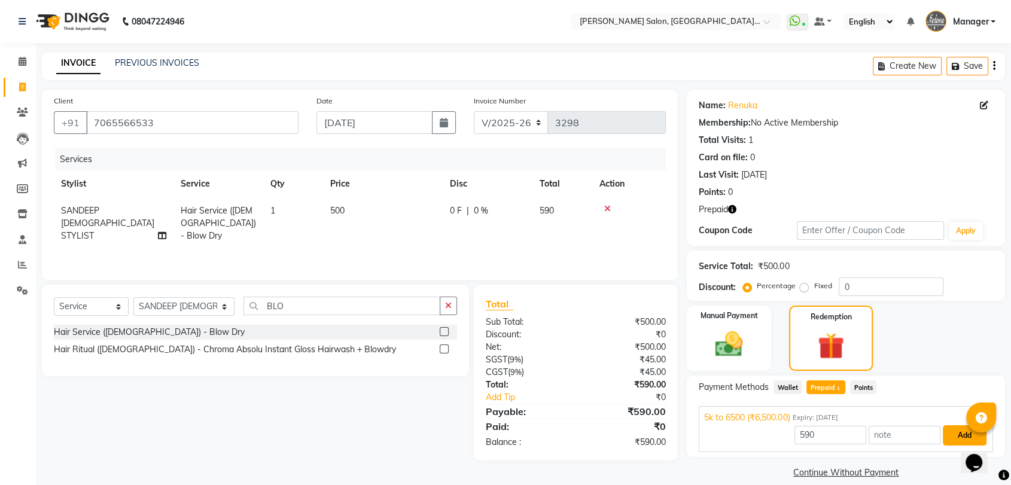
click at [960, 433] on button "Add" at bounding box center [965, 435] width 44 height 20
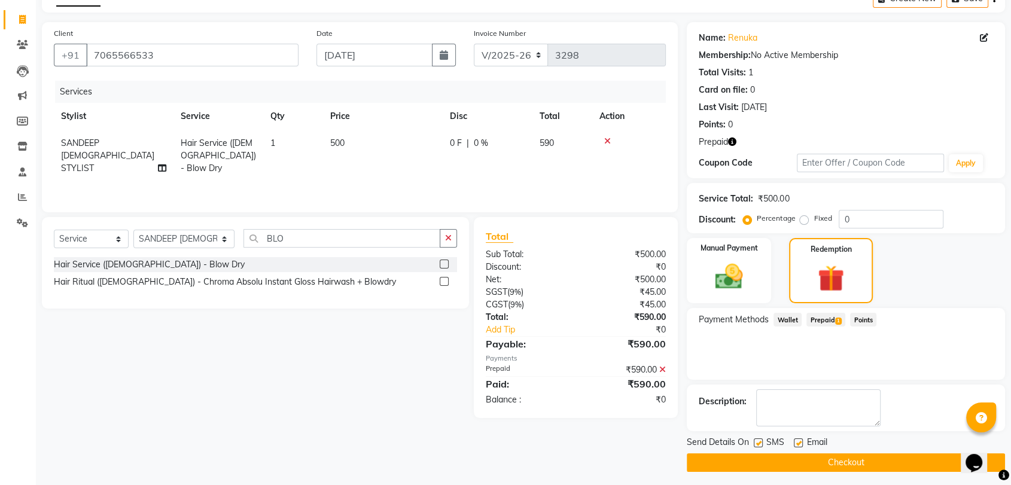
scroll to position [72, 0]
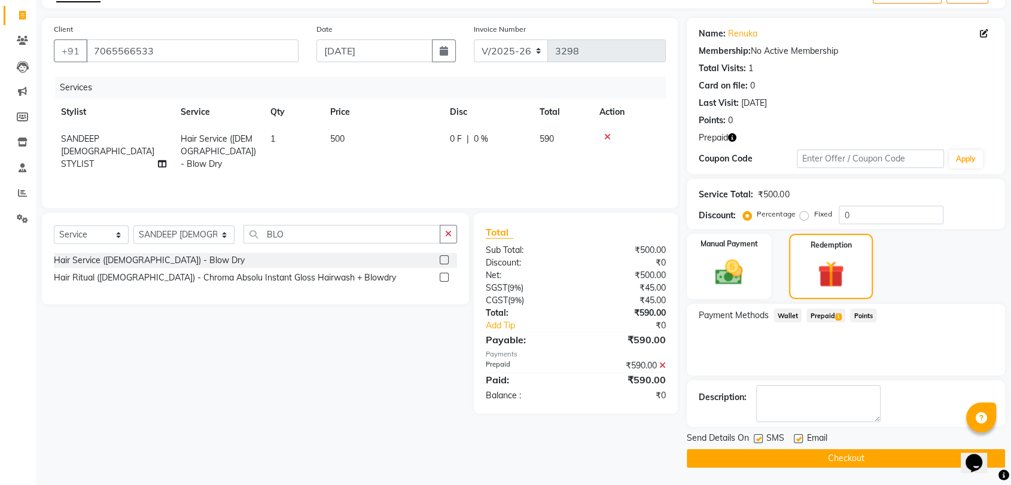
click at [911, 457] on button "Checkout" at bounding box center [846, 458] width 318 height 19
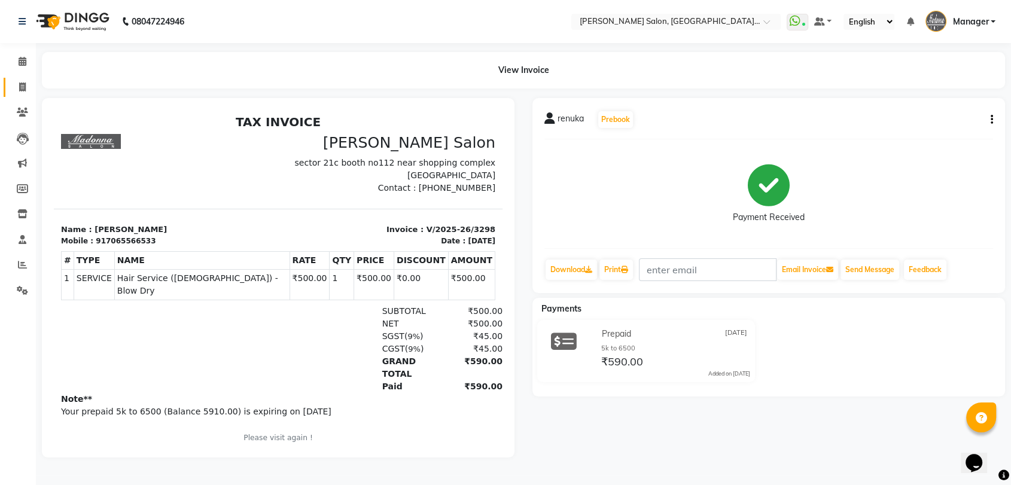
drag, startPoint x: 7, startPoint y: 94, endPoint x: 16, endPoint y: 92, distance: 8.7
click at [9, 95] on link "Invoice" at bounding box center [18, 88] width 29 height 20
select select "service"
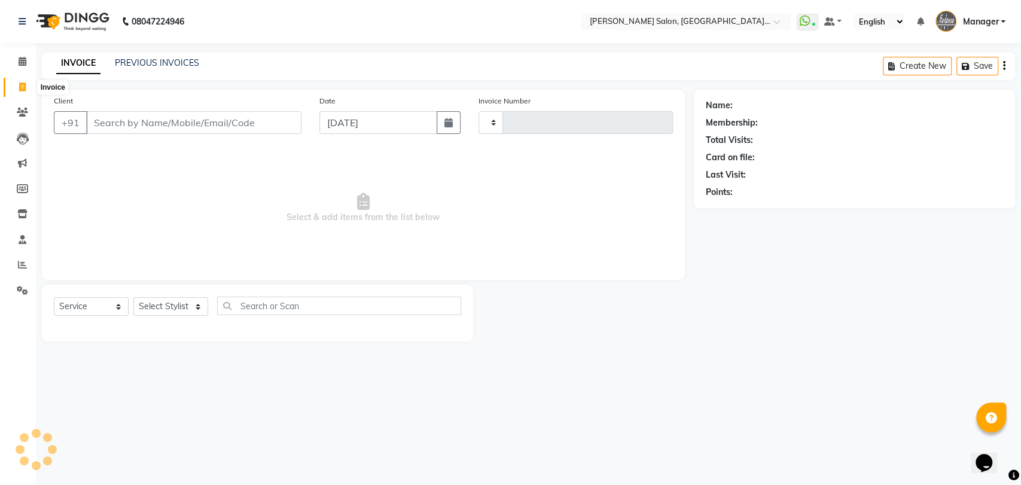
type input "3299"
select select "5893"
click at [176, 66] on link "PREVIOUS INVOICES" at bounding box center [157, 62] width 84 height 11
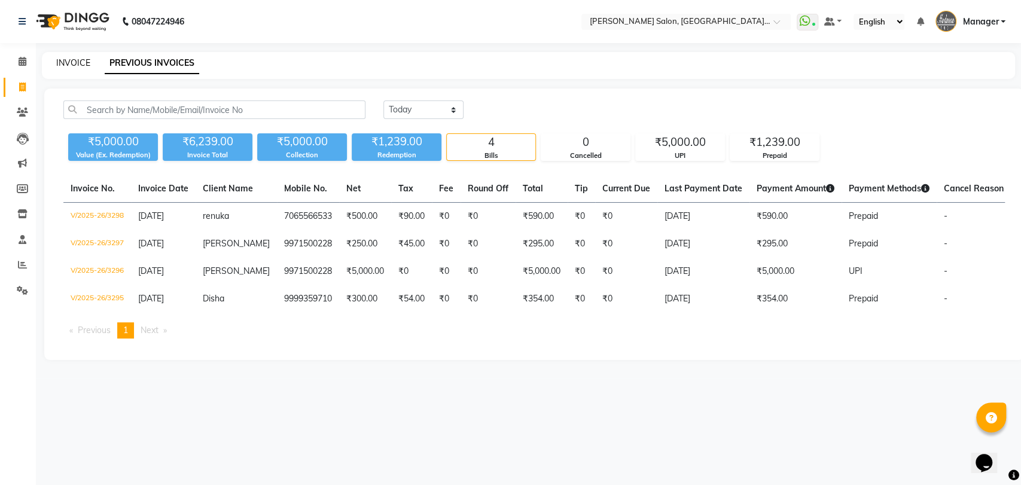
click at [77, 64] on link "INVOICE" at bounding box center [73, 62] width 34 height 11
select select "service"
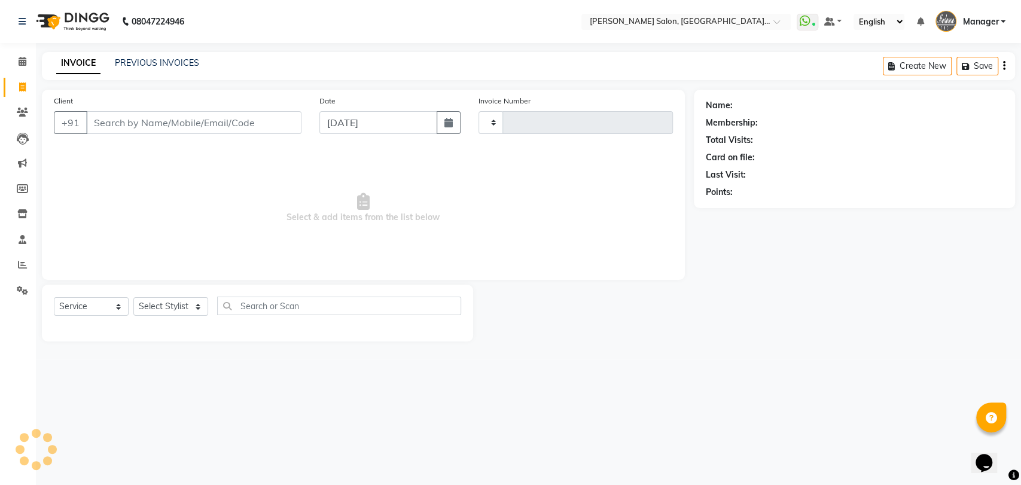
type input "3299"
select select "5893"
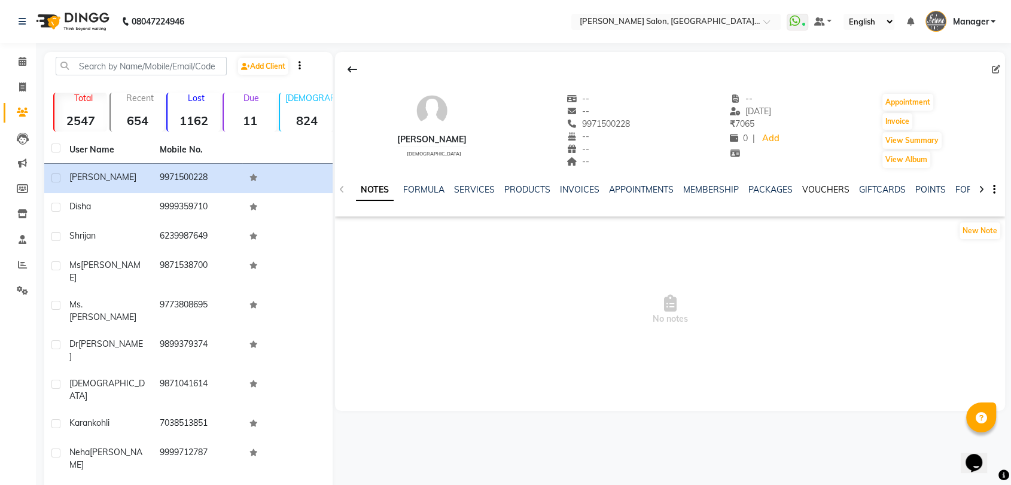
click at [814, 191] on link "VOUCHERS" at bounding box center [825, 189] width 47 height 11
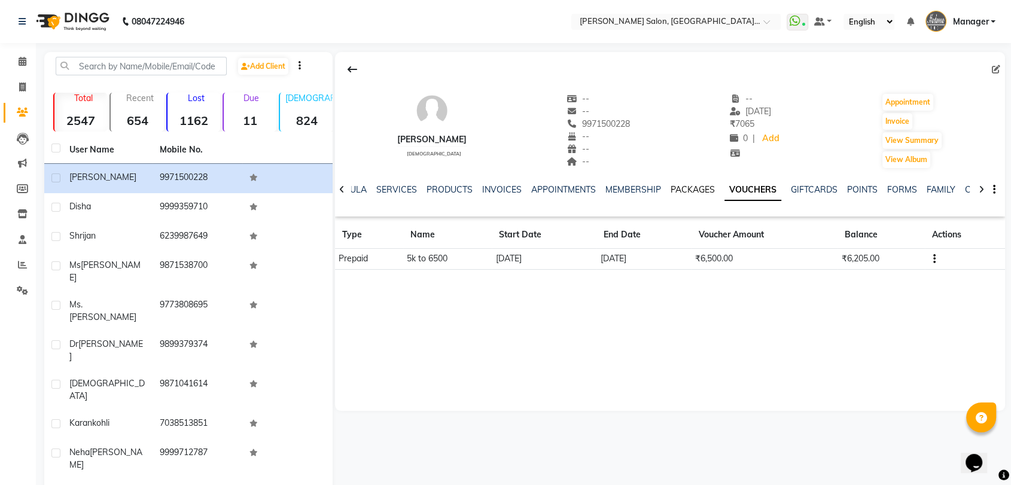
click at [685, 191] on link "PACKAGES" at bounding box center [693, 189] width 44 height 11
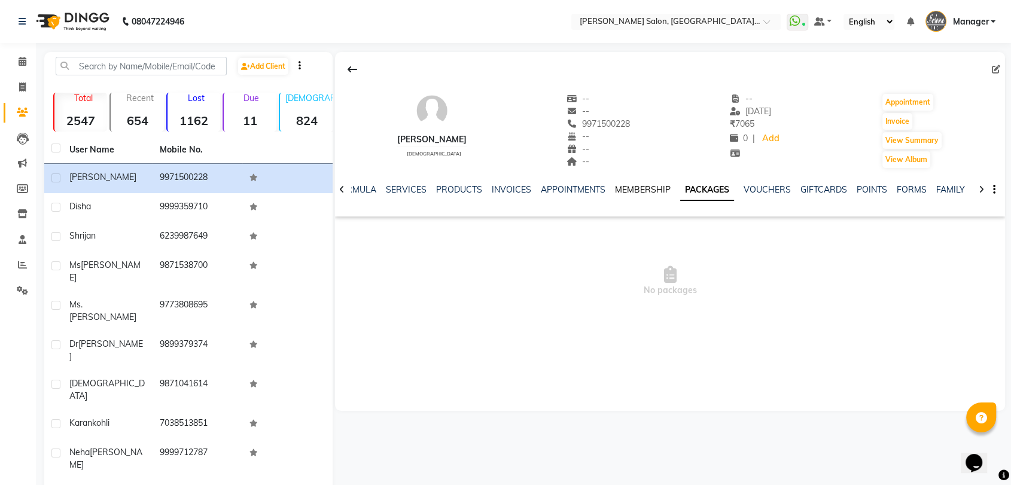
click at [647, 191] on link "MEMBERSHIP" at bounding box center [643, 189] width 56 height 11
click at [574, 191] on link "APPOINTMENTS" at bounding box center [583, 189] width 65 height 11
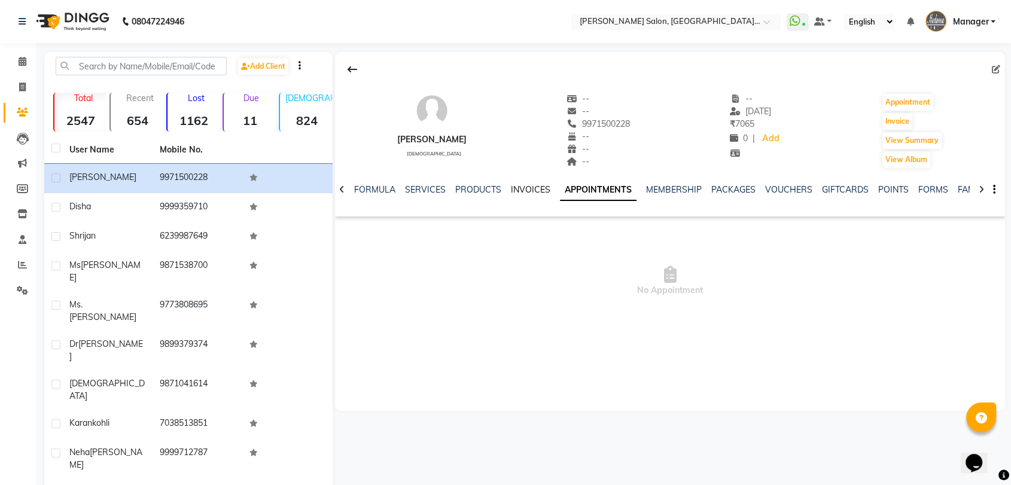
click at [516, 188] on link "INVOICES" at bounding box center [530, 189] width 39 height 11
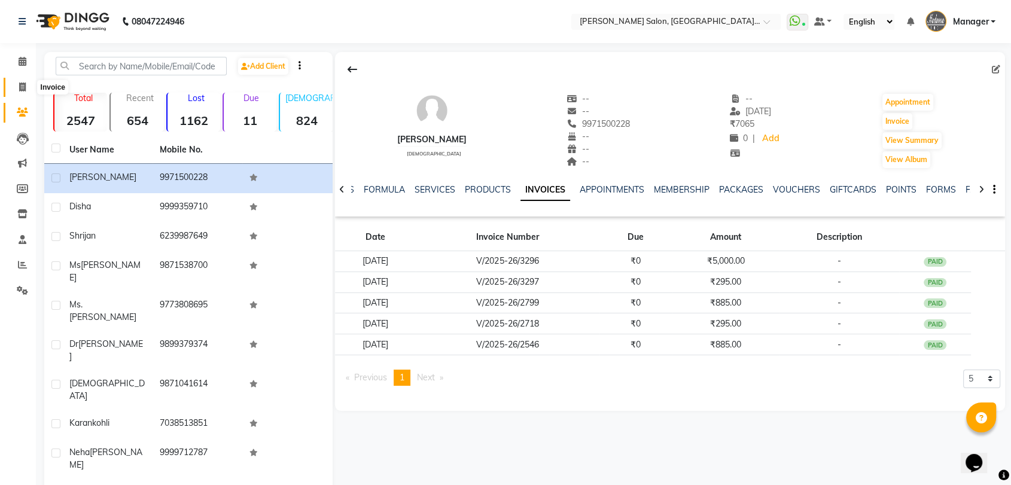
click at [20, 87] on icon at bounding box center [22, 87] width 7 height 9
select select "service"
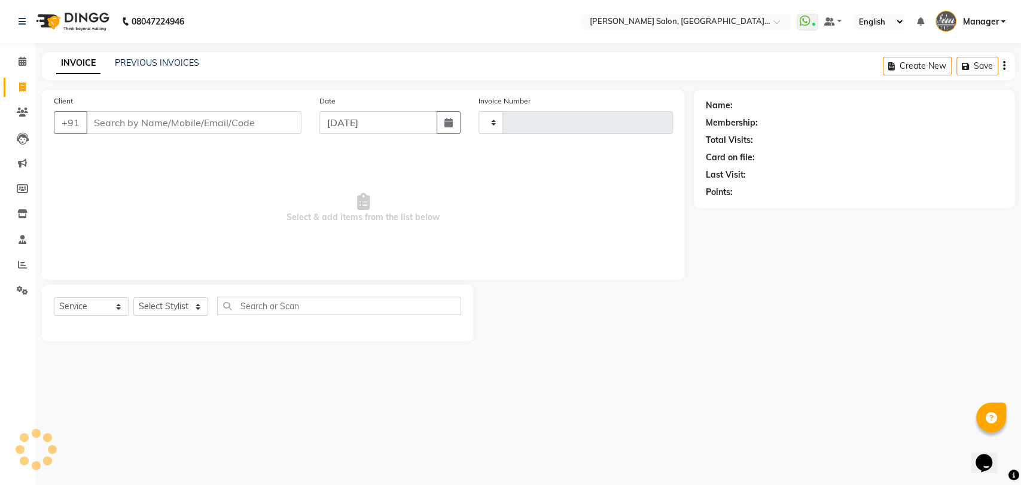
type input "3298"
select select "5893"
click at [175, 62] on link "PREVIOUS INVOICES" at bounding box center [157, 62] width 84 height 11
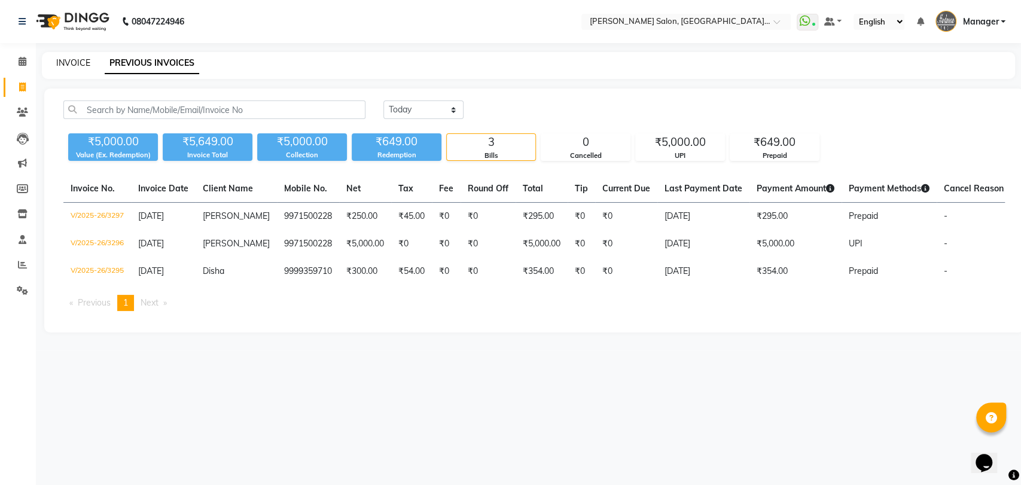
click at [65, 60] on link "INVOICE" at bounding box center [73, 62] width 34 height 11
select select "5893"
select select "service"
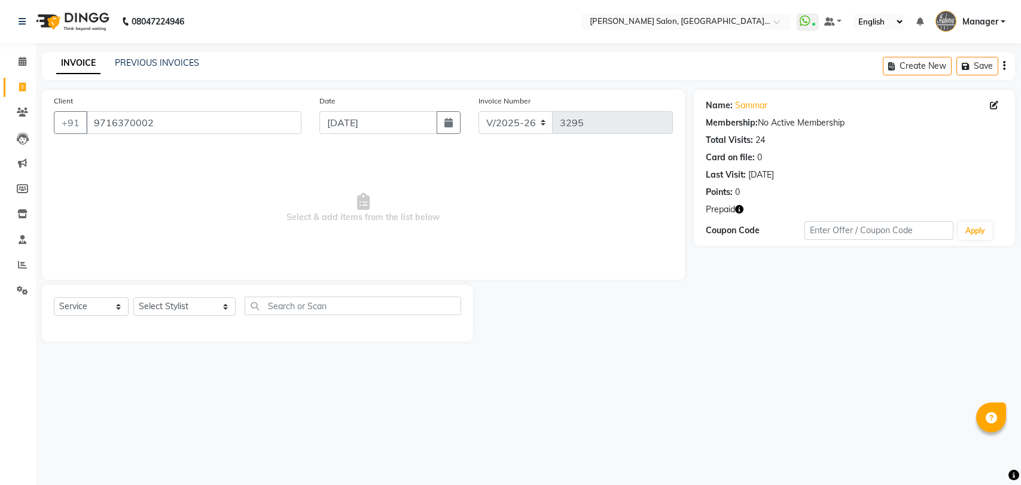
select select "5893"
select select "service"
click at [148, 312] on select "Select Stylist Anil Pedicurist [PERSON_NAME] [DEMOGRAPHIC_DATA] stylist [PERSON…" at bounding box center [184, 306] width 102 height 19
select select "48531"
click at [133, 297] on select "Select Stylist Anil Pedicurist [PERSON_NAME] [DEMOGRAPHIC_DATA] stylist [PERSON…" at bounding box center [184, 306] width 102 height 19
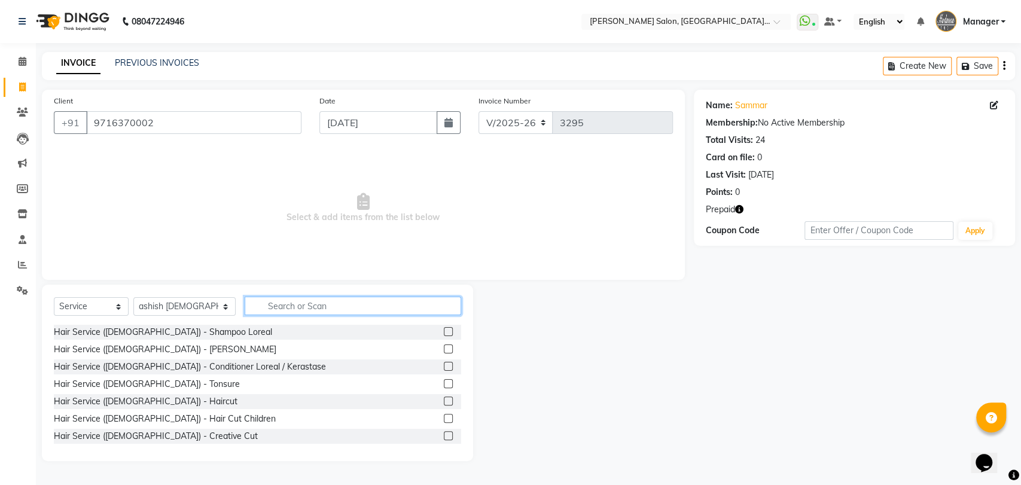
click at [291, 300] on input "text" at bounding box center [353, 306] width 217 height 19
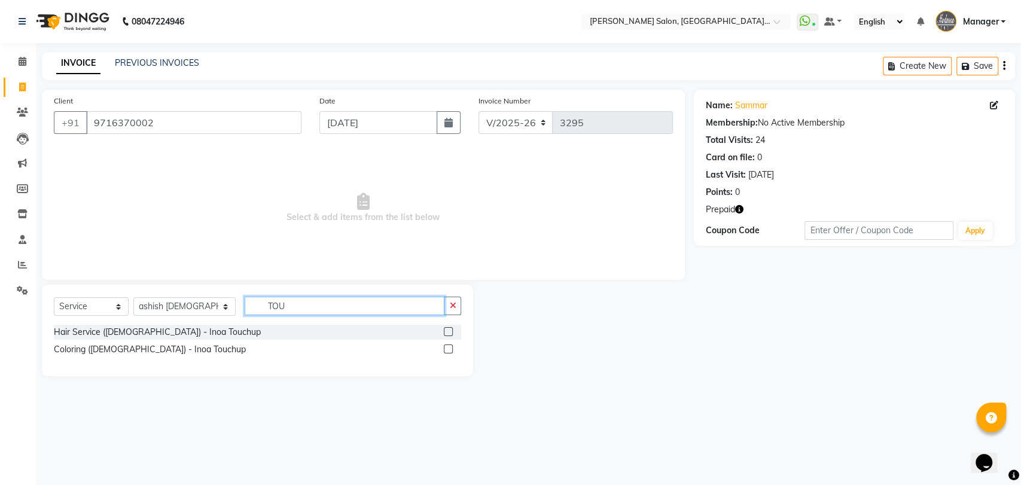
type input "TOU"
click at [446, 345] on label at bounding box center [448, 349] width 9 height 9
click at [446, 346] on input "checkbox" at bounding box center [448, 350] width 8 height 8
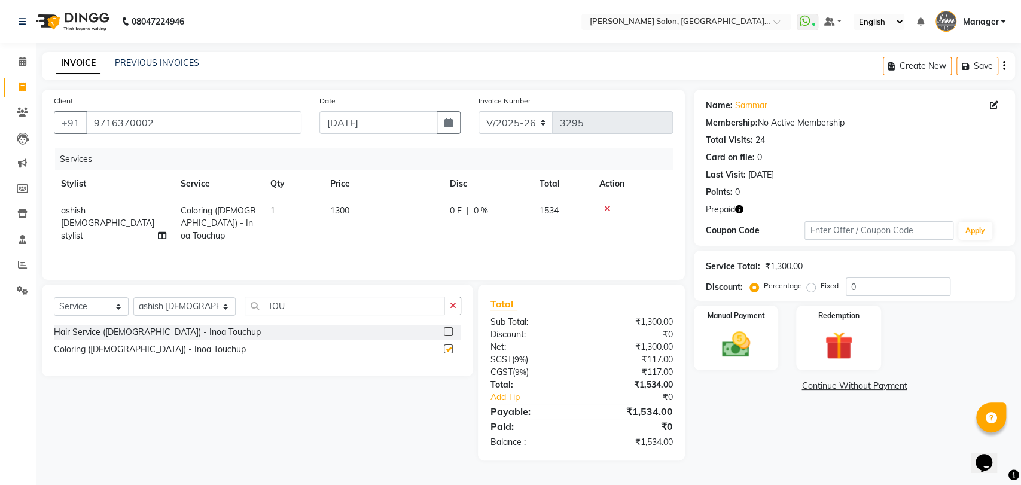
checkbox input "false"
click at [245, 311] on input "TOU" at bounding box center [345, 306] width 200 height 19
click at [191, 300] on select "Select Stylist Anil Pedicurist Arman ashish female stylist Ashutosh Singhal KHU…" at bounding box center [184, 306] width 102 height 19
select select "48542"
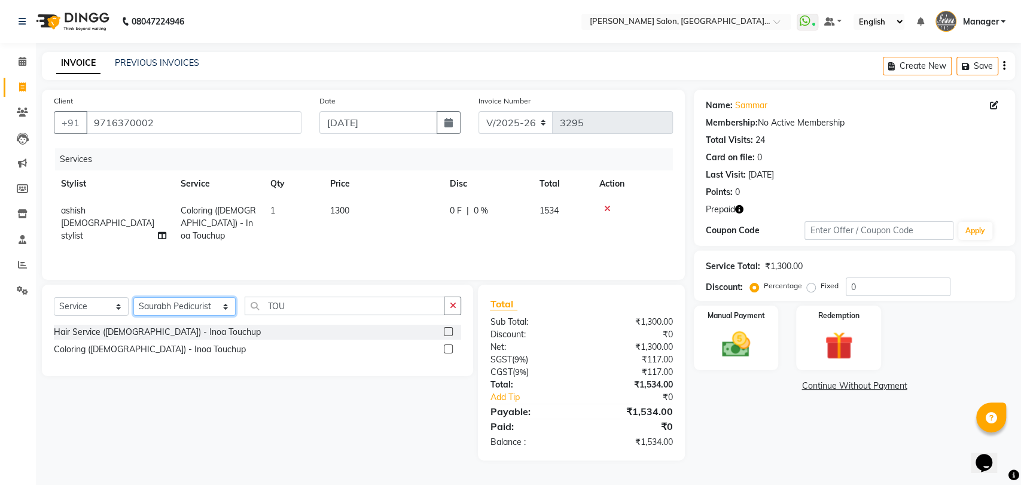
click at [133, 297] on select "Select Stylist Anil Pedicurist Arman ashish female stylist Ashutosh Singhal KHU…" at bounding box center [184, 306] width 102 height 19
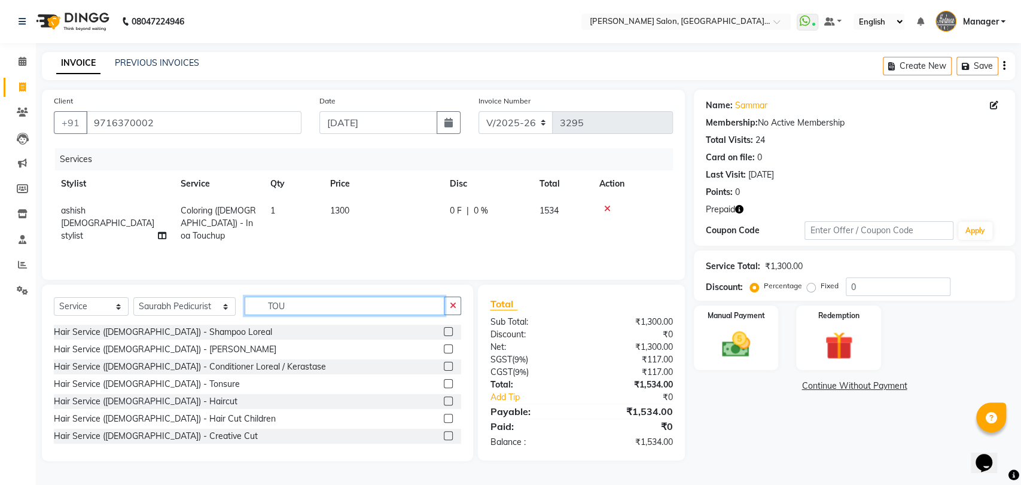
click at [267, 306] on input "TOU" at bounding box center [345, 306] width 200 height 19
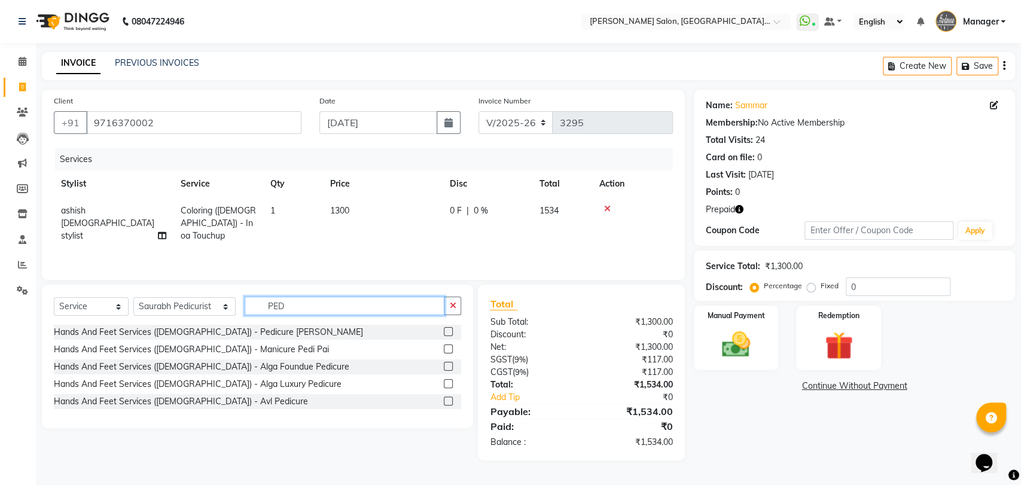
type input "PED"
click at [445, 330] on label at bounding box center [448, 331] width 9 height 9
click at [445, 330] on input "checkbox" at bounding box center [448, 333] width 8 height 8
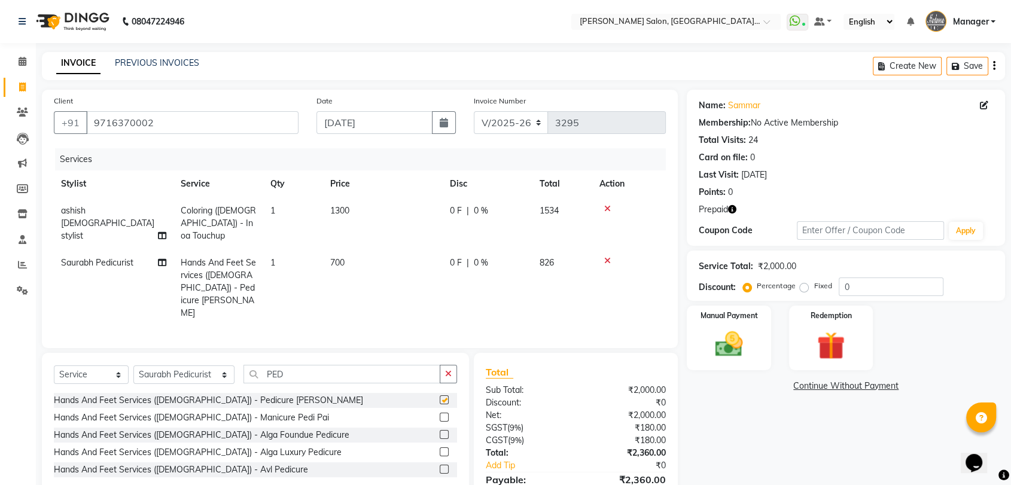
checkbox input "false"
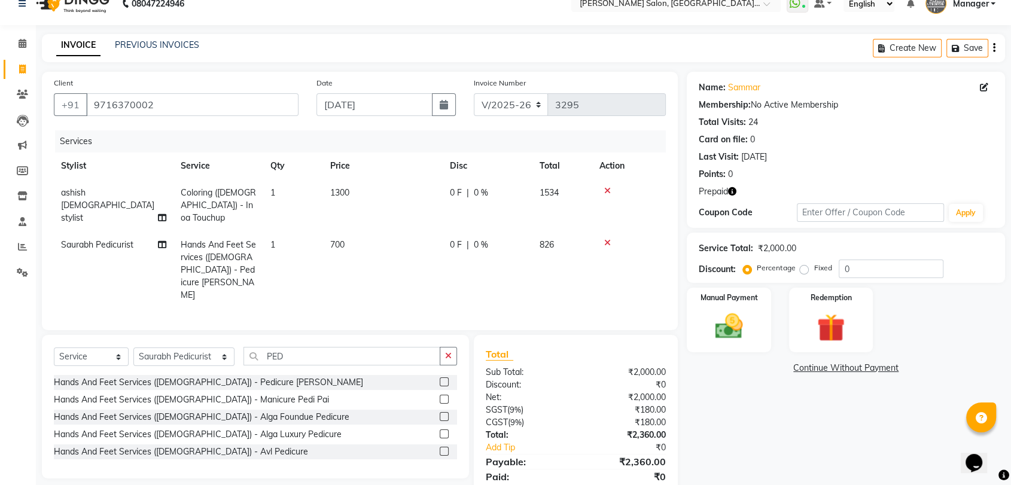
scroll to position [34, 0]
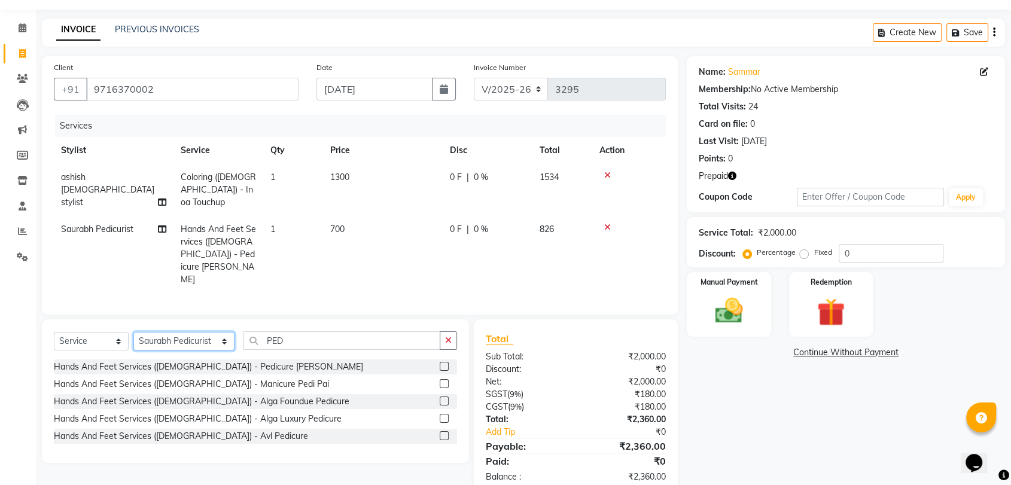
click at [175, 332] on select "Select Stylist Anil Pedicurist Arman ashish female stylist Ashutosh Singhal KHU…" at bounding box center [183, 341] width 101 height 19
select select "48548"
click at [133, 332] on select "Select Stylist Anil Pedicurist Arman ashish female stylist Ashutosh Singhal KHU…" at bounding box center [183, 341] width 101 height 19
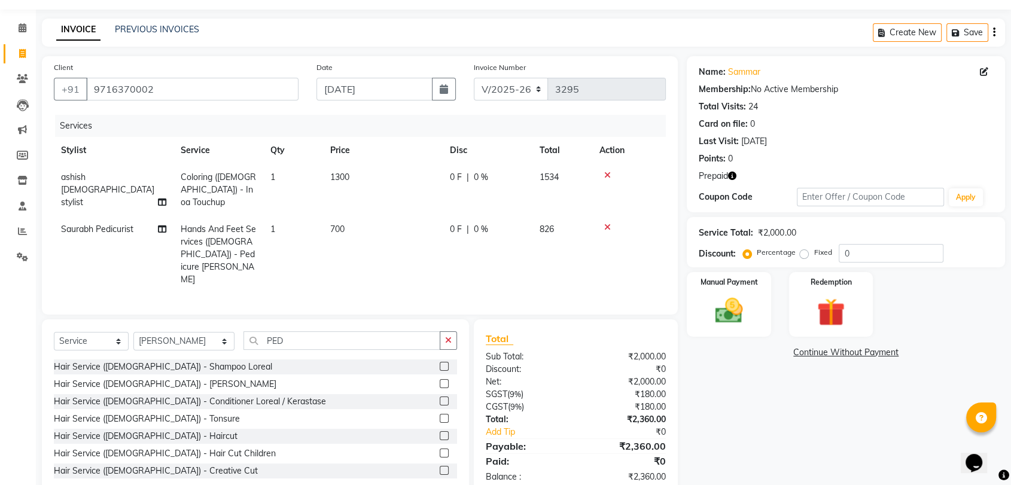
click at [249, 320] on div "Select Service Product Membership Package Voucher Prepaid Gift Card Select Styl…" at bounding box center [255, 408] width 427 height 177
click at [254, 332] on input "PED" at bounding box center [342, 341] width 197 height 19
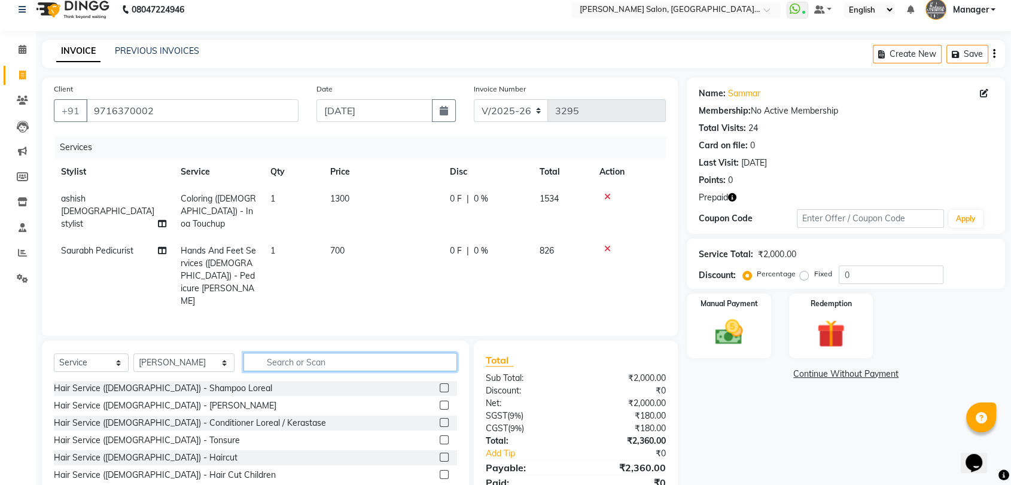
scroll to position [0, 0]
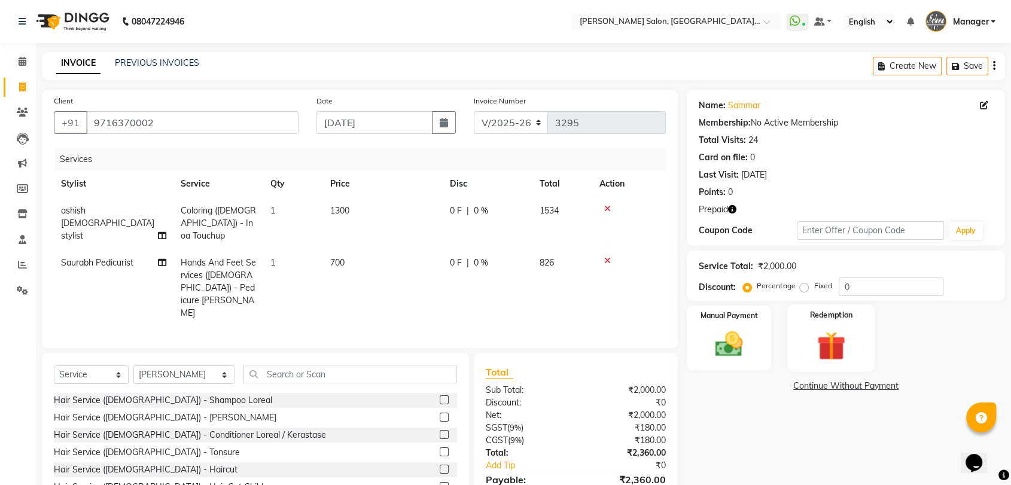
click at [811, 340] on img at bounding box center [831, 346] width 47 height 36
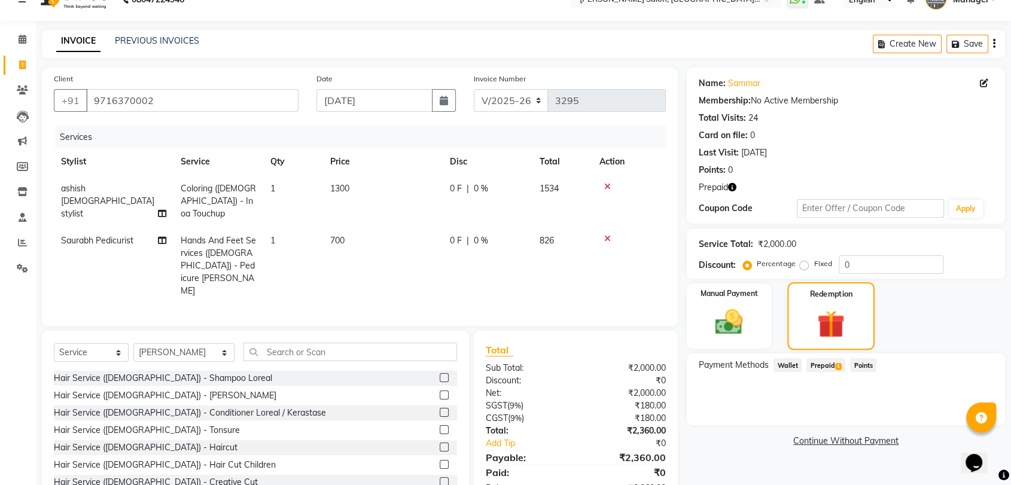
scroll to position [34, 0]
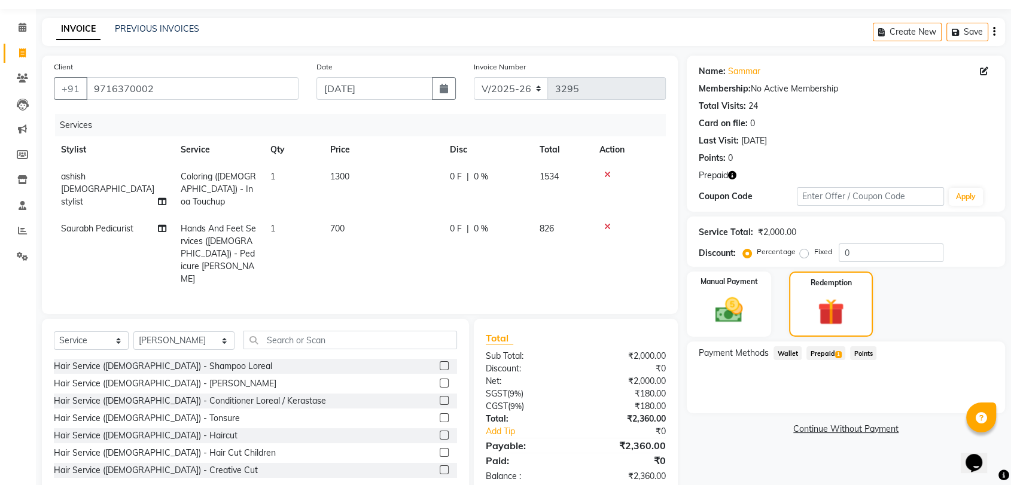
click at [825, 358] on span "Prepaid 1" at bounding box center [826, 353] width 39 height 14
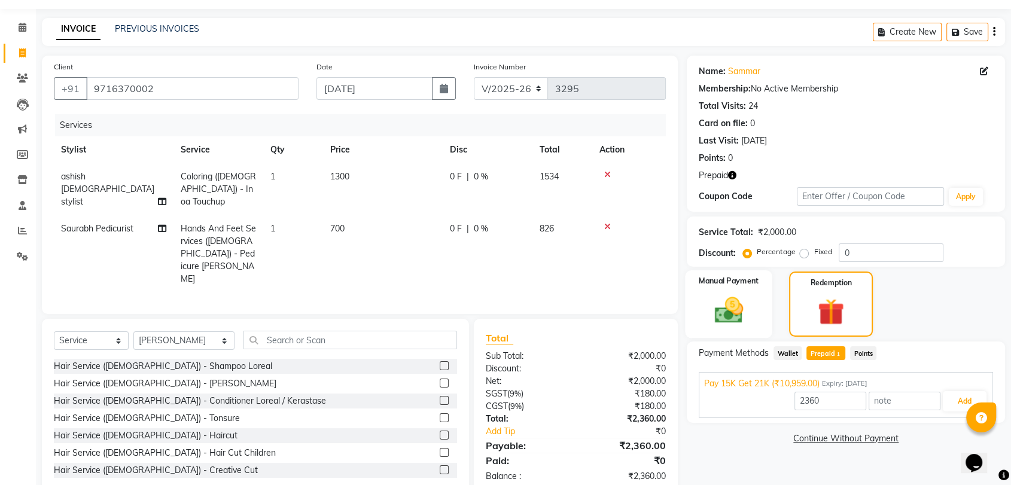
click at [736, 315] on img at bounding box center [728, 311] width 47 height 34
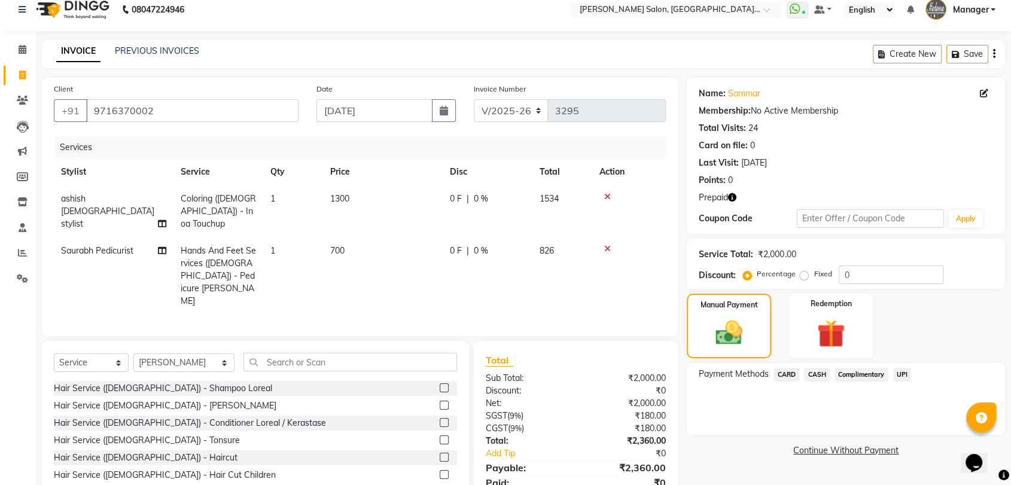
scroll to position [0, 0]
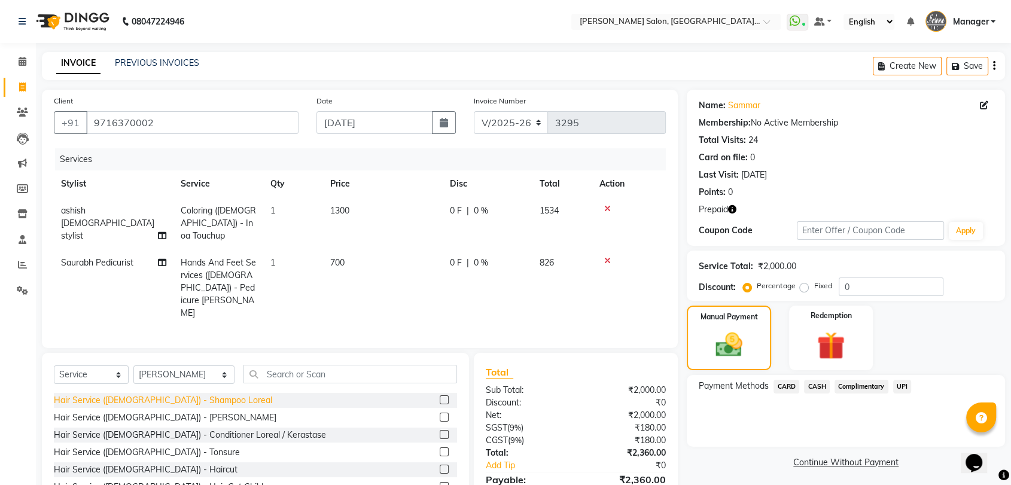
click at [163, 394] on div "Hair Service (Male) - Shampoo Loreal" at bounding box center [163, 400] width 218 height 13
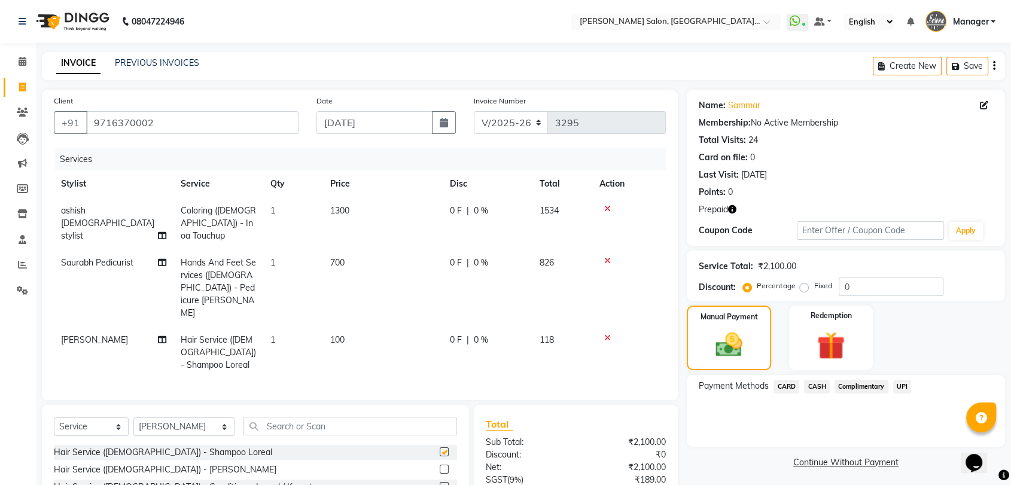
checkbox input "false"
click at [168, 355] on div "Client +91 9716370002 Date 04-09-2025 Invoice Number V/2025 V/2025-26 3295 Serv…" at bounding box center [360, 245] width 636 height 311
click at [166, 405] on div "Select Service Product Membership Package Voucher Prepaid Gift Card Select Styl…" at bounding box center [255, 493] width 427 height 177
click at [167, 418] on select "Select Stylist Anil Pedicurist Arman ashish female stylist Ashutosh Singhal KHU…" at bounding box center [183, 427] width 101 height 19
select select "48531"
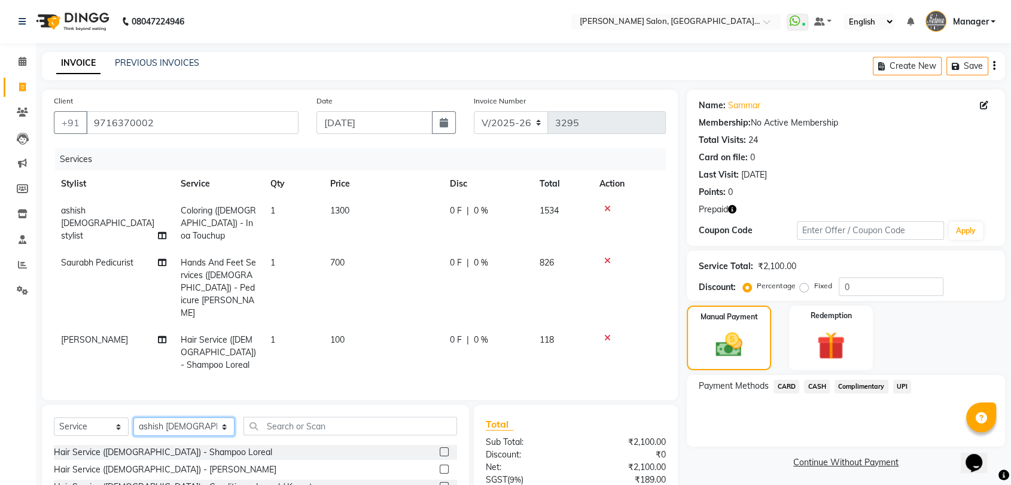
click at [133, 418] on select "Select Stylist Anil Pedicurist Arman ashish female stylist Ashutosh Singhal KHU…" at bounding box center [183, 427] width 101 height 19
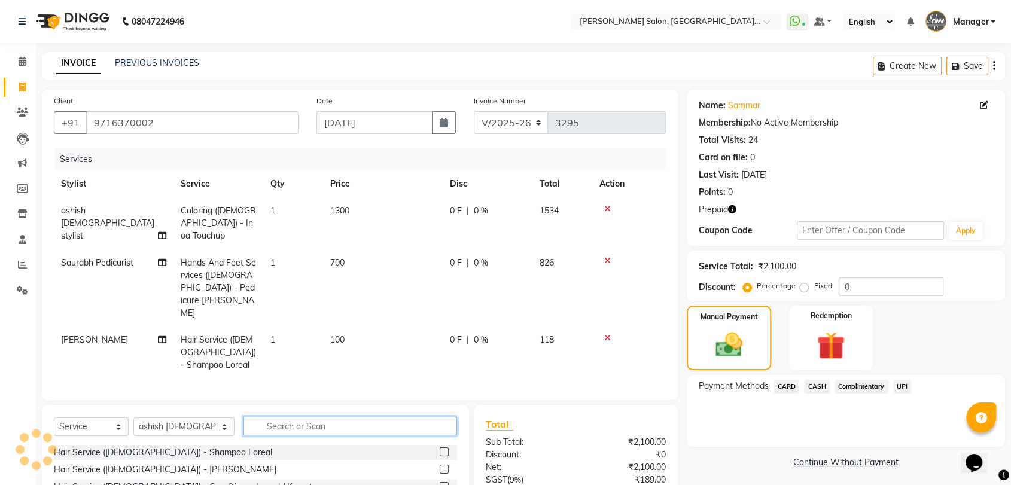
click at [276, 417] on input "text" at bounding box center [351, 426] width 214 height 19
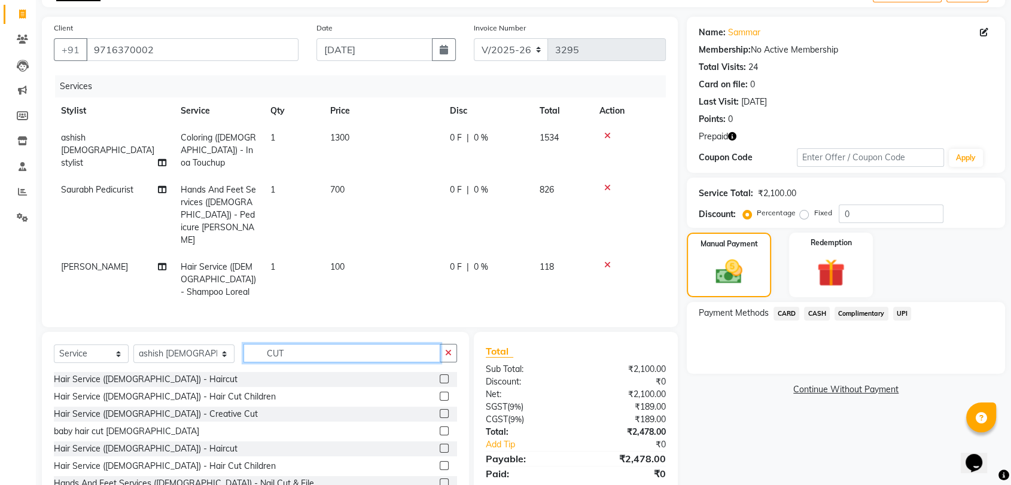
scroll to position [74, 0]
type input "CUT"
click at [440, 443] on label at bounding box center [444, 447] width 9 height 9
click at [440, 445] on input "checkbox" at bounding box center [444, 449] width 8 height 8
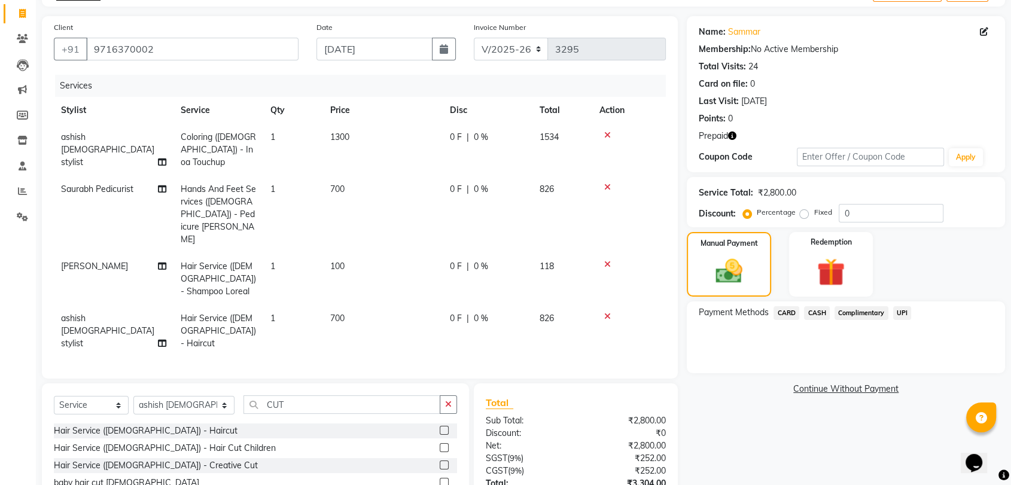
checkbox input "false"
click at [352, 305] on td "700" at bounding box center [383, 331] width 120 height 52
select select "48531"
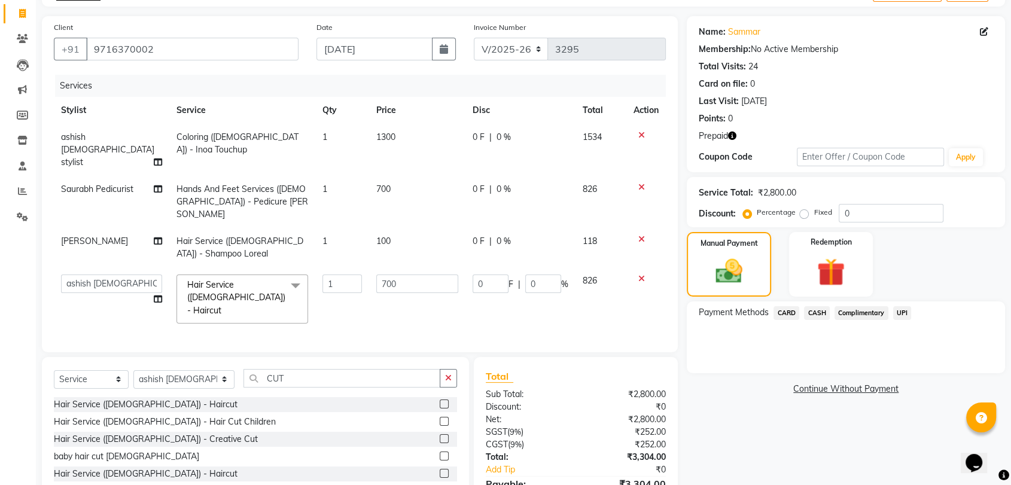
click at [376, 267] on td "700" at bounding box center [417, 298] width 96 height 63
click at [382, 275] on input "700" at bounding box center [417, 284] width 82 height 19
type input "350"
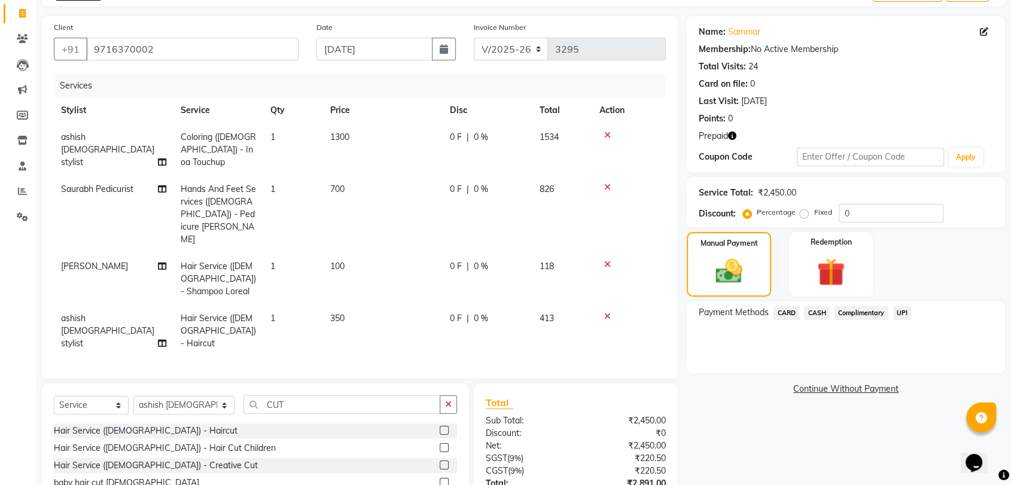
drag, startPoint x: 385, startPoint y: 292, endPoint x: 349, endPoint y: 278, distance: 38.5
click at [349, 305] on tr "ashish female stylist Hair Service (Female) - Haircut 1 350 0 F | 0 % 413" at bounding box center [360, 331] width 612 height 52
click at [610, 260] on icon at bounding box center [607, 264] width 7 height 8
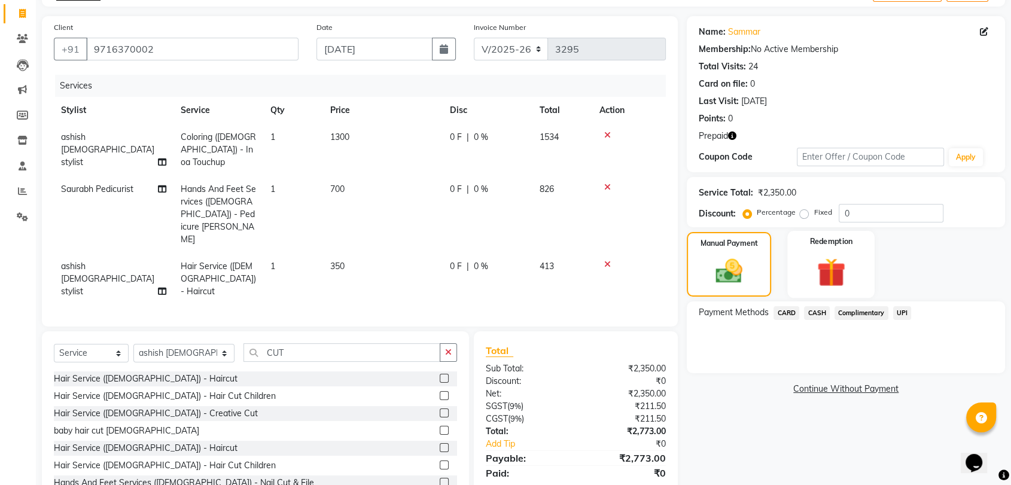
click at [822, 245] on label "Redemption" at bounding box center [831, 241] width 43 height 11
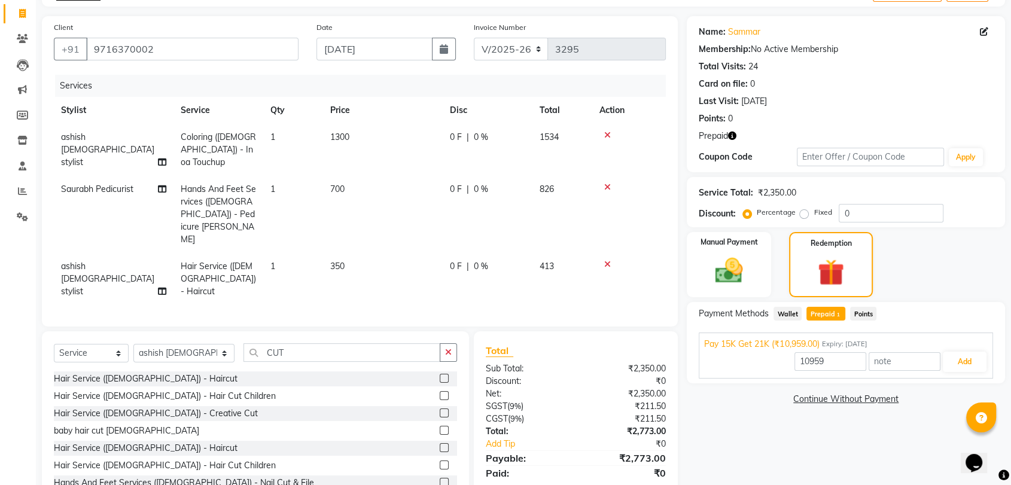
click at [821, 318] on span "Prepaid 1" at bounding box center [826, 314] width 39 height 14
type input "2773"
click at [824, 310] on span "Prepaid 1" at bounding box center [826, 314] width 39 height 14
click at [975, 363] on button "Add" at bounding box center [965, 362] width 44 height 20
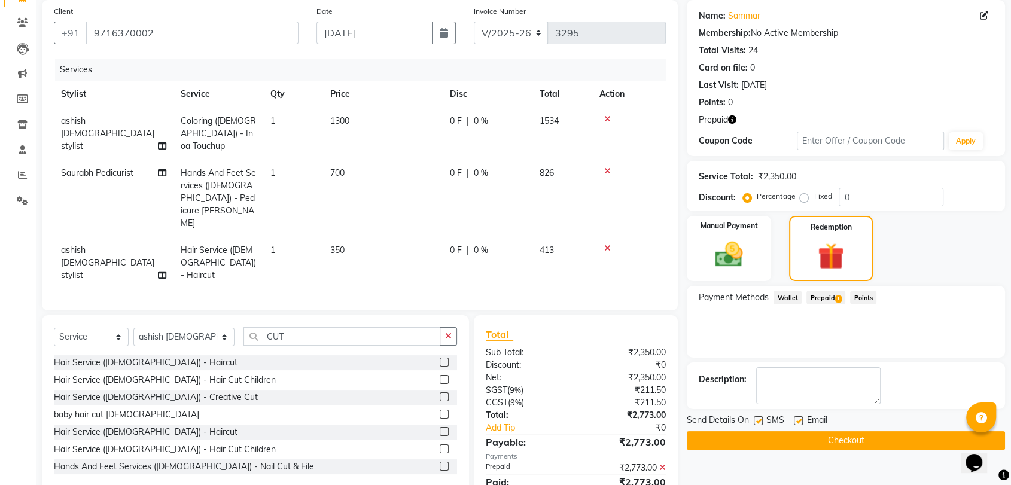
scroll to position [98, 0]
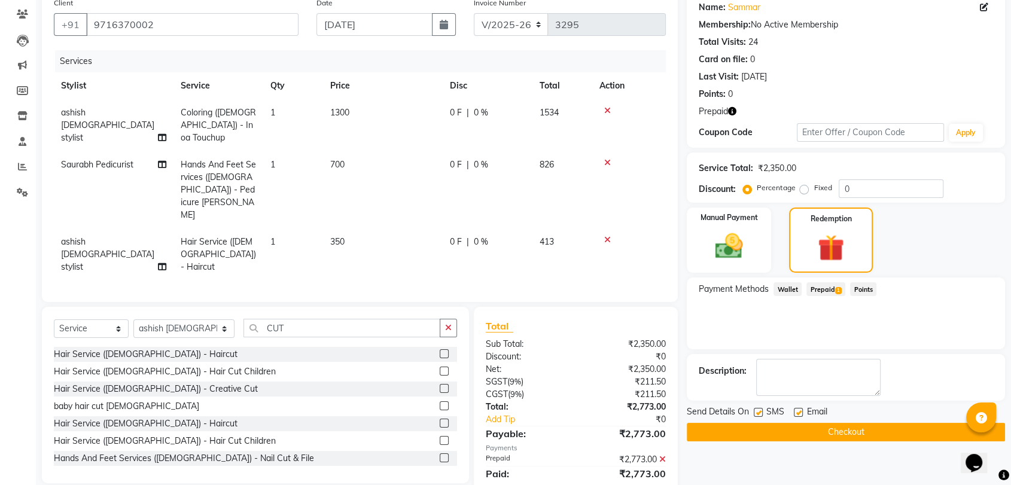
click at [908, 427] on button "Checkout" at bounding box center [846, 432] width 318 height 19
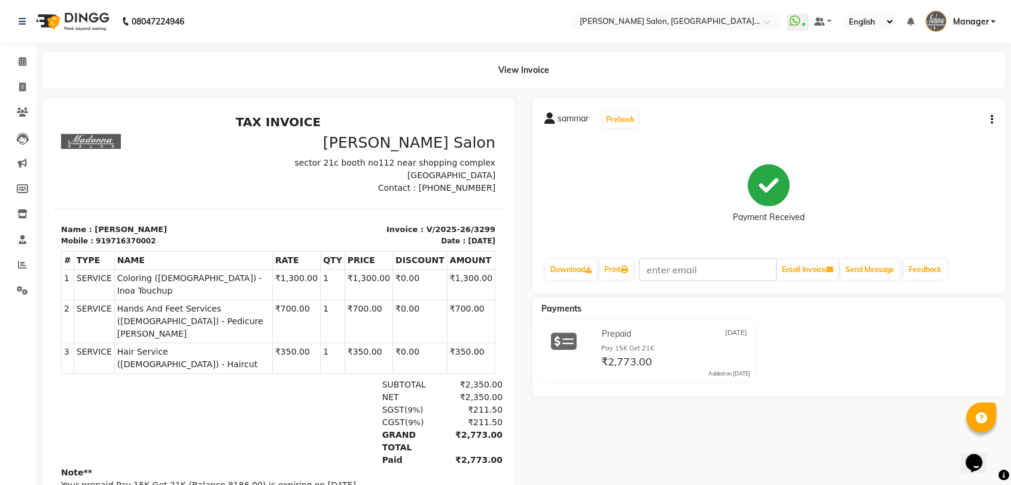
click at [33, 83] on div "View Invoice" at bounding box center [523, 70] width 981 height 37
click at [27, 81] on span at bounding box center [22, 88] width 21 height 14
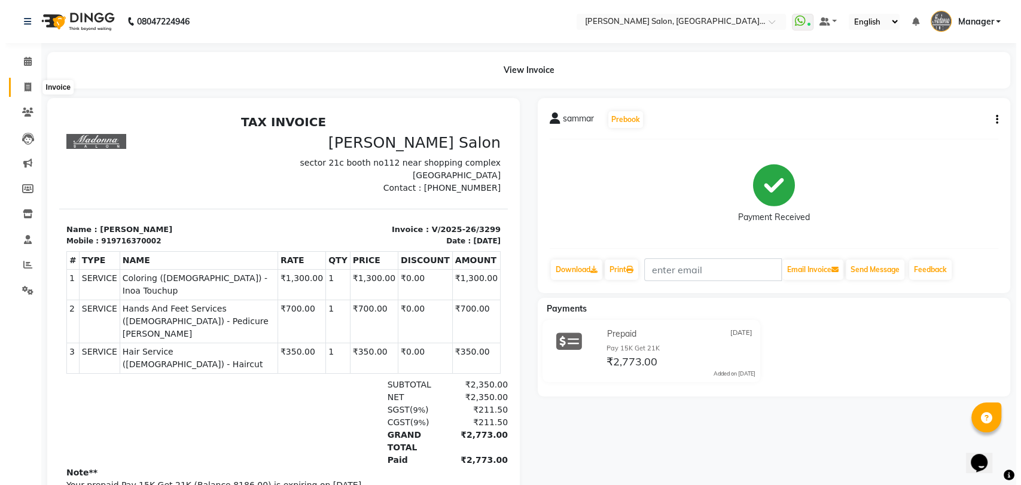
select select "service"
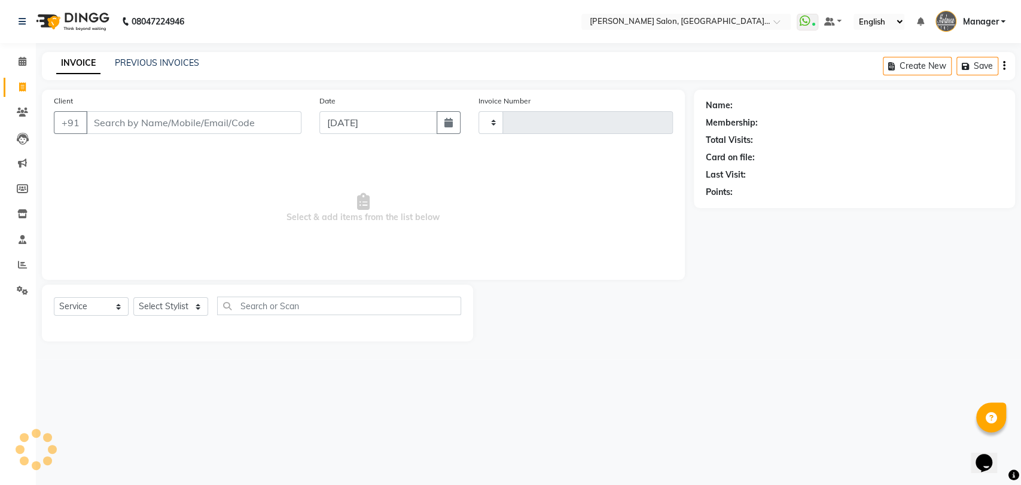
type input "3300"
select select "5893"
click at [93, 77] on div "INVOICE PREVIOUS INVOICES Create New Save" at bounding box center [529, 66] width 974 height 28
click at [148, 66] on link "PREVIOUS INVOICES" at bounding box center [157, 62] width 84 height 11
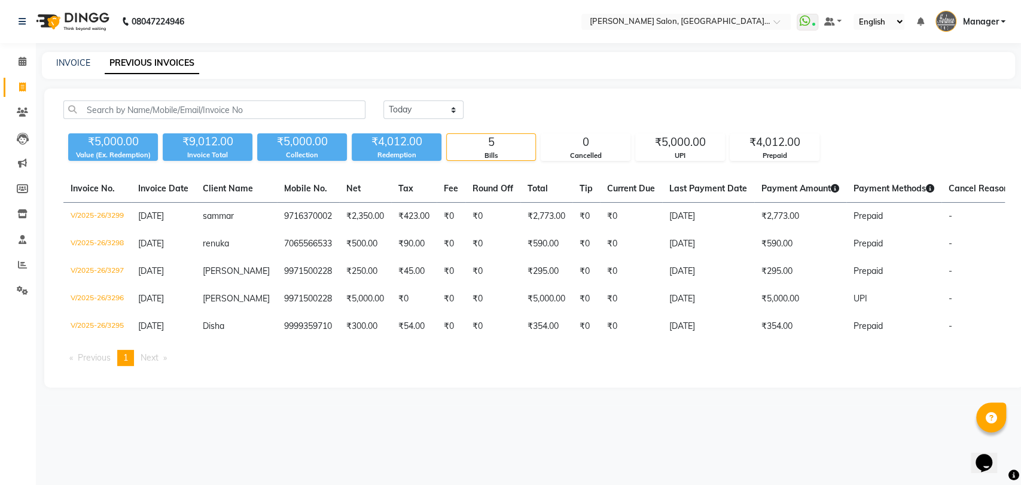
click at [65, 55] on div "INVOICE PREVIOUS INVOICES" at bounding box center [529, 65] width 974 height 27
drag, startPoint x: 63, startPoint y: 53, endPoint x: 72, endPoint y: 41, distance: 14.6
click at [63, 53] on div "INVOICE PREVIOUS INVOICES" at bounding box center [529, 65] width 974 height 27
click at [77, 61] on link "INVOICE" at bounding box center [73, 62] width 34 height 11
select select "service"
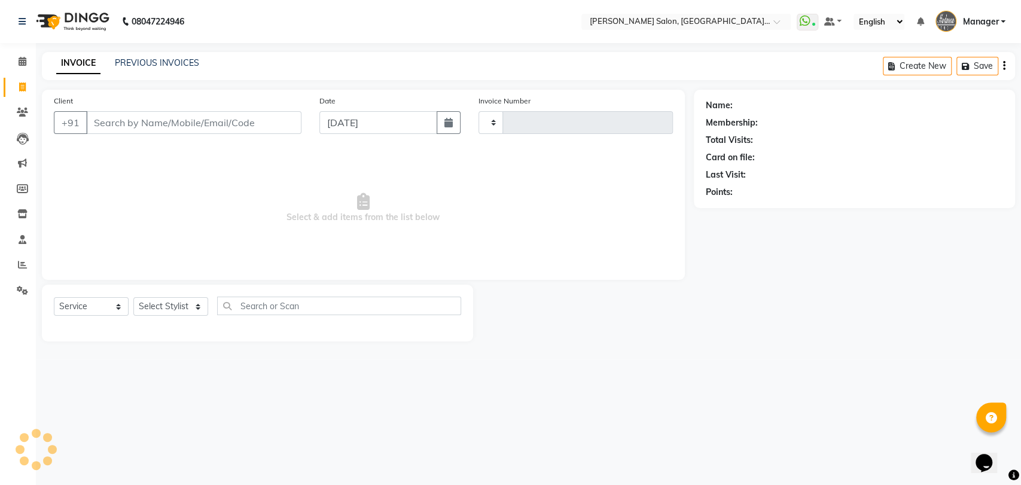
type input "3300"
select select "5893"
click at [171, 298] on select "Select Stylist Anil Pedicurist Arman ashish female stylist Ashutosh Singhal KHU…" at bounding box center [184, 306] width 102 height 19
select select "90559"
click at [133, 297] on select "Select Stylist Anil Pedicurist Arman ashish female stylist Ashutosh Singhal KHU…" at bounding box center [184, 306] width 102 height 19
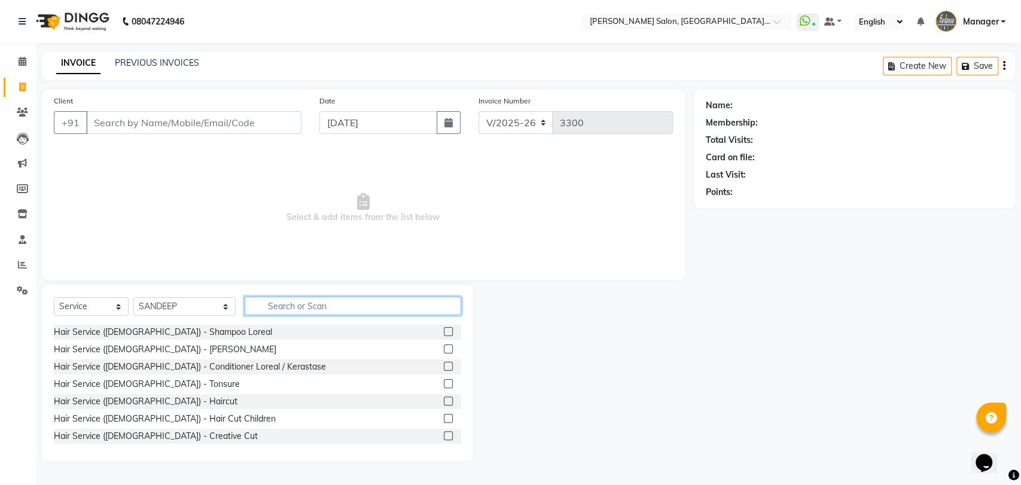
click at [262, 304] on input "text" at bounding box center [353, 306] width 217 height 19
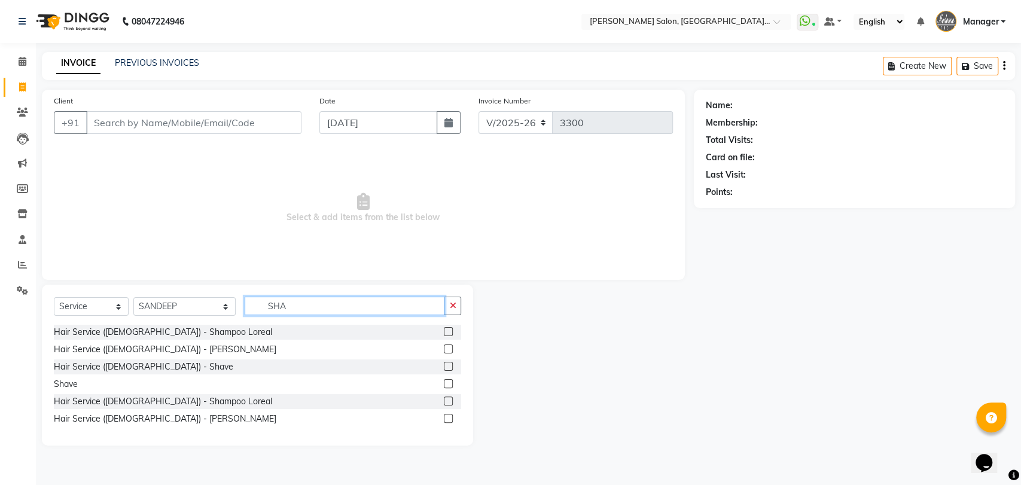
type input "SHA"
click at [449, 329] on label at bounding box center [448, 331] width 9 height 9
click at [449, 329] on input "checkbox" at bounding box center [448, 333] width 8 height 8
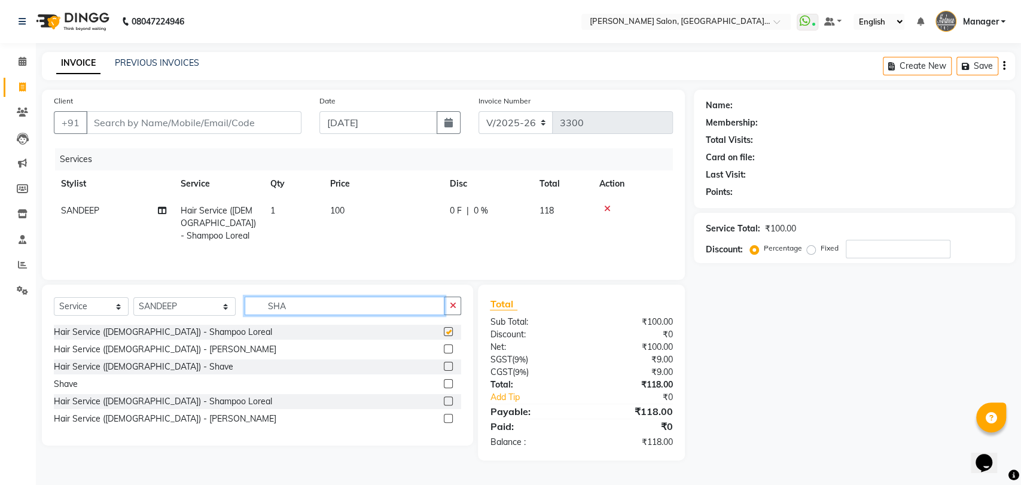
click at [347, 310] on input "SHA" at bounding box center [345, 306] width 200 height 19
checkbox input "false"
click at [347, 310] on input "SHA" at bounding box center [345, 306] width 200 height 19
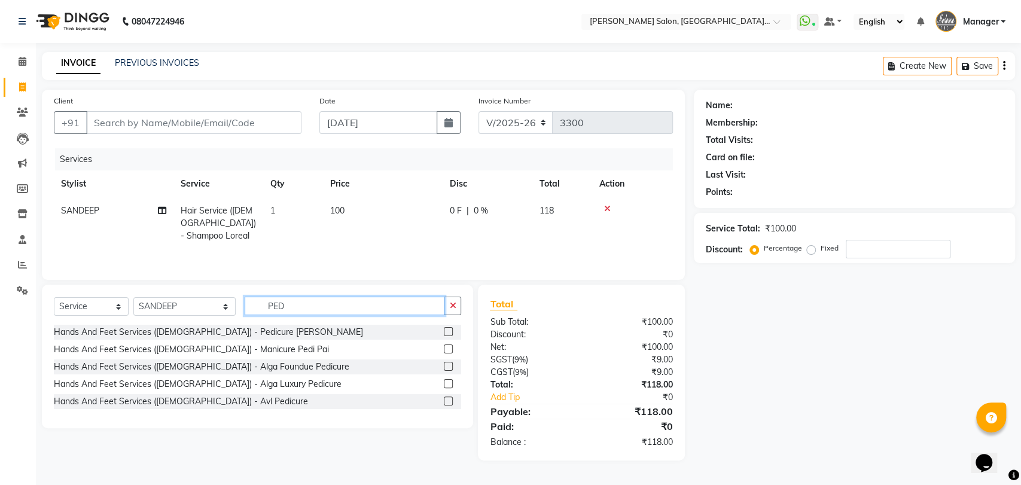
type input "PED"
click at [446, 336] on label at bounding box center [448, 331] width 9 height 9
click at [446, 336] on input "checkbox" at bounding box center [448, 333] width 8 height 8
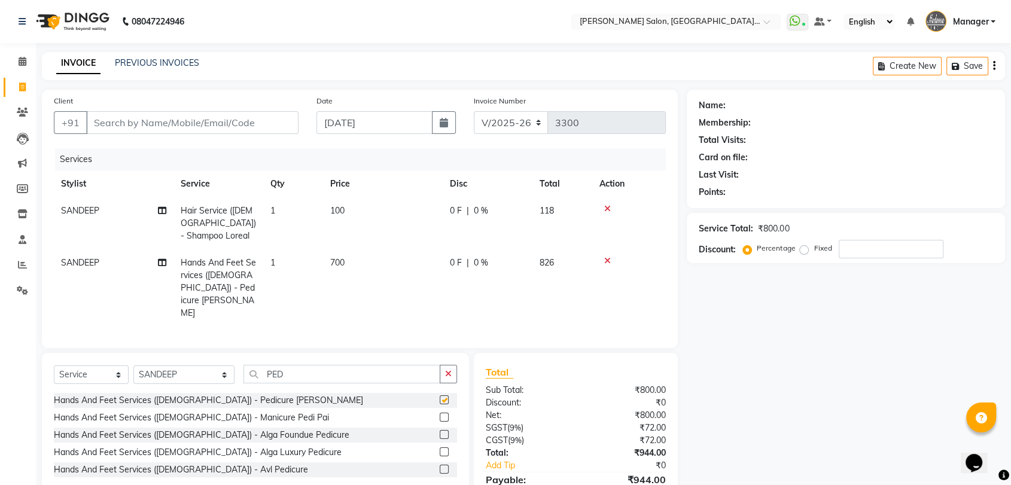
checkbox input "false"
click at [610, 207] on icon at bounding box center [607, 209] width 7 height 8
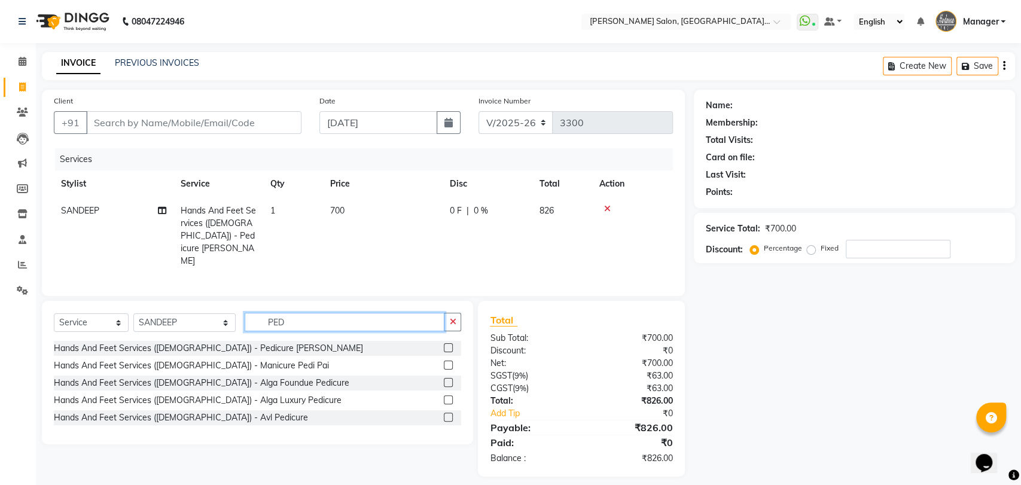
click at [319, 313] on input "PED" at bounding box center [345, 322] width 200 height 19
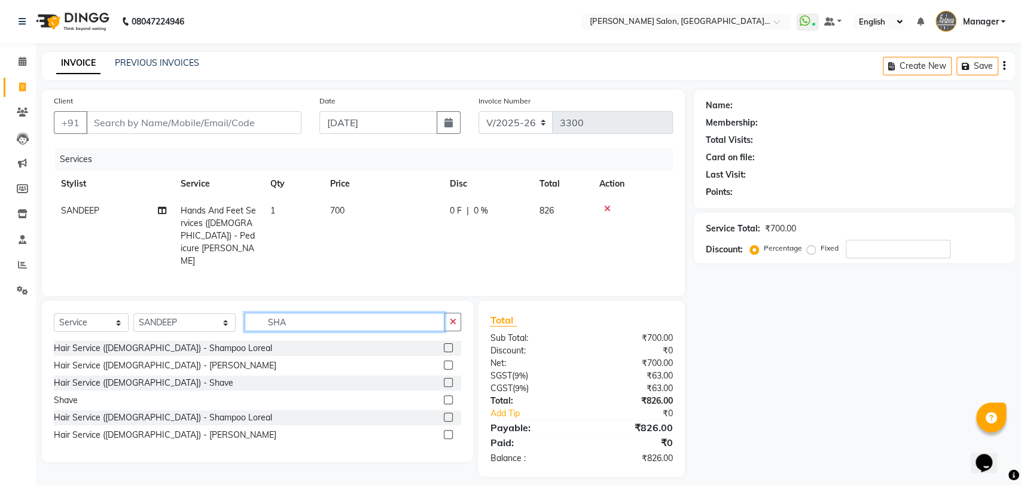
type input "SHA"
click at [452, 413] on label at bounding box center [448, 417] width 9 height 9
click at [452, 414] on input "checkbox" at bounding box center [448, 418] width 8 height 8
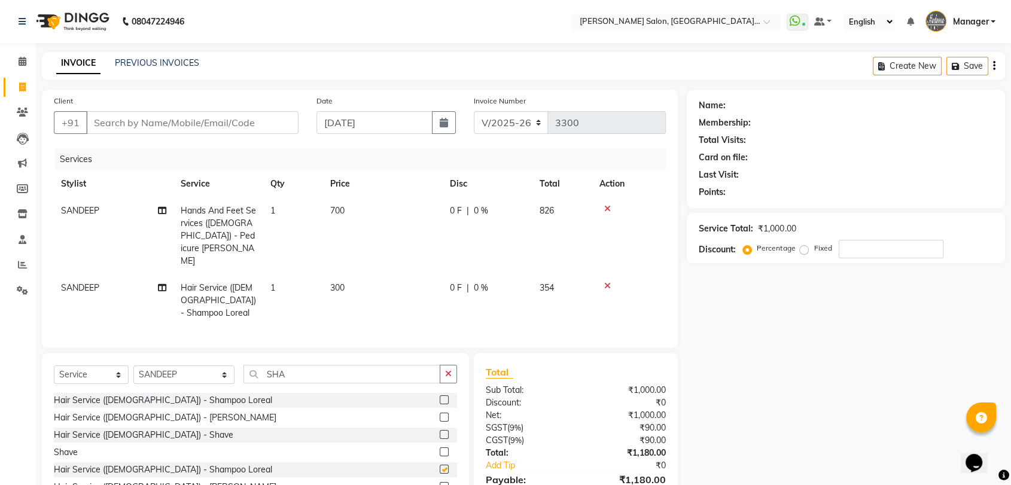
checkbox input "false"
click at [183, 113] on input "Client" at bounding box center [192, 122] width 212 height 23
type input "9"
type input "0"
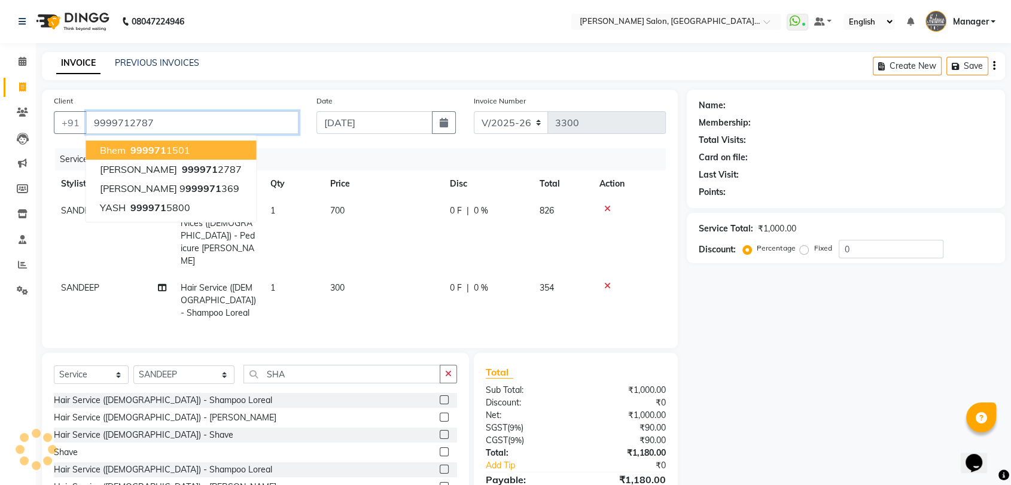
type input "9999712787"
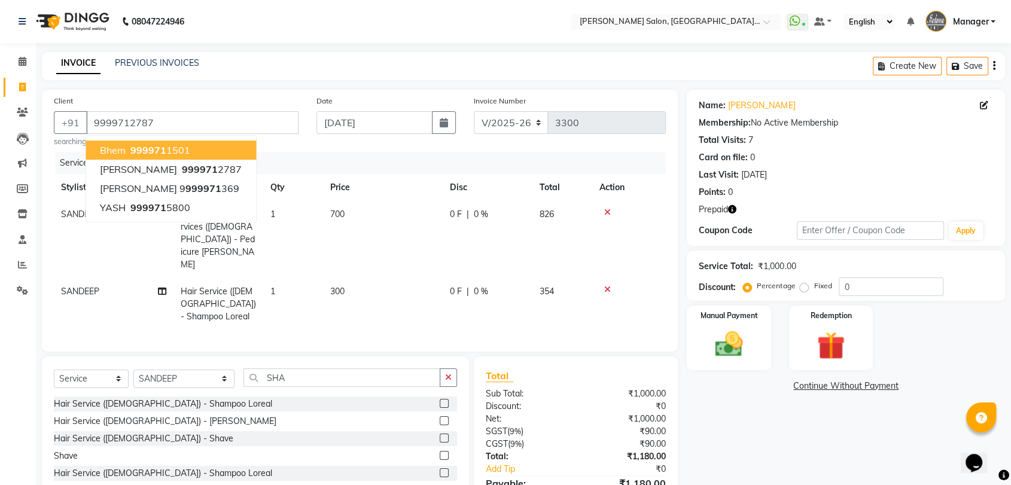
click at [738, 203] on div "Prepaid" at bounding box center [846, 209] width 294 height 13
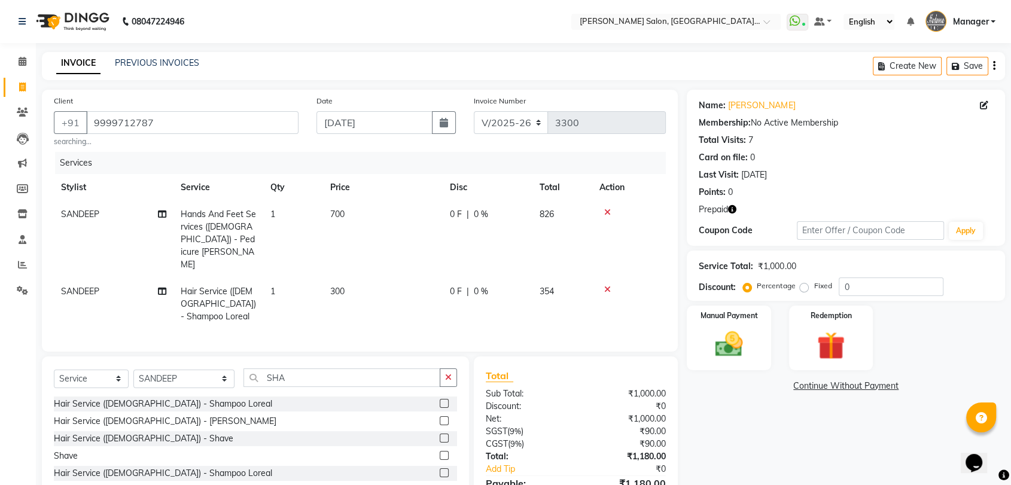
click at [734, 209] on icon "button" at bounding box center [732, 209] width 8 height 8
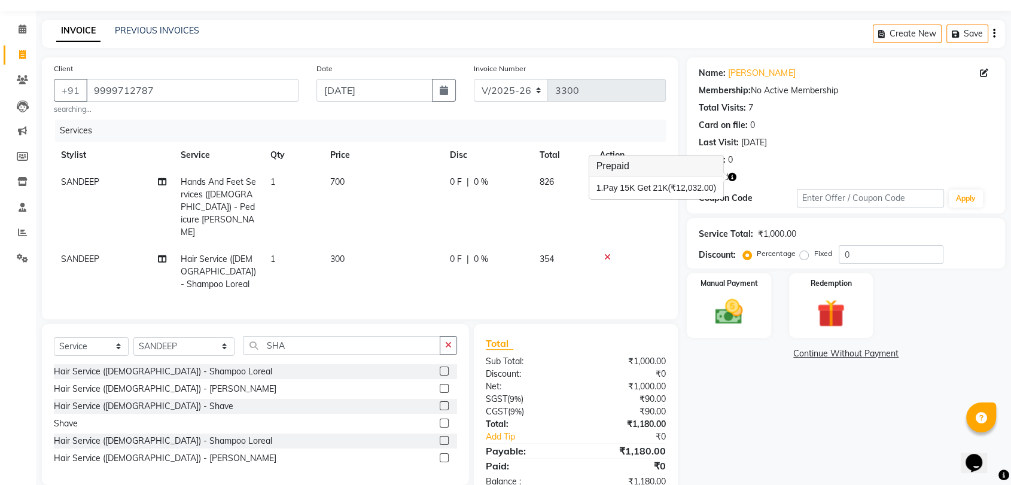
scroll to position [50, 0]
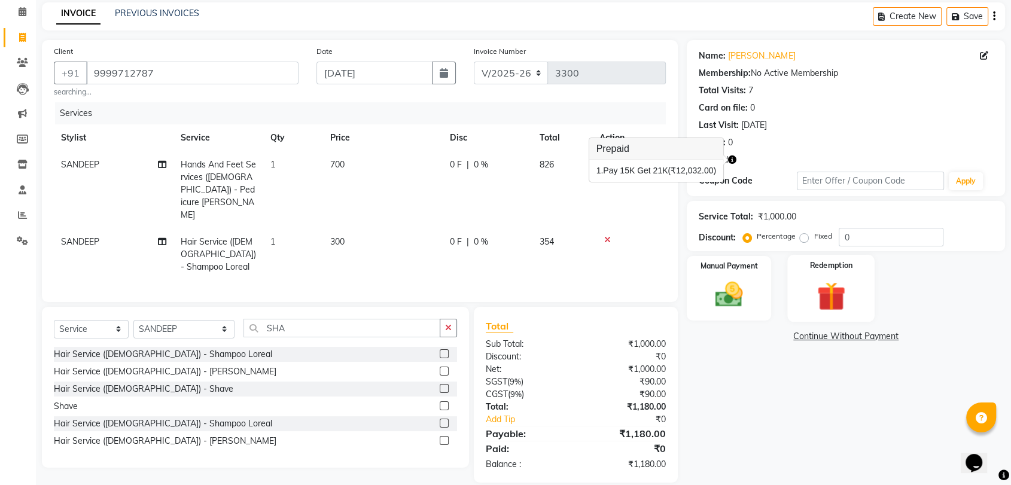
click at [845, 294] on img at bounding box center [831, 296] width 47 height 36
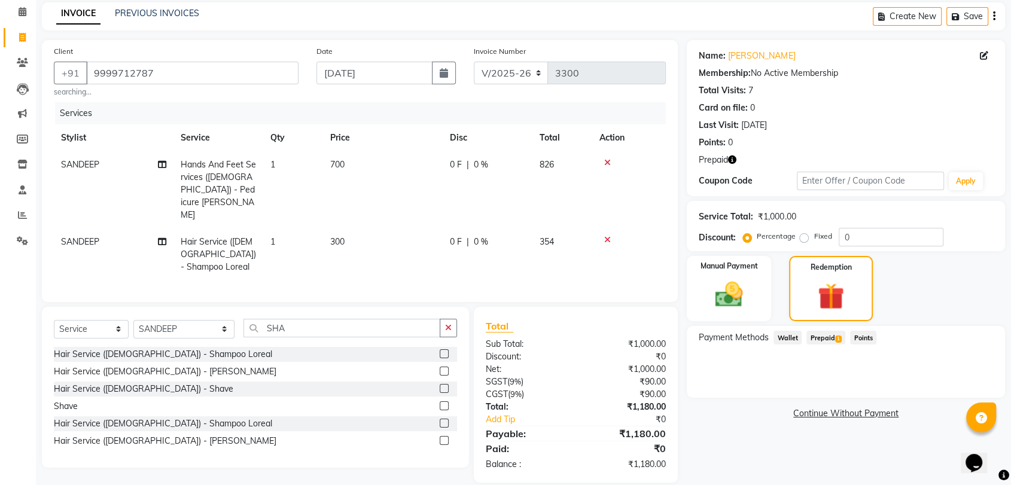
click at [833, 337] on span "Prepaid 1" at bounding box center [826, 338] width 39 height 14
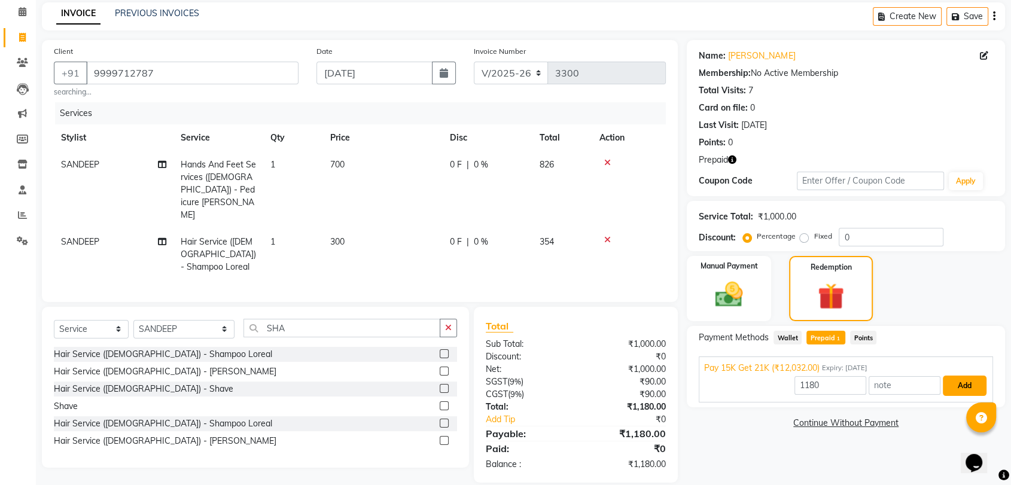
click at [960, 390] on button "Add" at bounding box center [965, 386] width 44 height 20
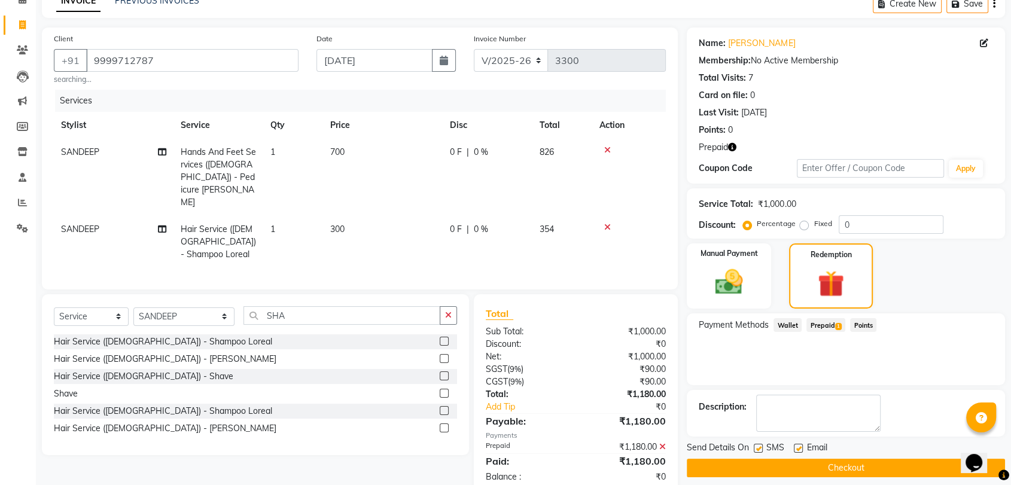
scroll to position [75, 0]
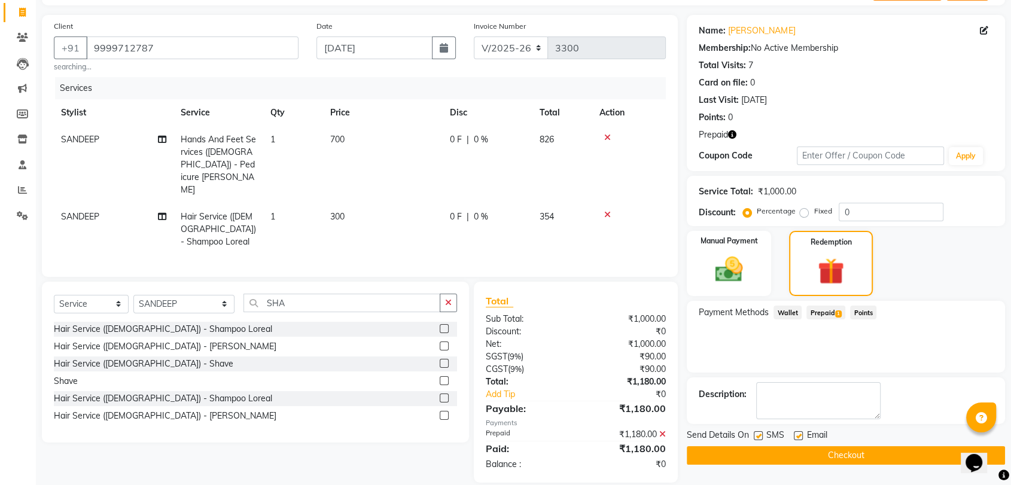
click at [893, 458] on button "Checkout" at bounding box center [846, 455] width 318 height 19
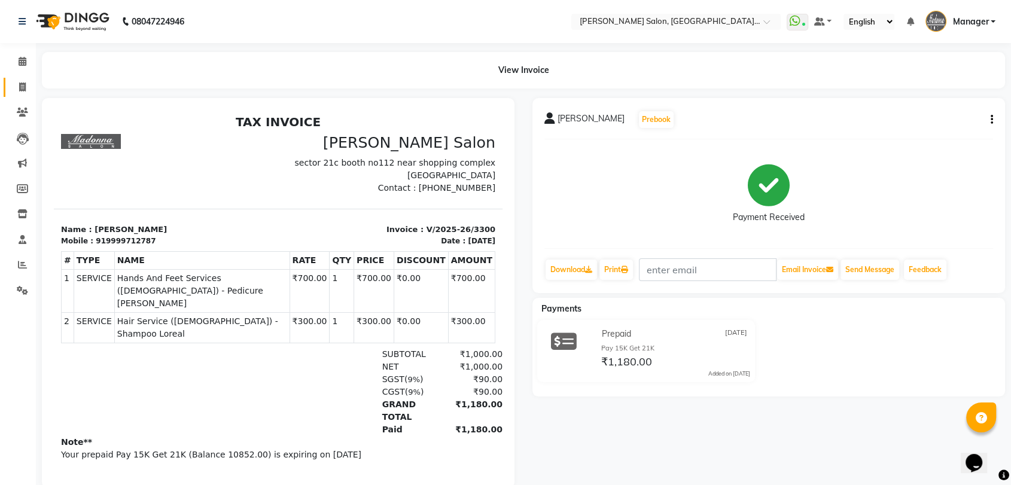
click at [22, 94] on link "Invoice" at bounding box center [18, 88] width 29 height 20
select select "service"
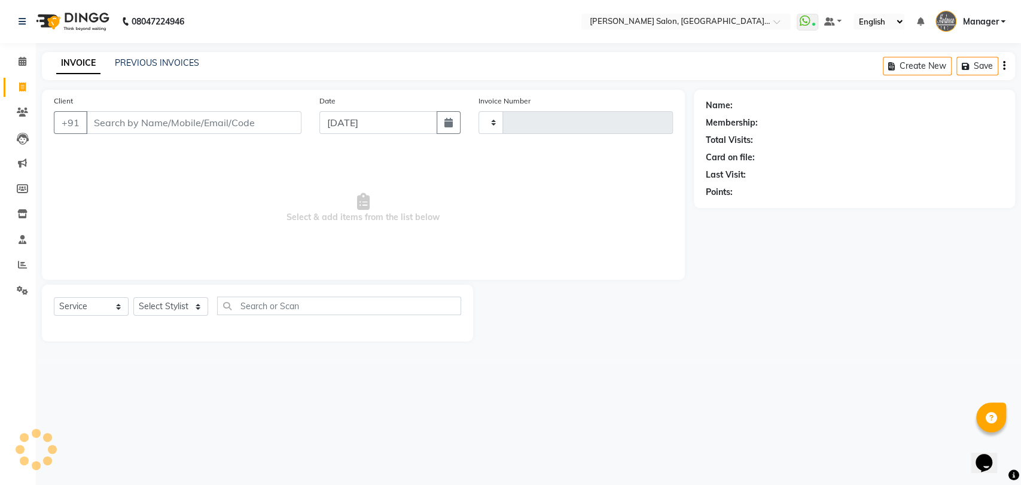
type input "3301"
select select "5893"
click at [139, 66] on link "PREVIOUS INVOICES" at bounding box center [157, 62] width 84 height 11
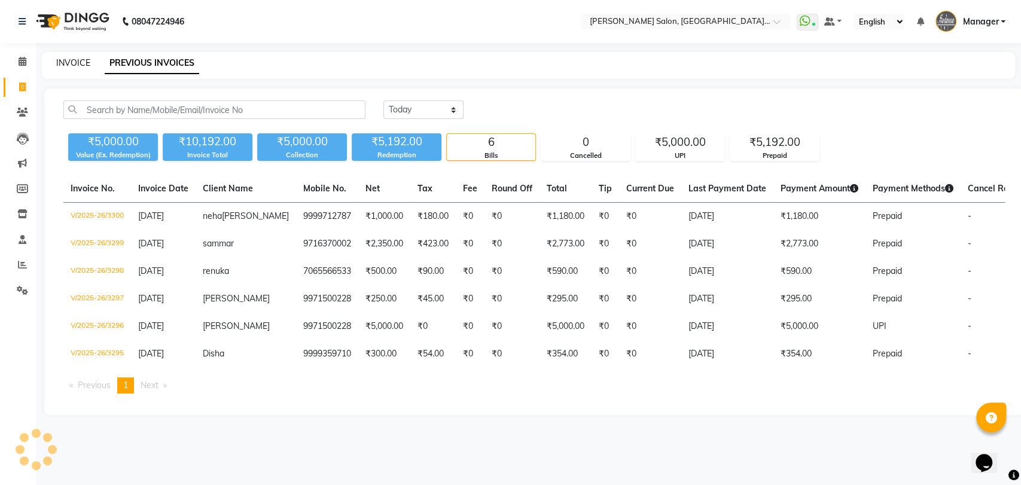
click at [69, 63] on link "INVOICE" at bounding box center [73, 62] width 34 height 11
select select "service"
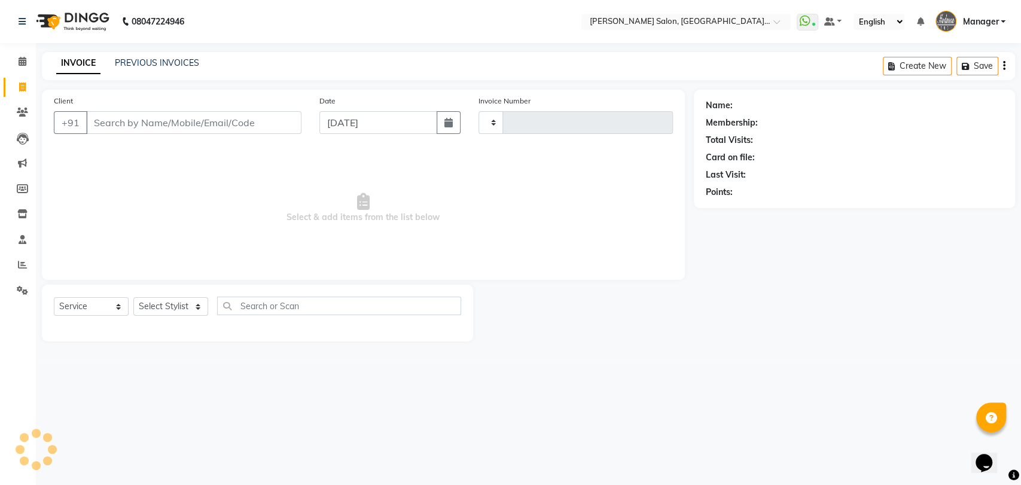
type input "3301"
select select "5893"
click at [147, 62] on link "PREVIOUS INVOICES" at bounding box center [157, 62] width 84 height 11
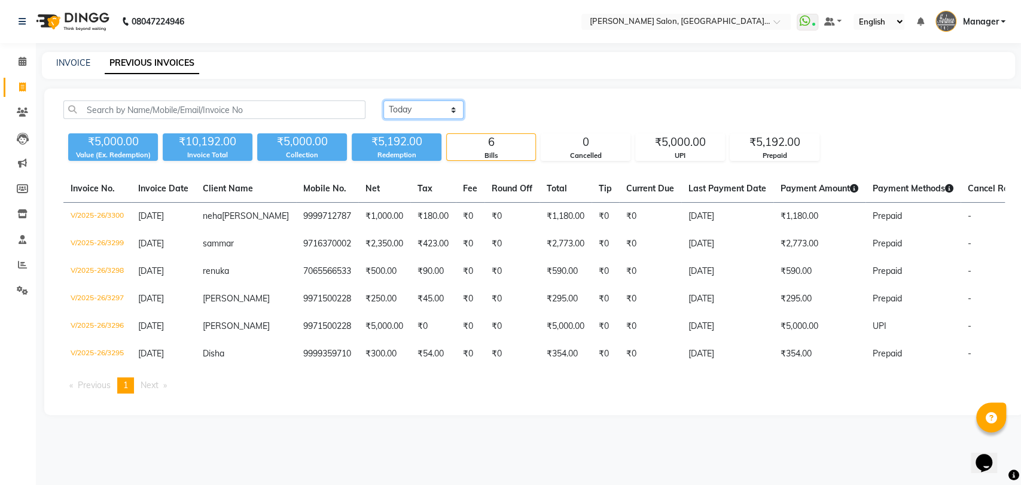
click at [412, 116] on select "Today Yesterday Custom Range" at bounding box center [424, 110] width 80 height 19
select select "range"
click at [384, 101] on select "Today Yesterday Custom Range" at bounding box center [424, 110] width 80 height 19
click at [496, 109] on input "[DATE]" at bounding box center [521, 110] width 84 height 17
select select "9"
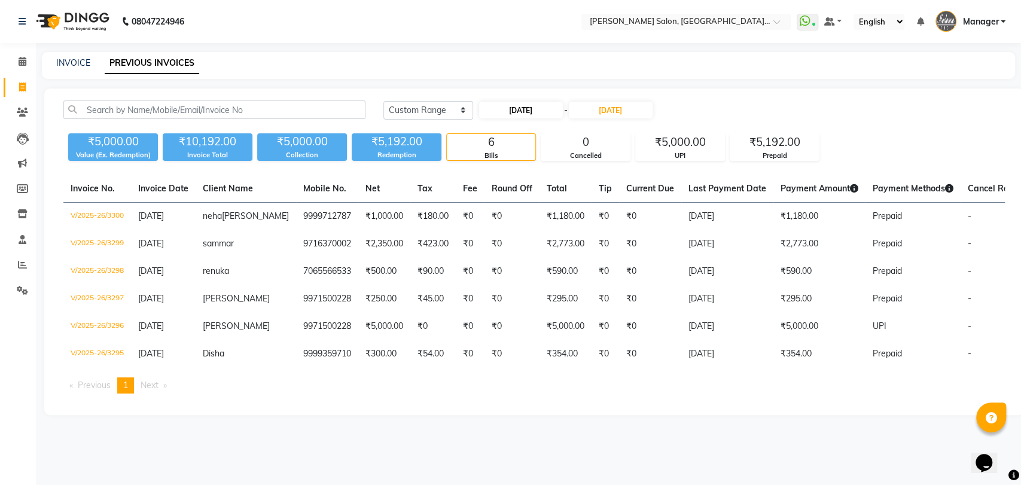
select select "2025"
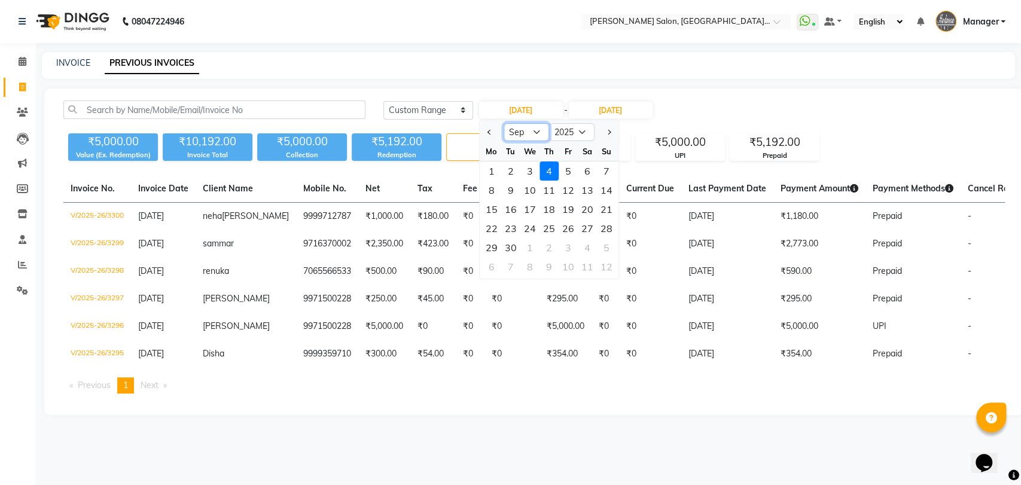
click at [513, 129] on select "Jan Feb Mar Apr May Jun Jul Aug Sep Oct Nov Dec" at bounding box center [526, 132] width 45 height 18
click at [479, 130] on ngb-datepicker "Jan Feb Mar Apr May Jun Jul Aug Sep Oct Nov Dec 2015 2016 2017 2018 2019 2020 2…" at bounding box center [549, 200] width 140 height 160
click at [485, 130] on button "Previous month" at bounding box center [490, 132] width 10 height 19
select select "8"
click at [601, 245] on div "31" at bounding box center [606, 247] width 19 height 19
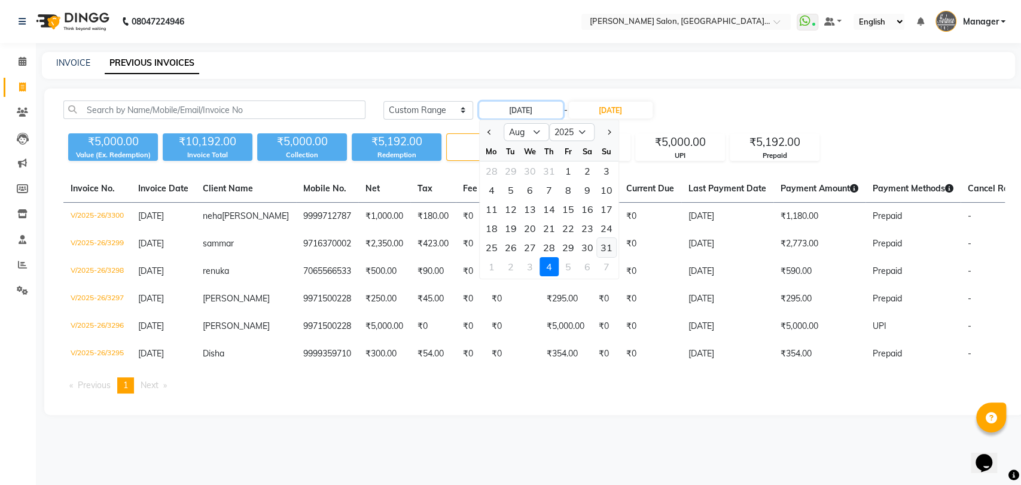
type input "31-08-2025"
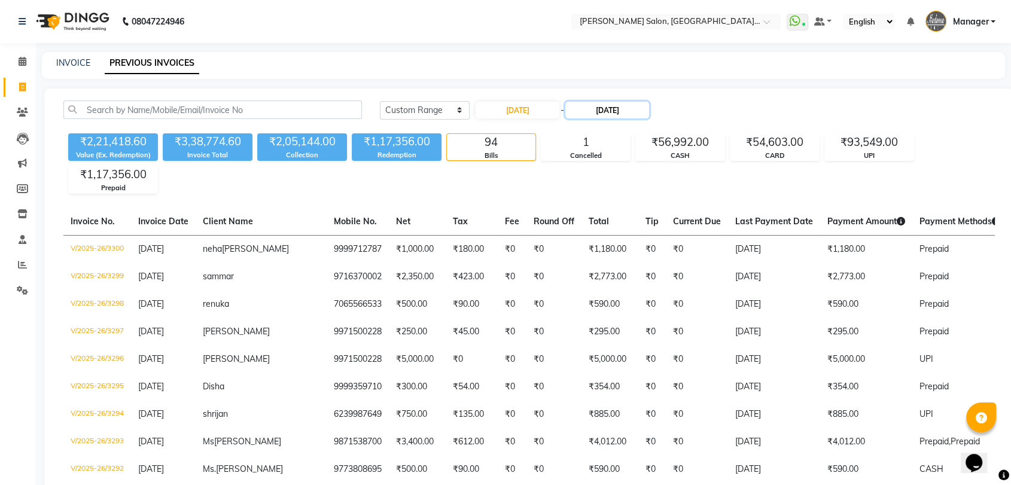
click at [600, 111] on input "[DATE]" at bounding box center [607, 110] width 84 height 17
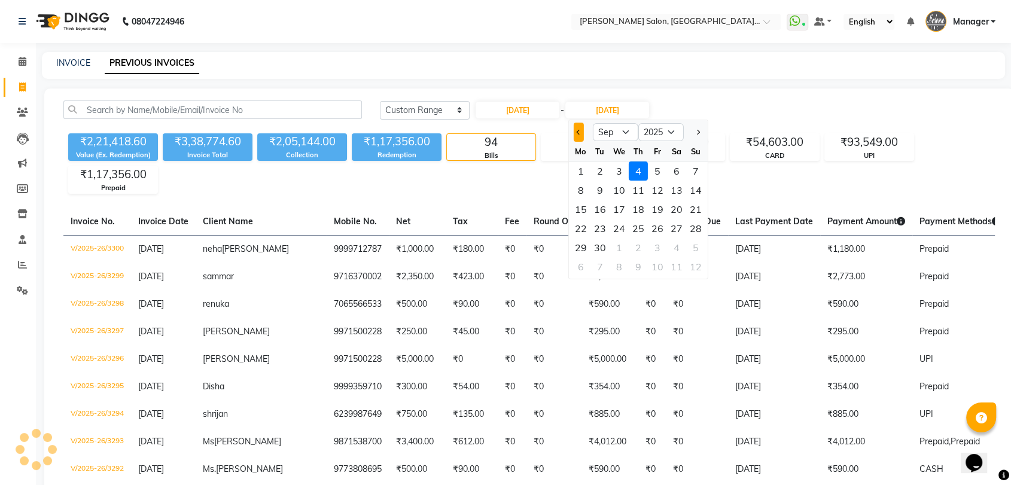
click at [582, 132] on button "Previous month" at bounding box center [579, 132] width 10 height 19
select select "8"
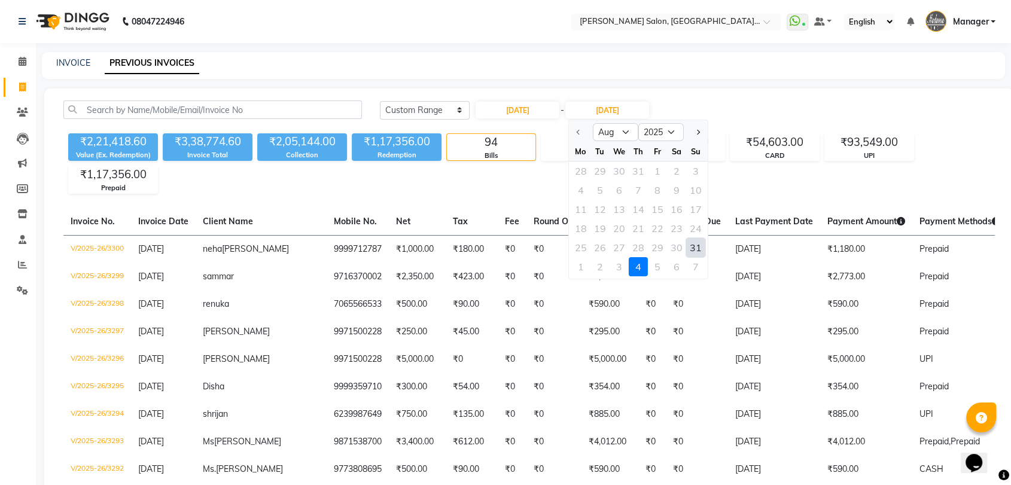
click at [700, 241] on div "31" at bounding box center [695, 247] width 19 height 19
type input "31-08-2025"
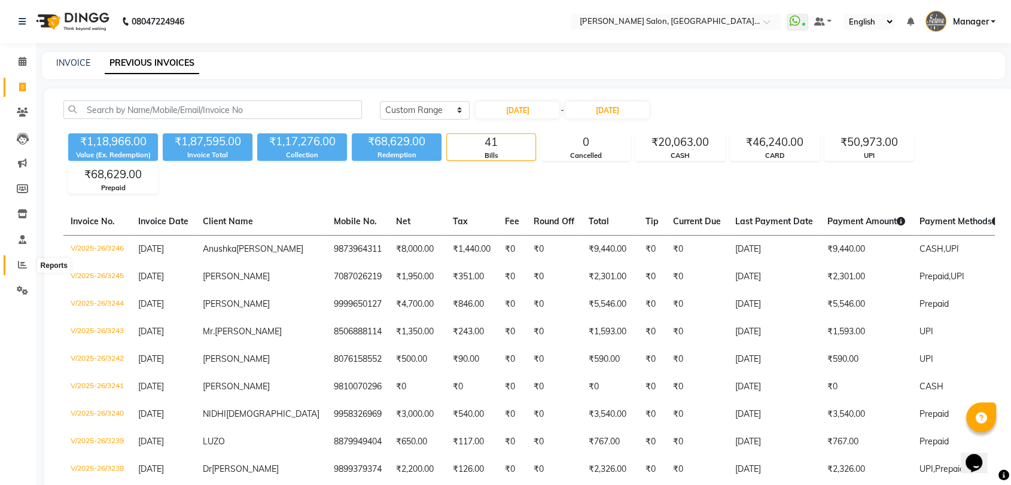
click at [29, 269] on span at bounding box center [22, 265] width 21 height 14
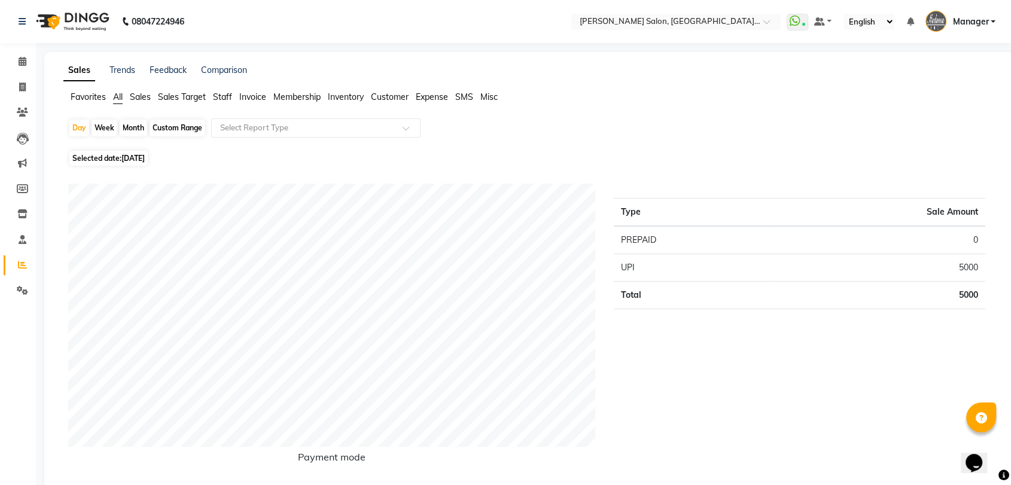
click at [220, 92] on span "Staff" at bounding box center [222, 97] width 19 height 11
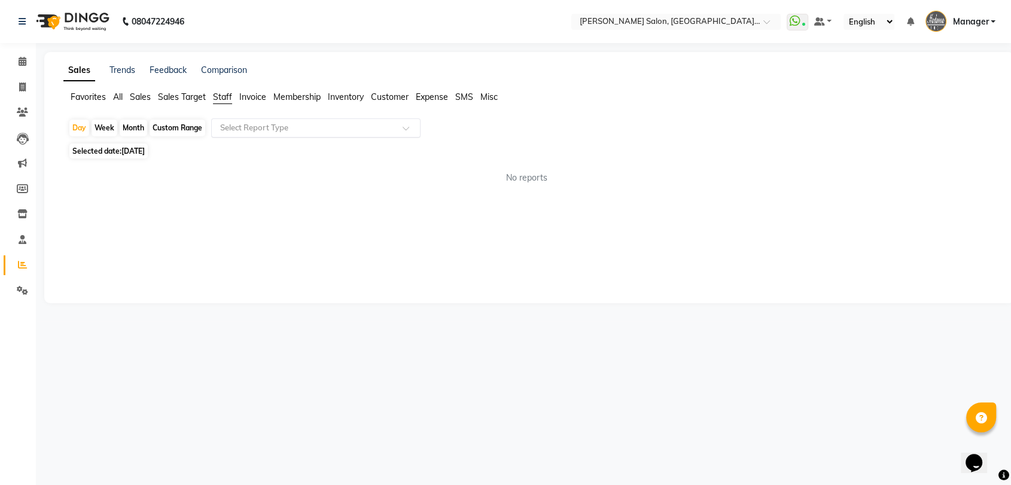
click at [250, 126] on input "text" at bounding box center [304, 128] width 172 height 12
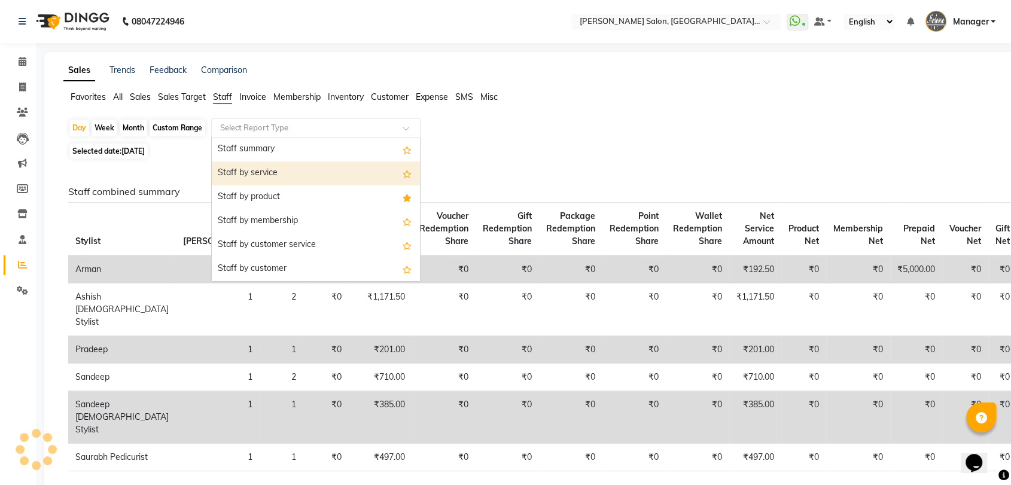
click at [260, 174] on div "Staff by service" at bounding box center [316, 174] width 208 height 24
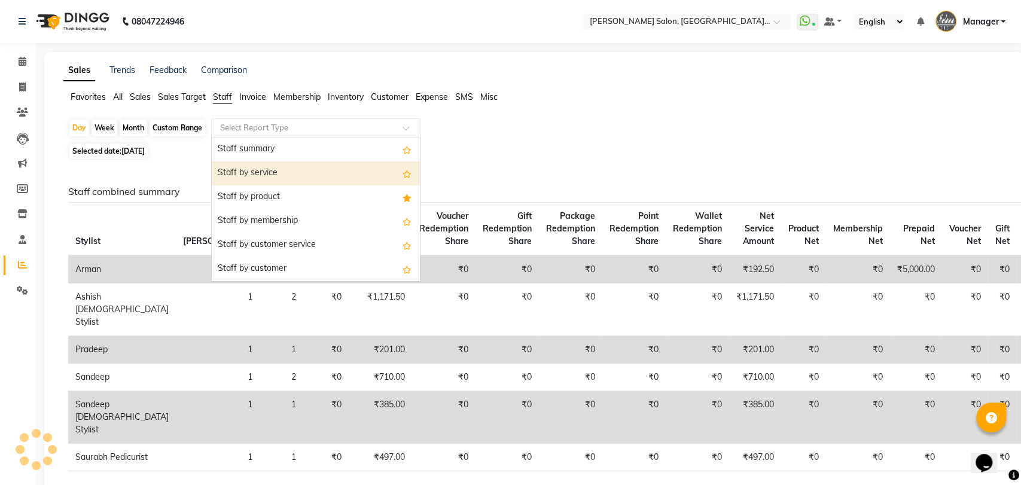
select select "pdf"
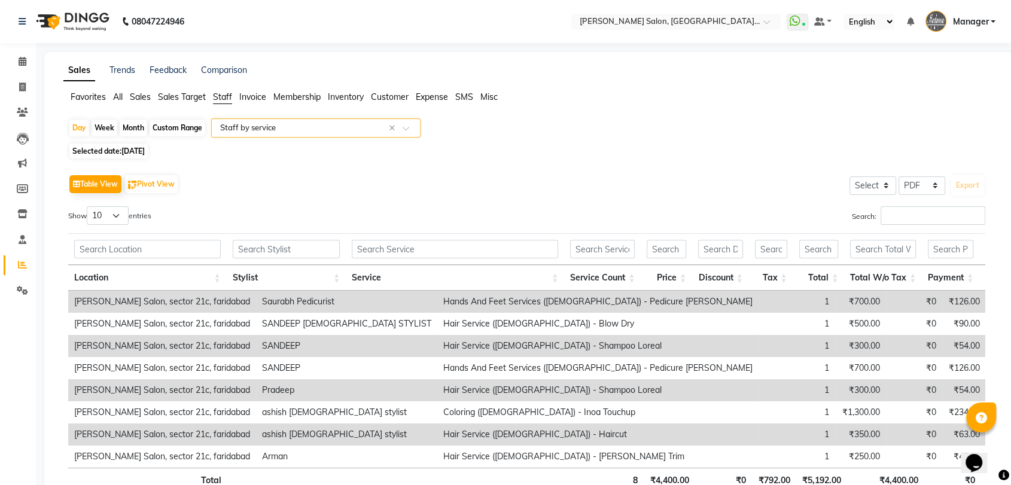
click at [178, 128] on div "Custom Range" at bounding box center [178, 128] width 56 height 17
select select "9"
select select "2025"
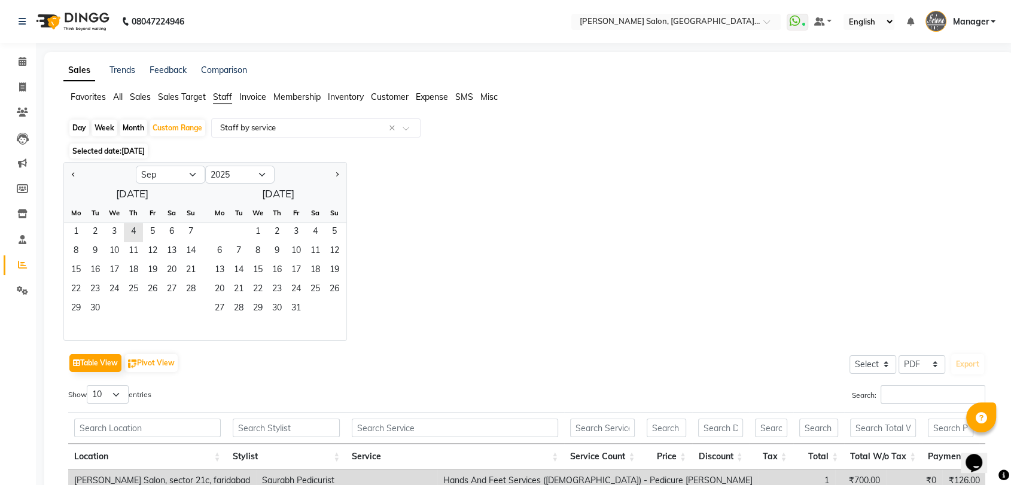
click at [80, 174] on div at bounding box center [100, 174] width 72 height 19
click at [78, 175] on button "Previous month" at bounding box center [74, 174] width 10 height 19
click at [342, 176] on div at bounding box center [311, 174] width 72 height 19
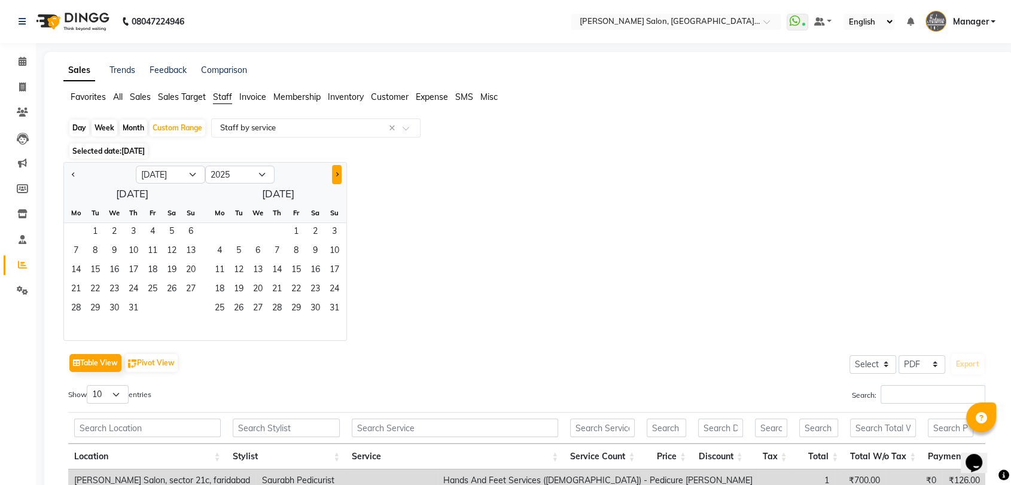
click at [336, 177] on button "Next month" at bounding box center [337, 174] width 10 height 19
select select "8"
click at [76, 134] on div "Day" at bounding box center [79, 128] width 20 height 17
select select "9"
select select "2025"
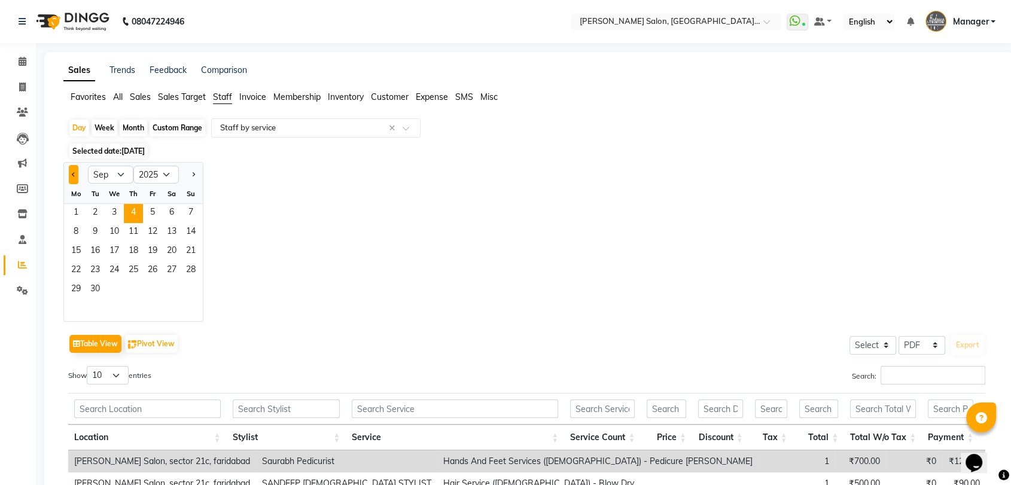
click at [72, 172] on button "Previous month" at bounding box center [74, 174] width 10 height 19
select select "8"
click at [196, 290] on span "31" at bounding box center [190, 290] width 19 height 19
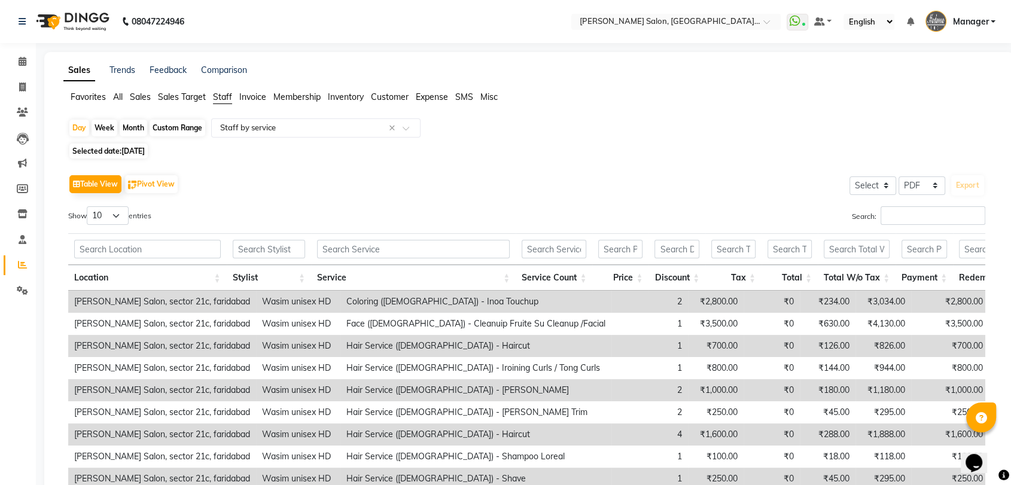
scroll to position [137, 0]
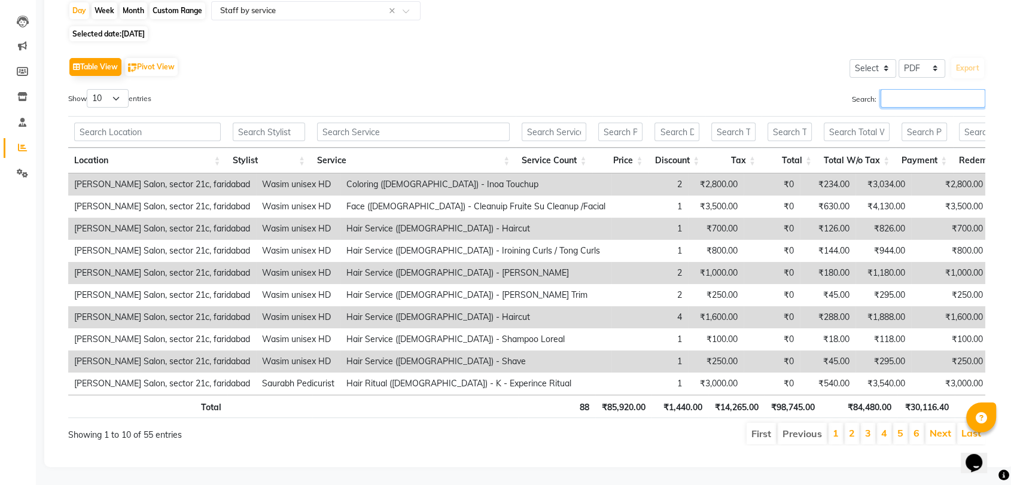
click at [913, 89] on input "Search:" at bounding box center [933, 98] width 105 height 19
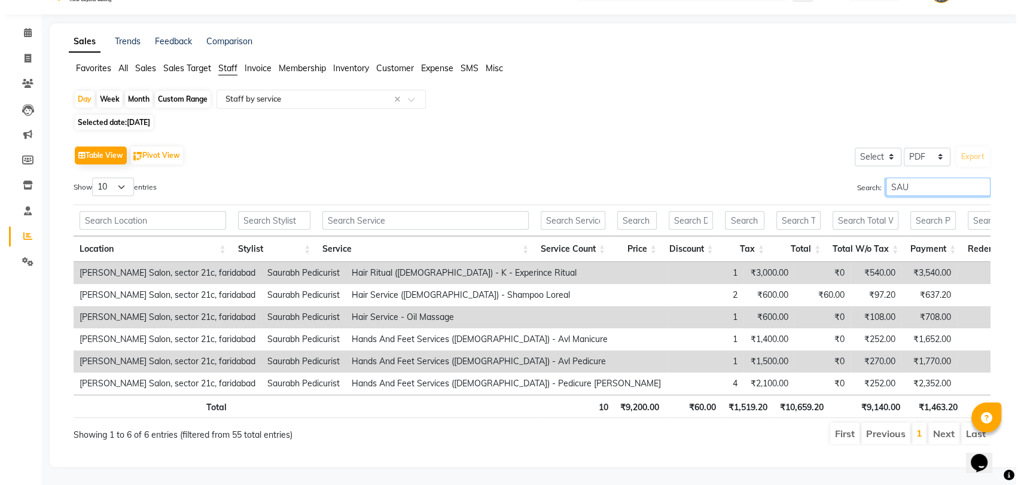
scroll to position [0, 0]
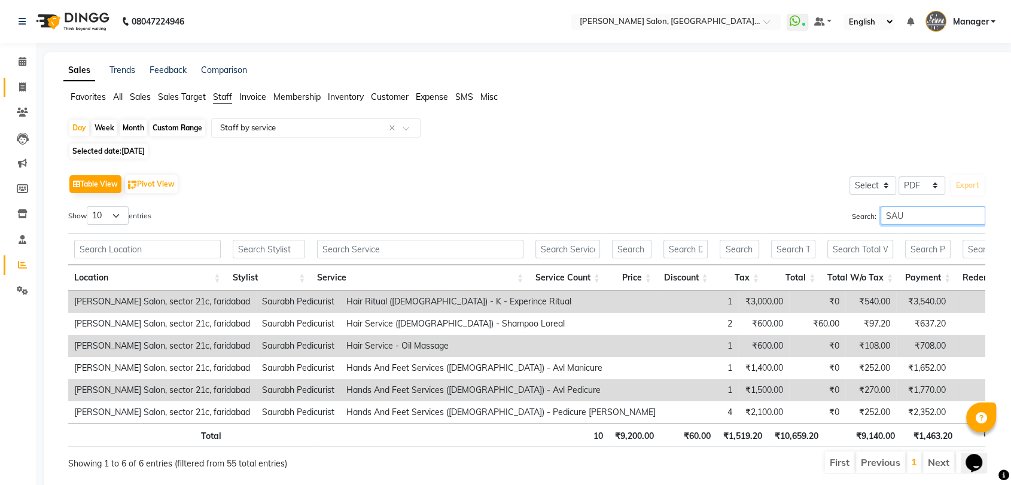
type input "SAU"
click at [22, 86] on icon at bounding box center [22, 87] width 7 height 9
select select "service"
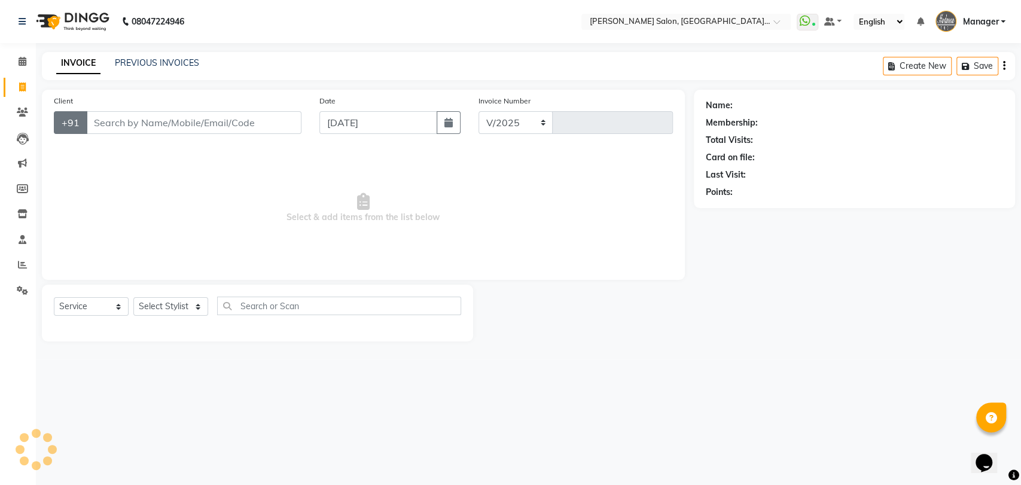
select select "5893"
type input "3301"
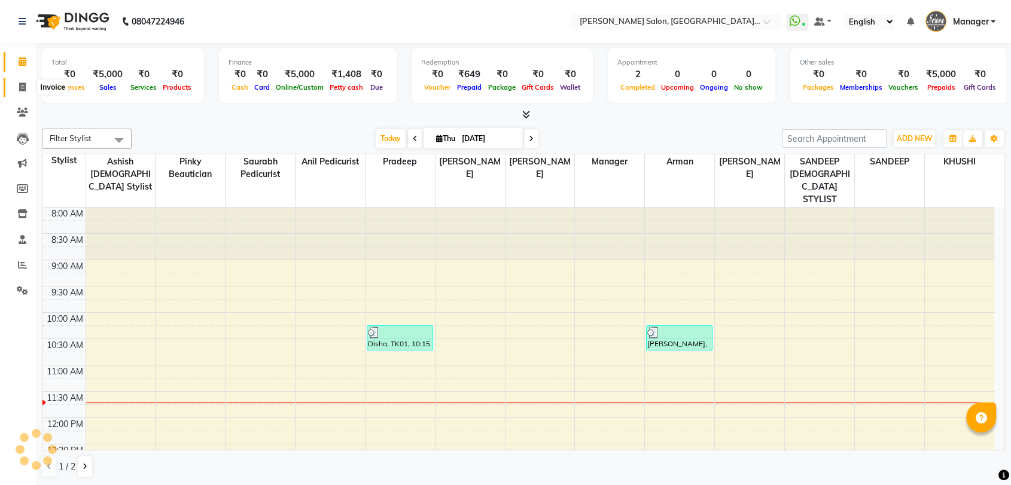
click at [25, 92] on icon at bounding box center [22, 87] width 7 height 9
select select "service"
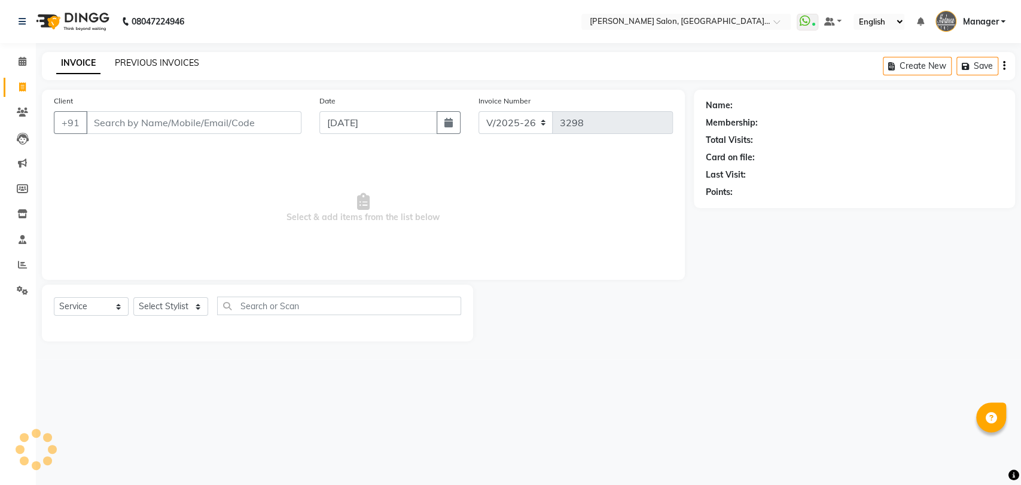
click at [169, 62] on link "PREVIOUS INVOICES" at bounding box center [157, 62] width 84 height 11
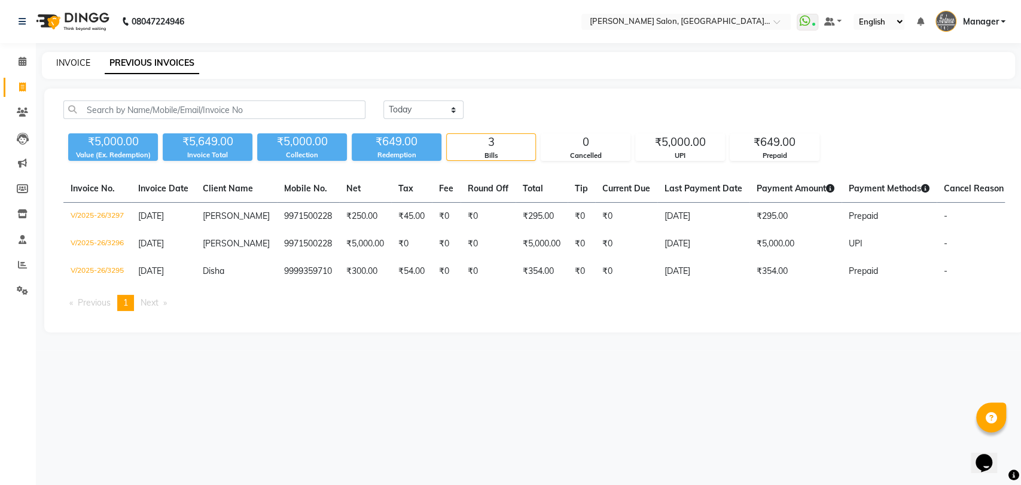
click at [66, 59] on link "INVOICE" at bounding box center [73, 62] width 34 height 11
select select "5893"
select select "service"
